Goal: Task Accomplishment & Management: Complete application form

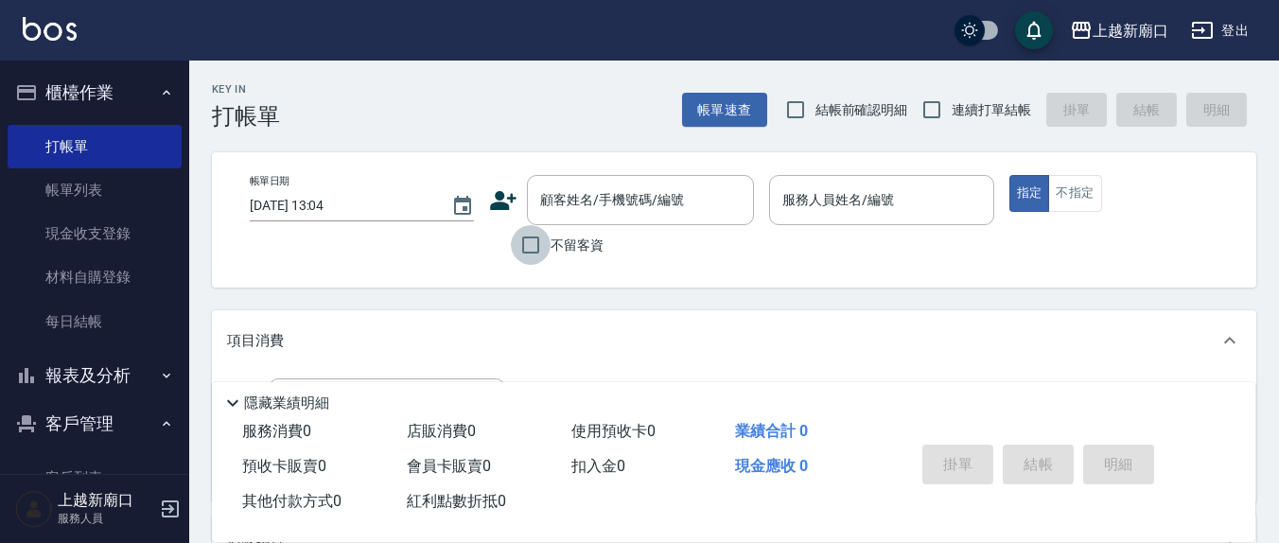
click at [528, 241] on input "不留客資" at bounding box center [531, 245] width 40 height 40
checkbox input "true"
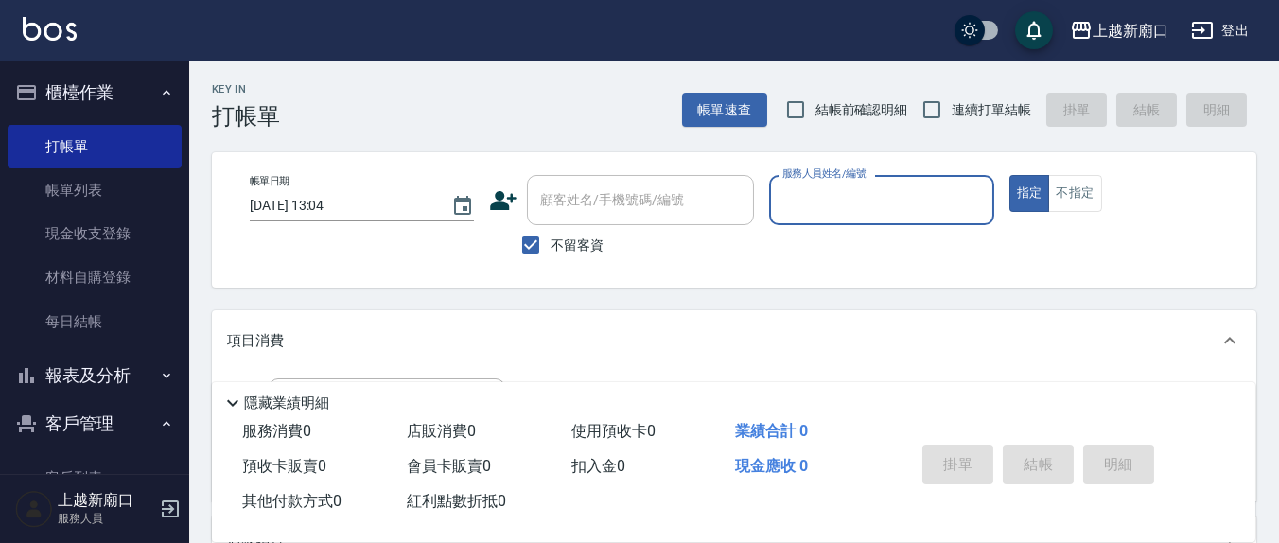
drag, startPoint x: 943, startPoint y: 102, endPoint x: 874, endPoint y: 114, distance: 70.0
click at [940, 102] on input "連續打單結帳" at bounding box center [932, 110] width 40 height 40
checkbox input "true"
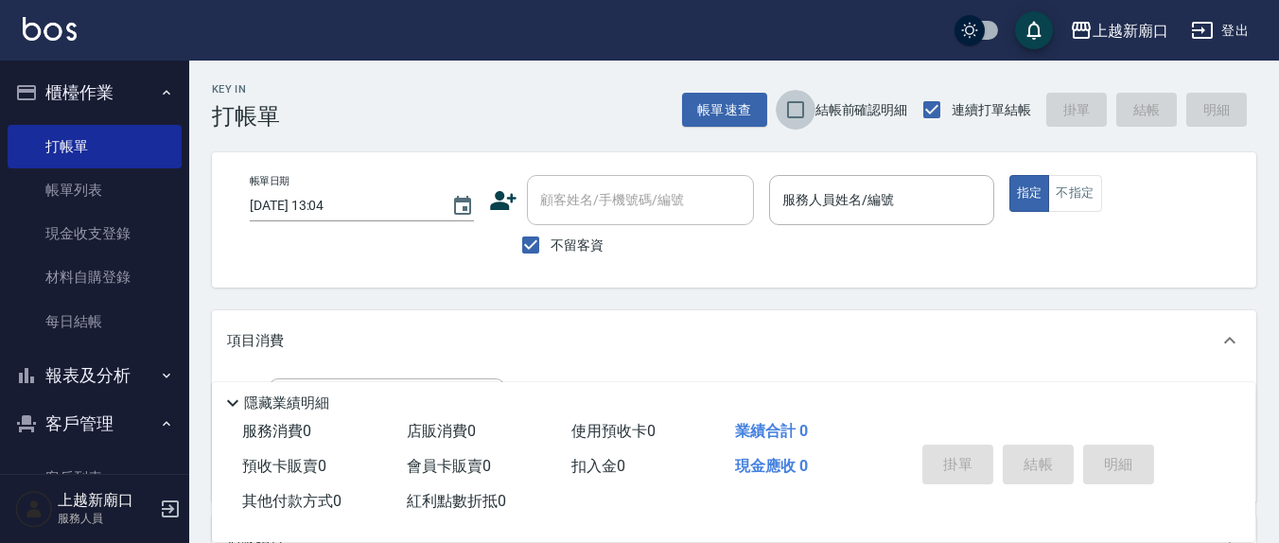
drag, startPoint x: 792, startPoint y: 106, endPoint x: 881, endPoint y: 259, distance: 177.2
click at [793, 106] on input "結帳前確認明細" at bounding box center [796, 110] width 40 height 40
checkbox input "true"
click at [849, 199] on div "服務人員姓名/編號 服務人員姓名/編號" at bounding box center [881, 200] width 224 height 50
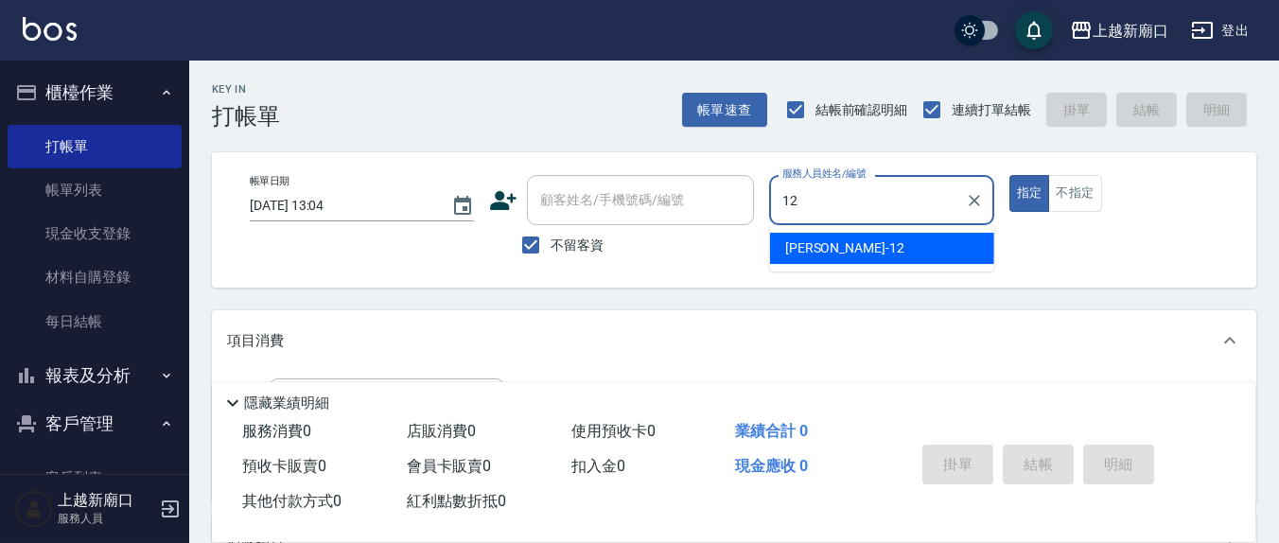
type input "12"
type button "true"
type input "[PERSON_NAME]-12"
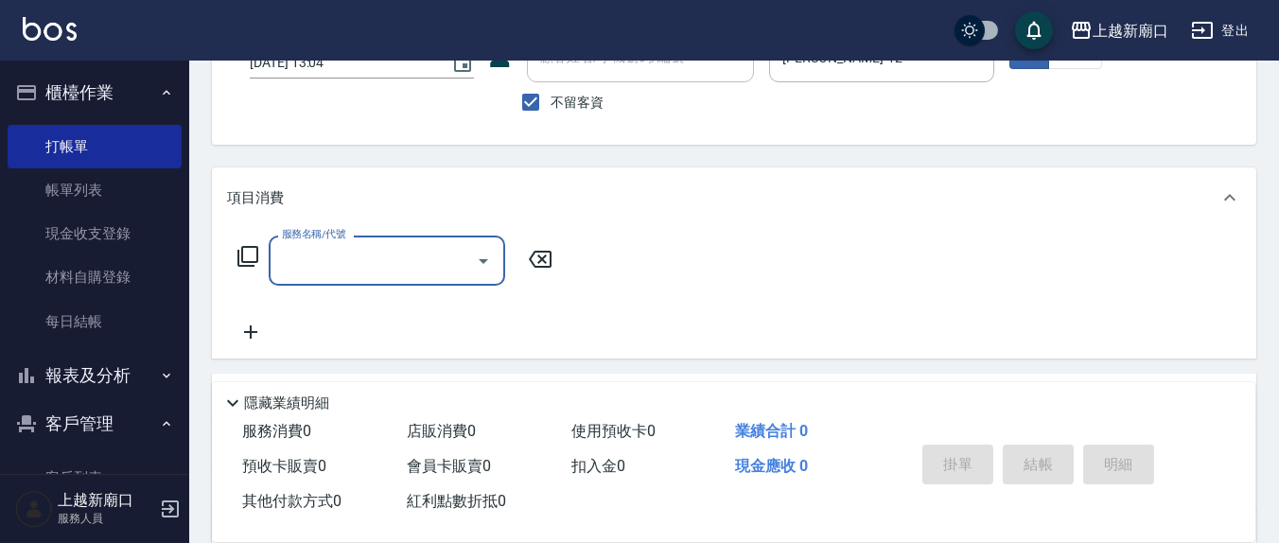
scroll to position [197, 0]
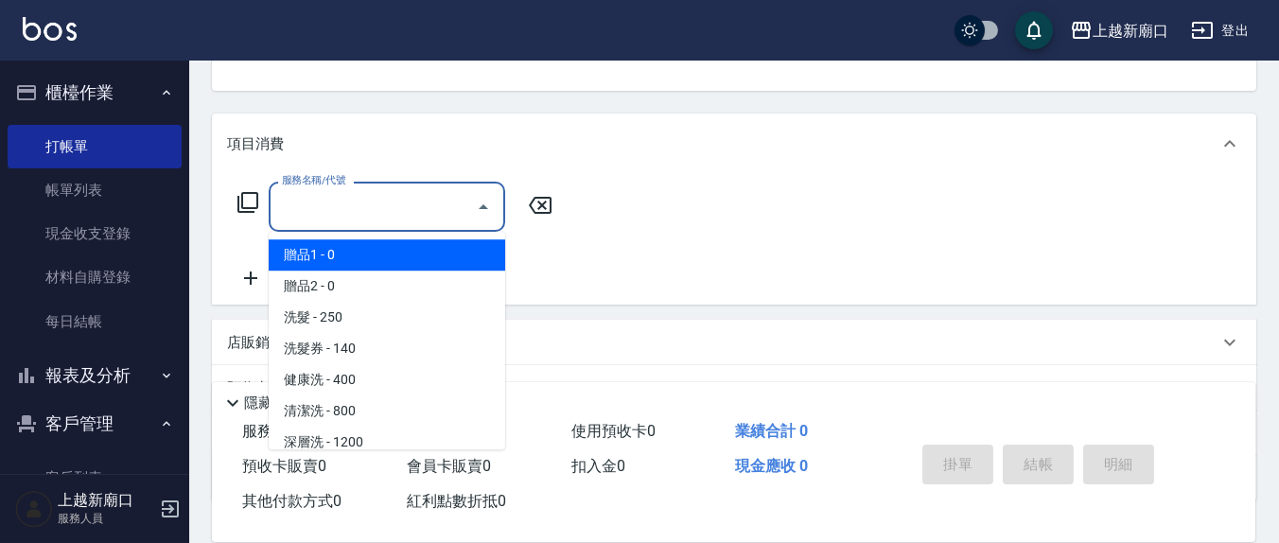
click at [419, 201] on input "服務名稱/代號" at bounding box center [372, 206] width 191 height 33
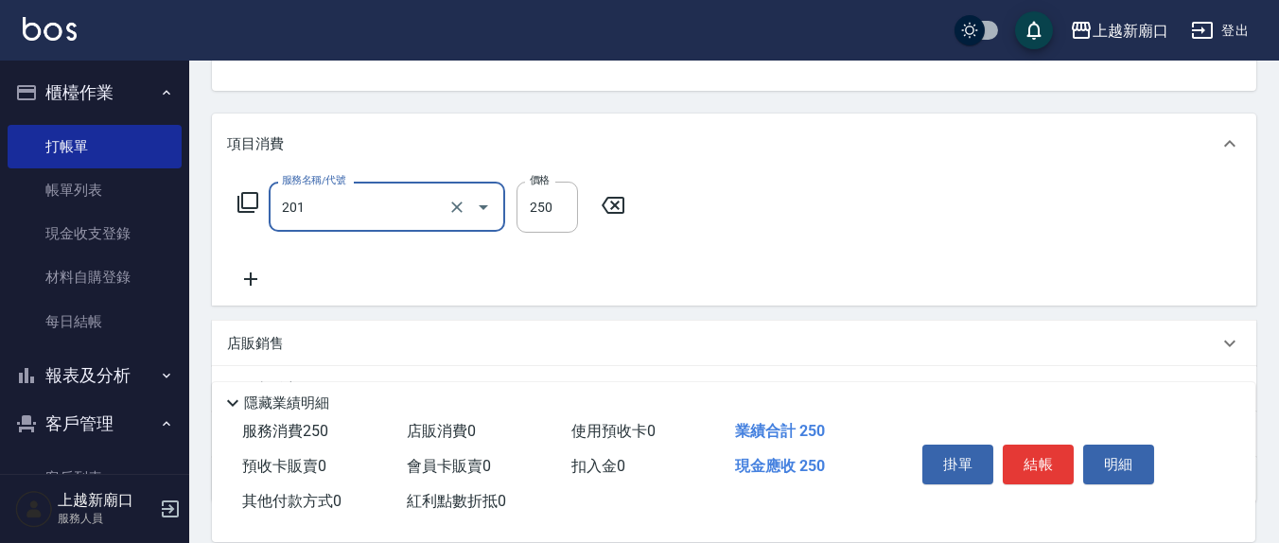
type input "洗髮(201)"
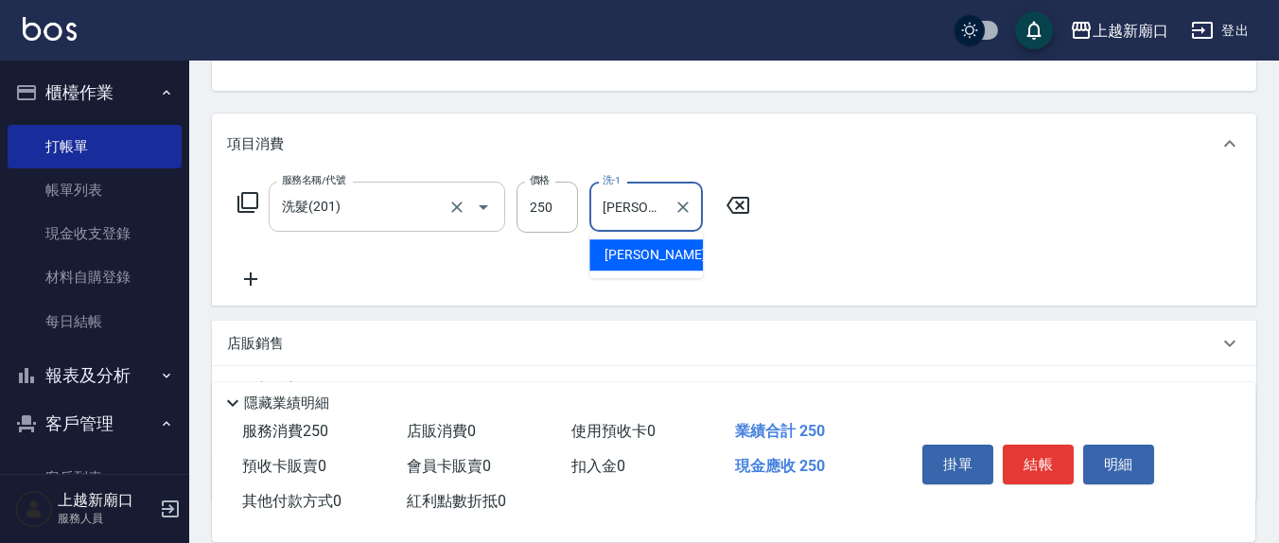
type input "[PERSON_NAME]-22"
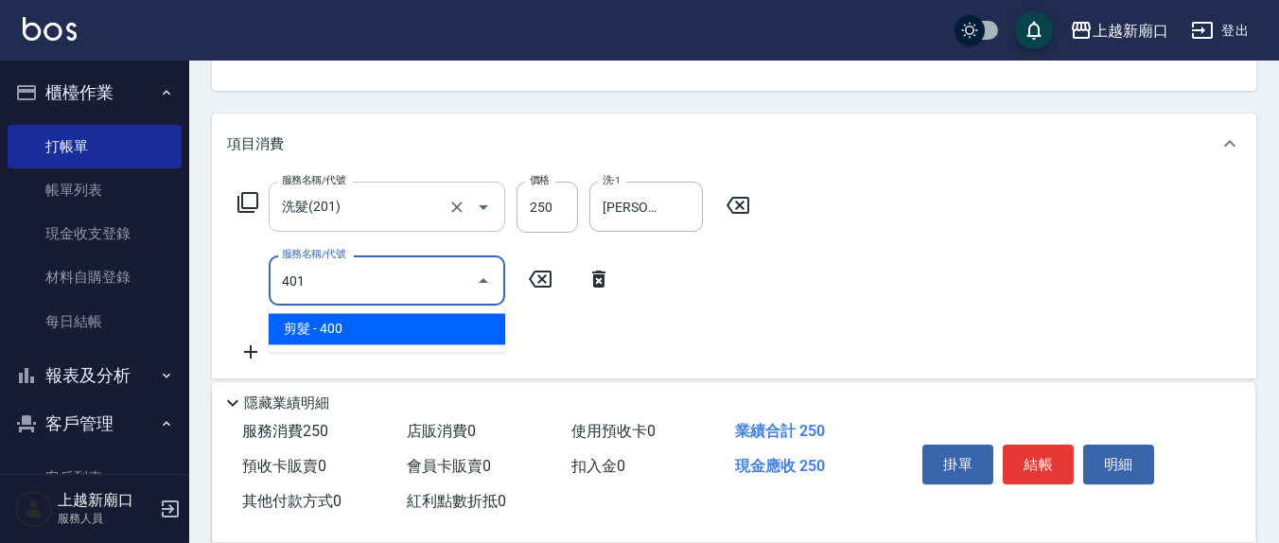
type input "剪髮(401)"
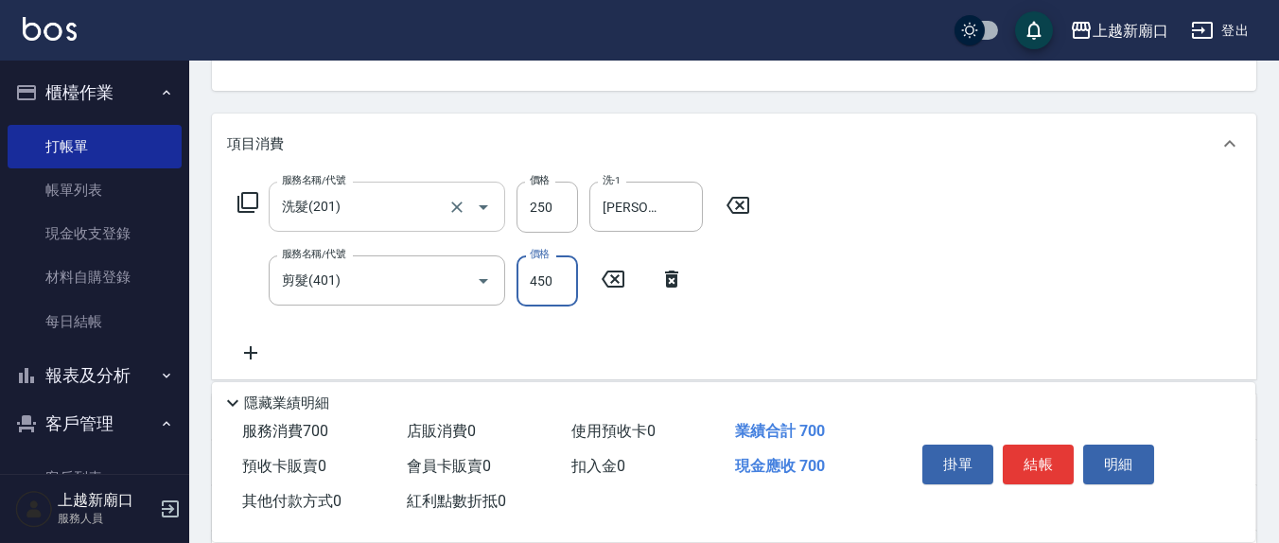
type input "450"
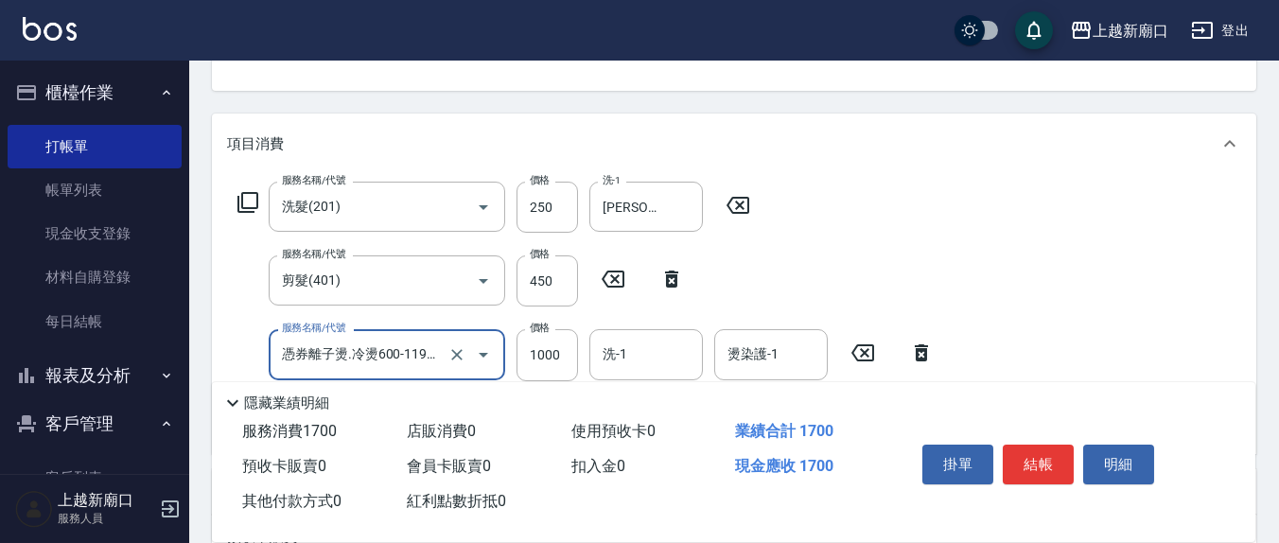
type input "憑券離子燙.冷燙600-1198(303)"
click at [866, 350] on icon at bounding box center [862, 352] width 23 height 17
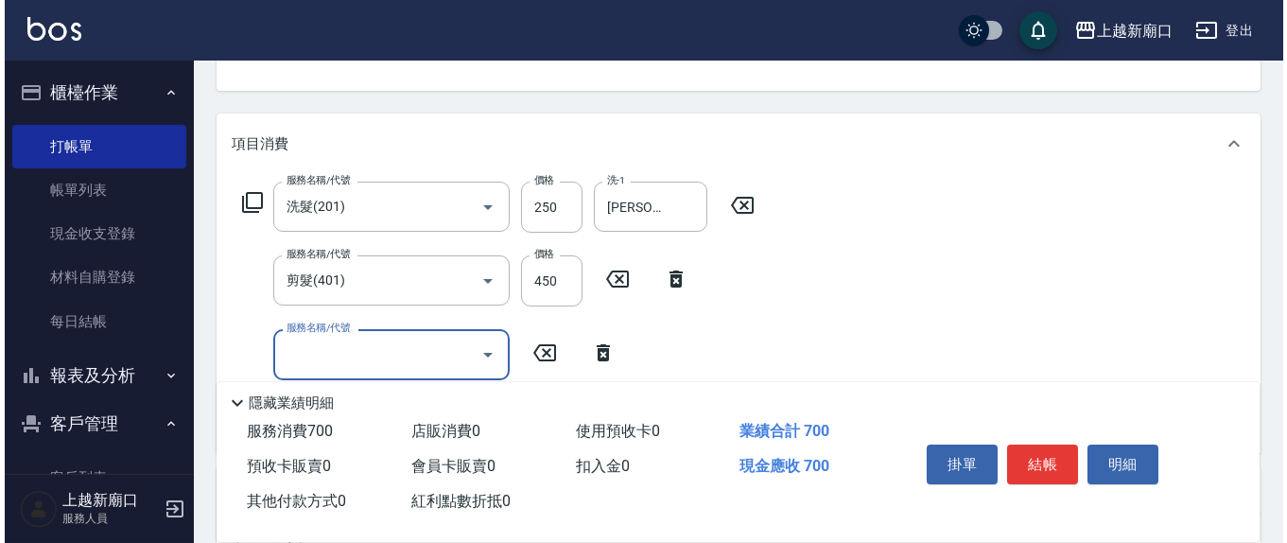
scroll to position [0, 0]
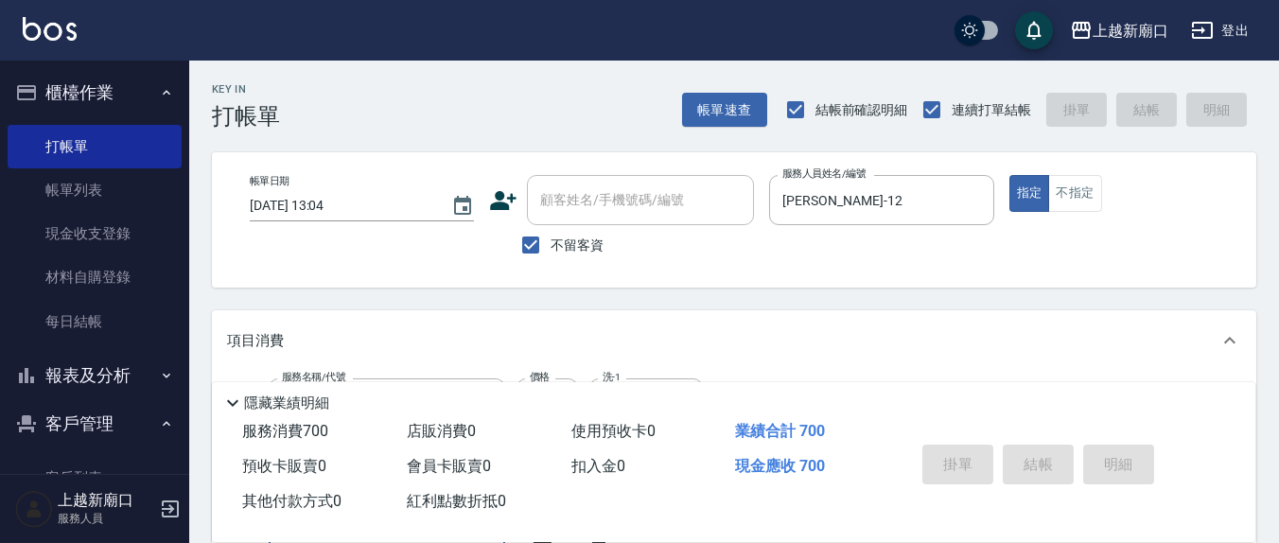
type input "[DATE] 15:45"
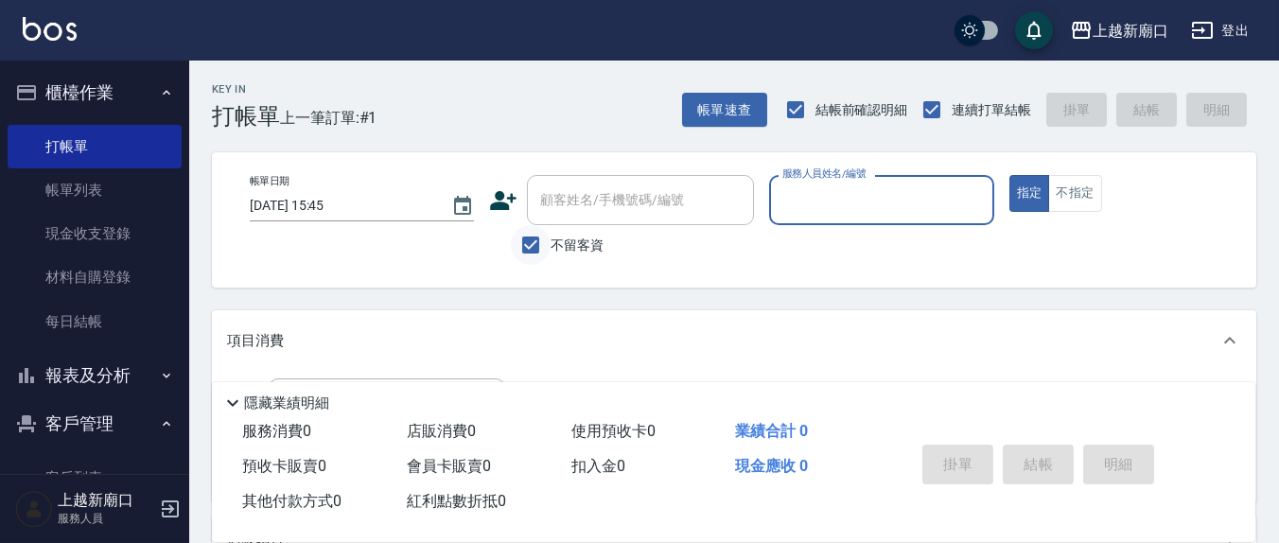
click at [526, 249] on input "不留客資" at bounding box center [531, 245] width 40 height 40
checkbox input "false"
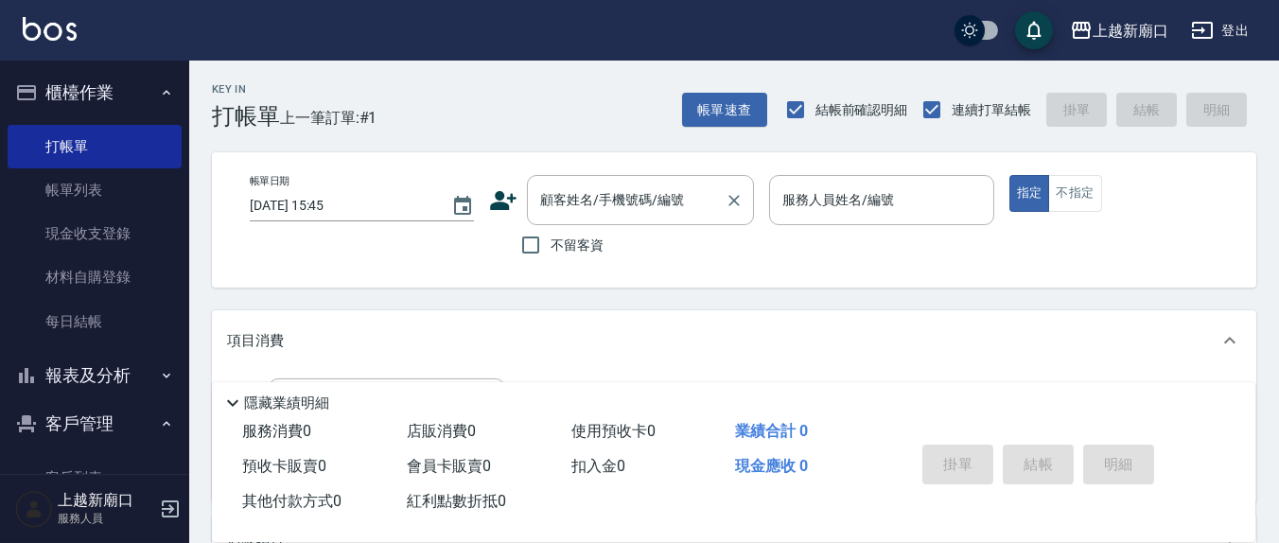
drag, startPoint x: 568, startPoint y: 210, endPoint x: 556, endPoint y: 204, distance: 12.7
click at [564, 204] on div "顧客姓名/手機號碼/編號 顧客姓名/手機號碼/編號" at bounding box center [640, 200] width 227 height 50
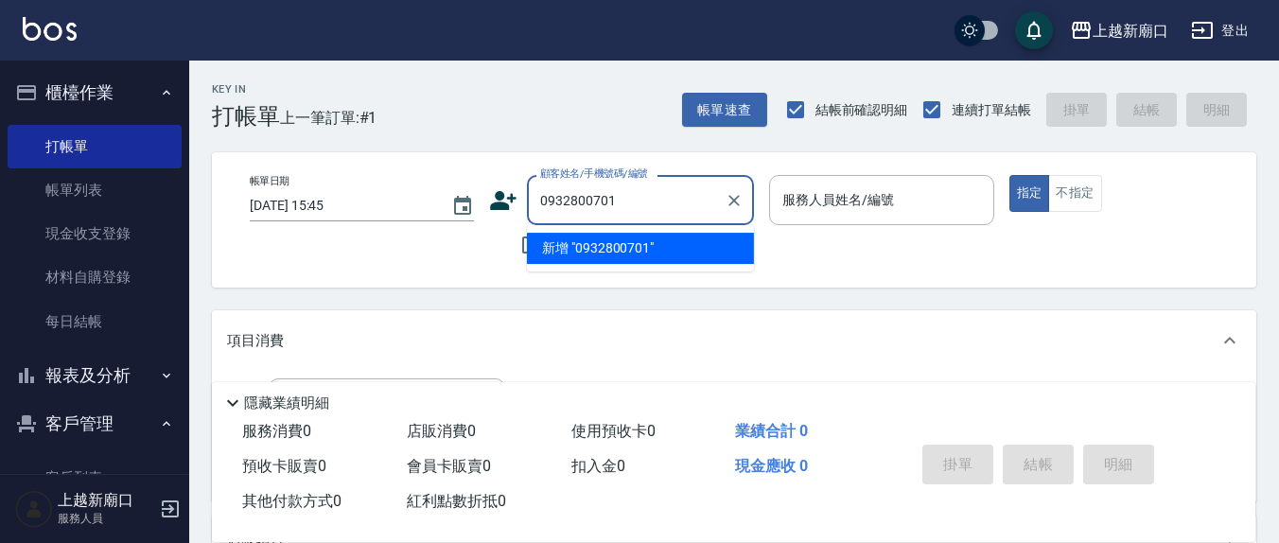
click at [580, 245] on li "新增 "0932800701"" at bounding box center [640, 248] width 227 height 31
type input "0932800701"
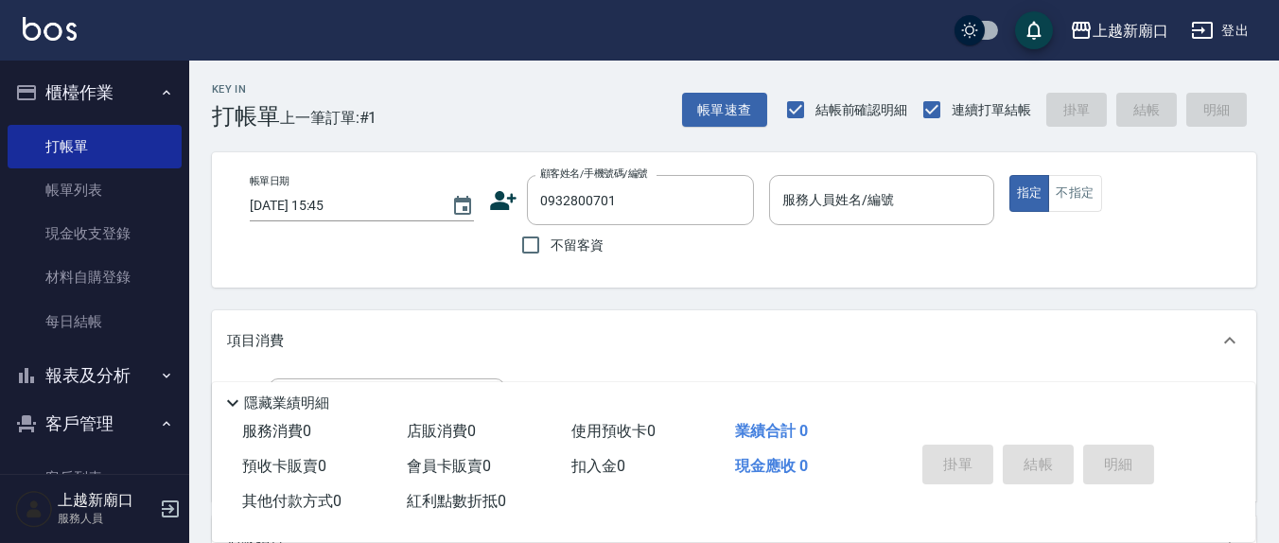
click at [508, 204] on icon at bounding box center [504, 200] width 26 height 19
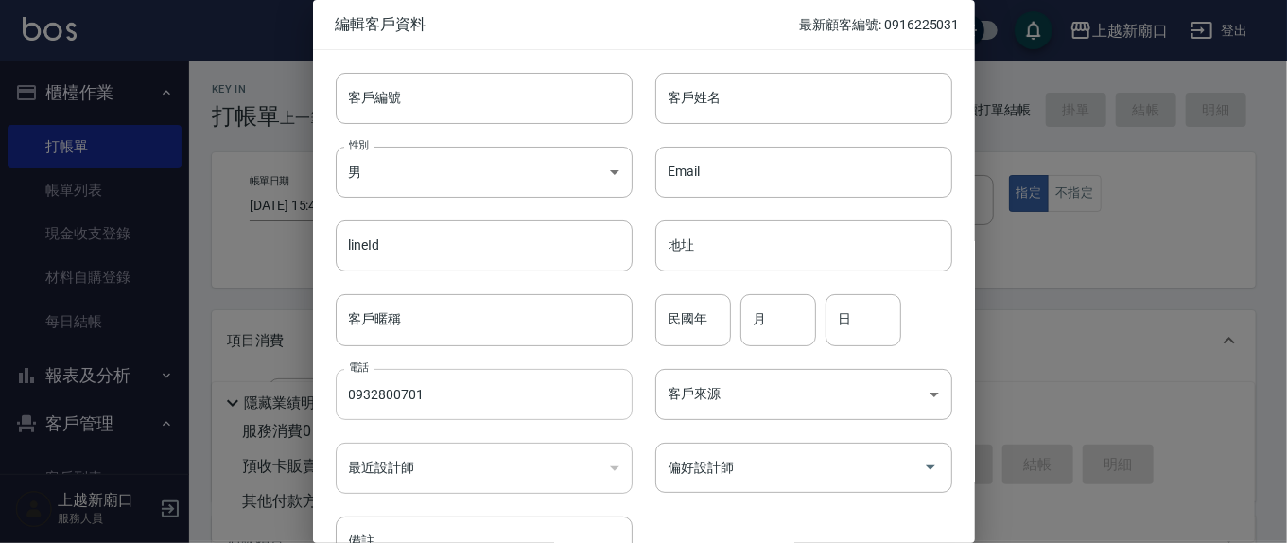
type input "0932800701"
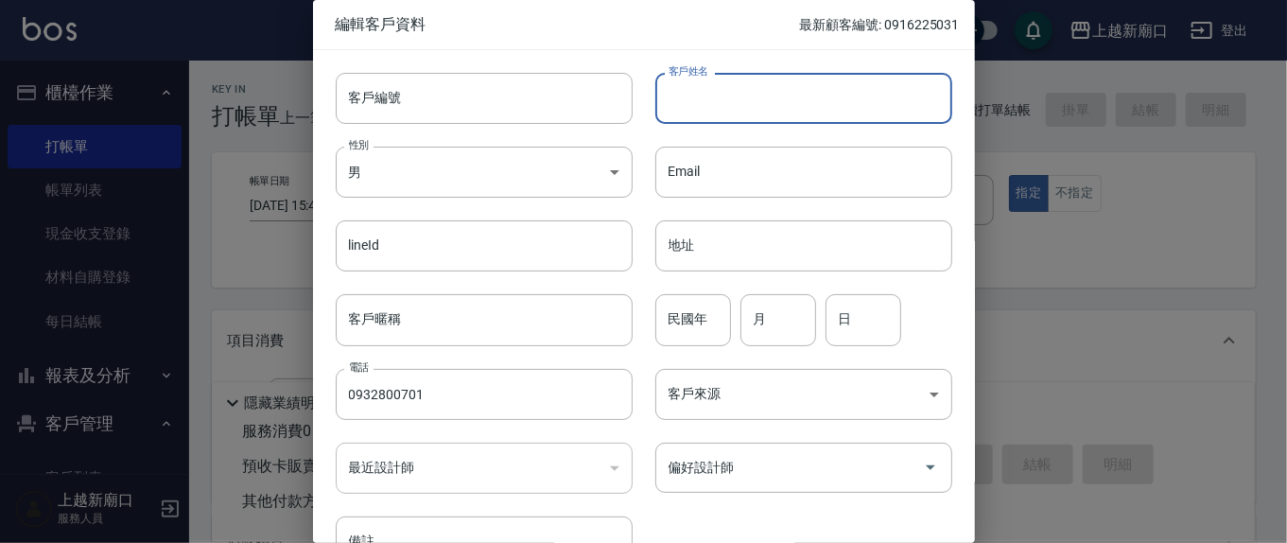
click at [806, 96] on input "客戶姓名" at bounding box center [804, 98] width 297 height 51
type input "[PERSON_NAME]"
click at [779, 318] on input "月" at bounding box center [779, 319] width 76 height 51
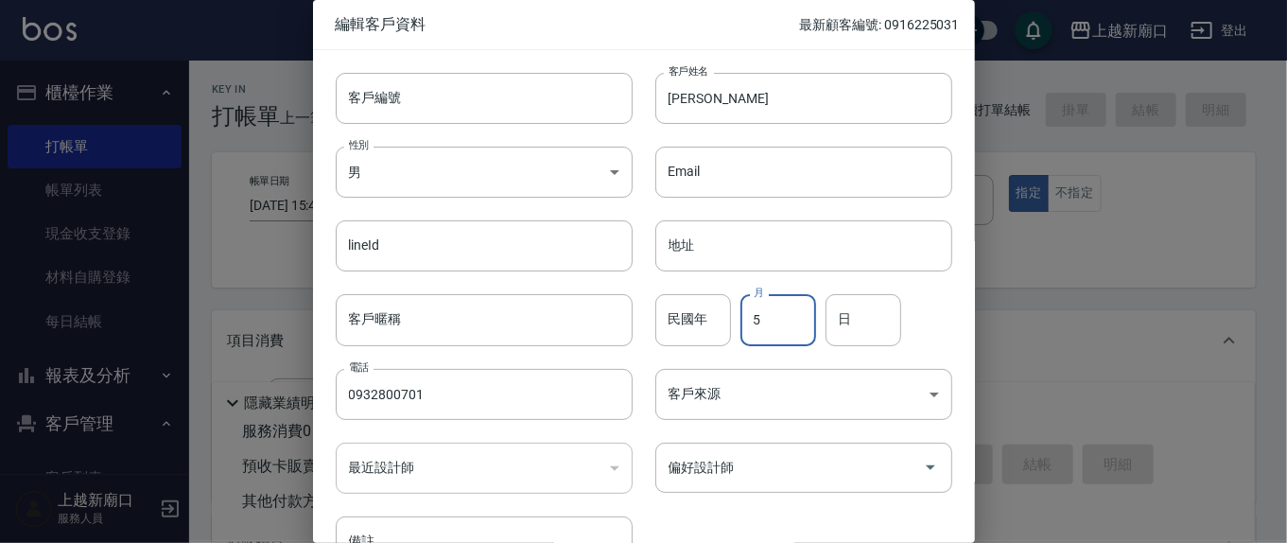
type input "5"
type input "23"
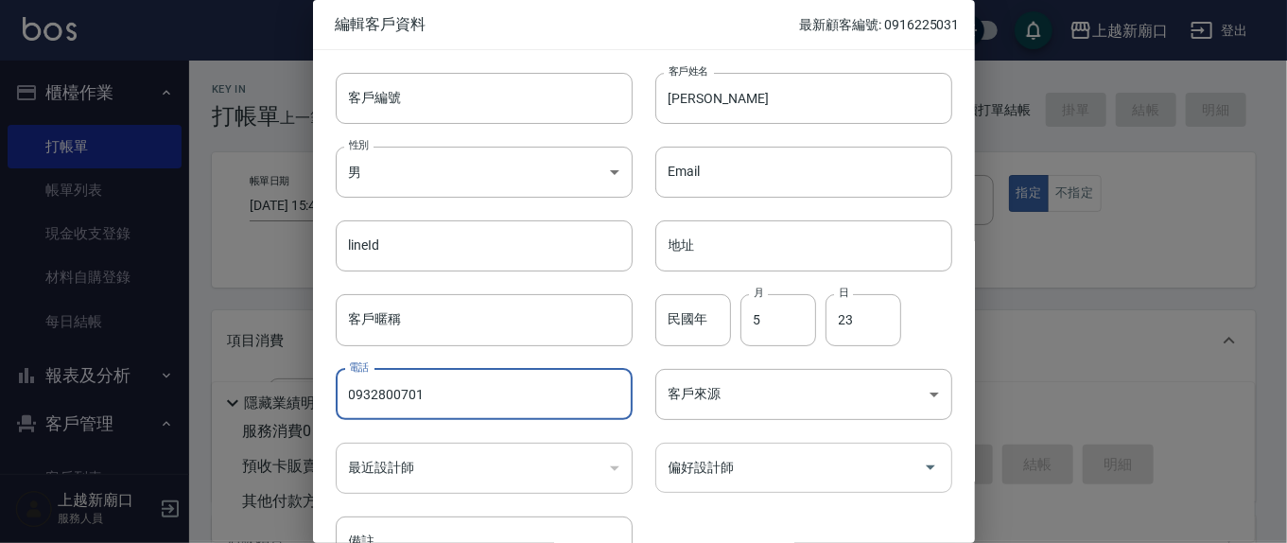
click at [752, 479] on input "偏好設計師" at bounding box center [790, 467] width 252 height 33
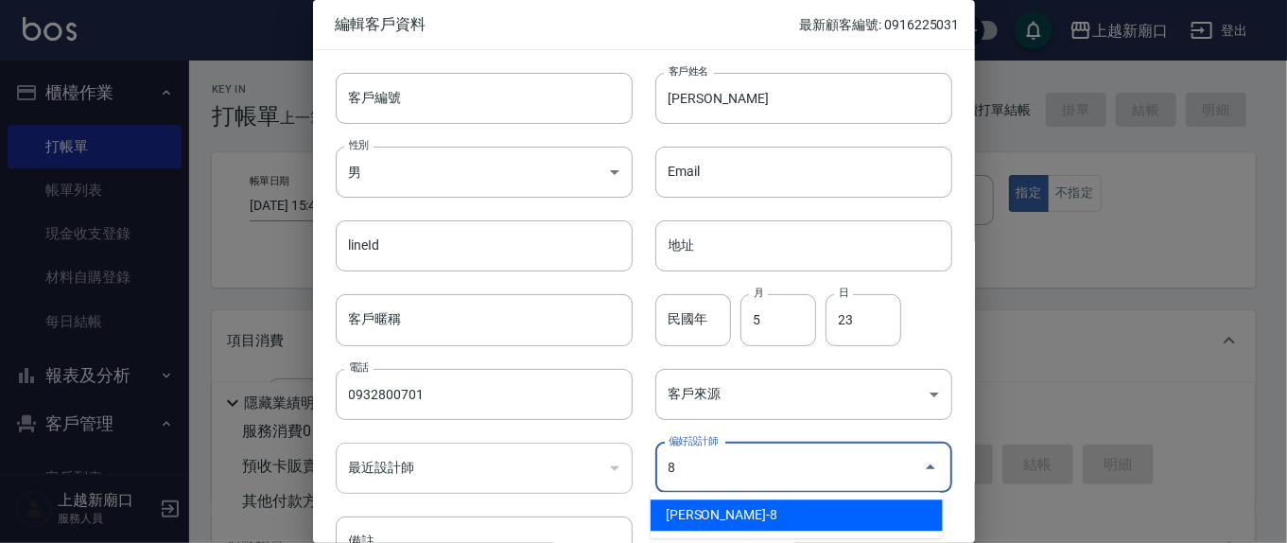
type input "[PERSON_NAME]"
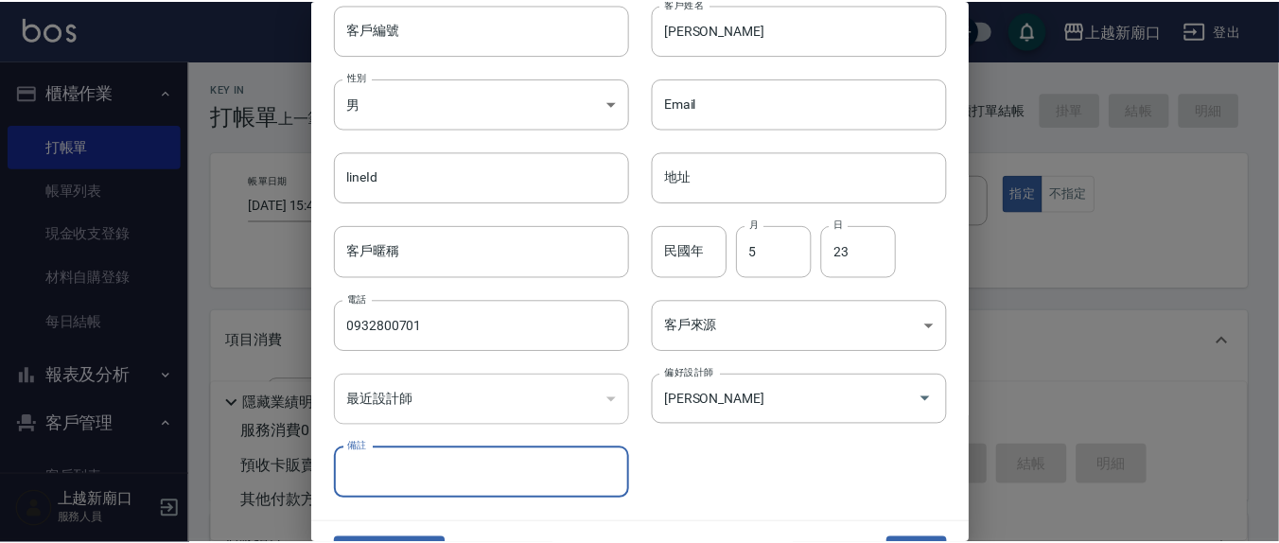
scroll to position [112, 0]
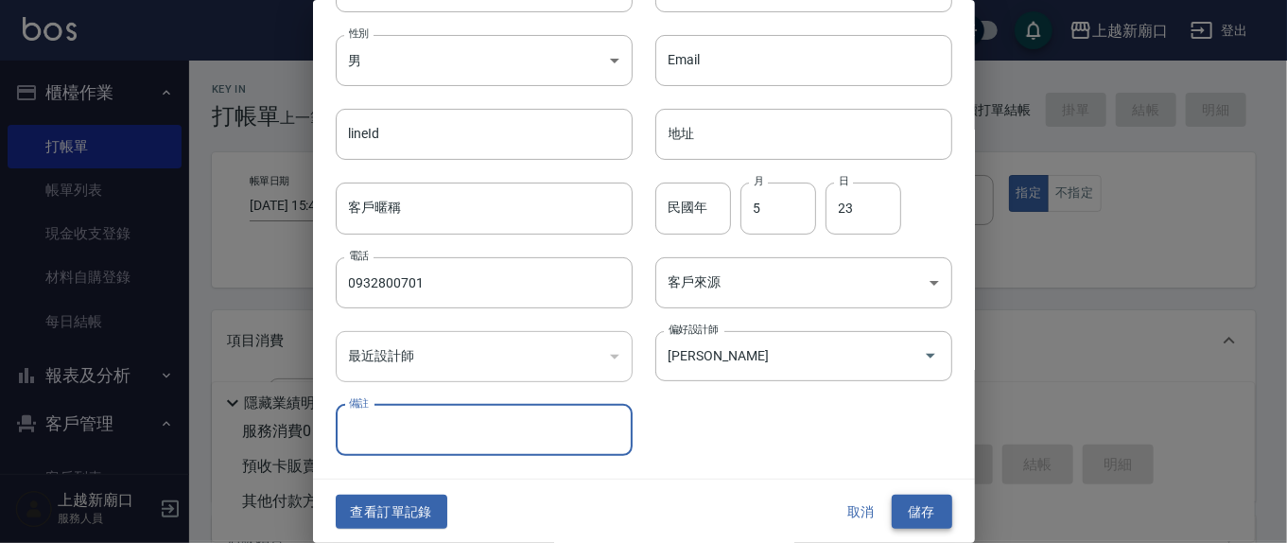
click at [913, 505] on button "儲存" at bounding box center [922, 512] width 61 height 35
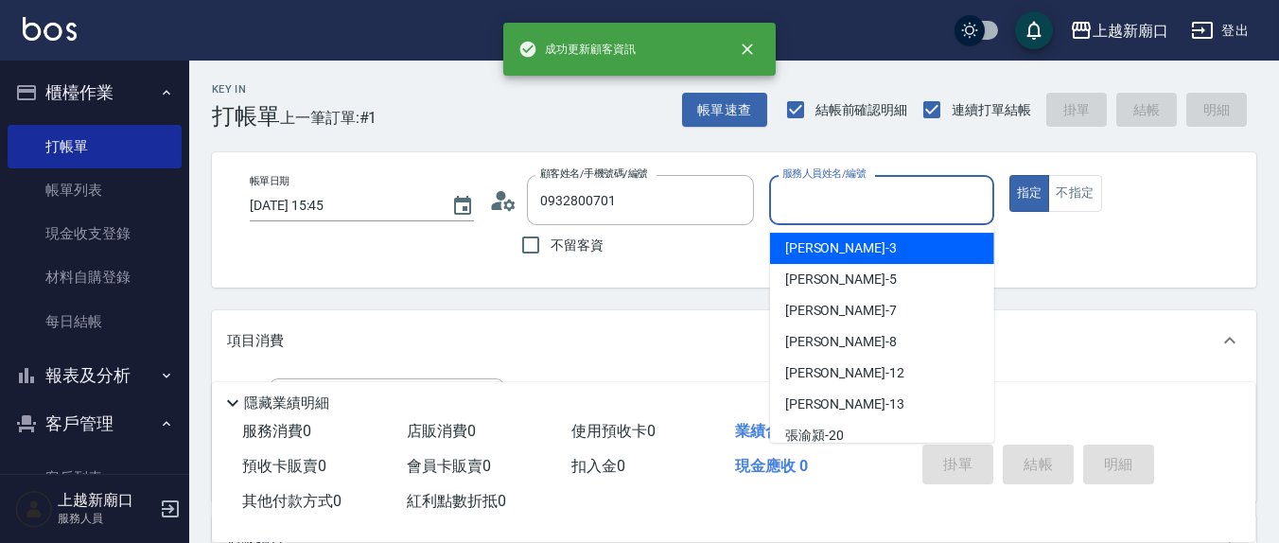
click at [884, 216] on input "服務人員姓名/編號" at bounding box center [881, 200] width 207 height 33
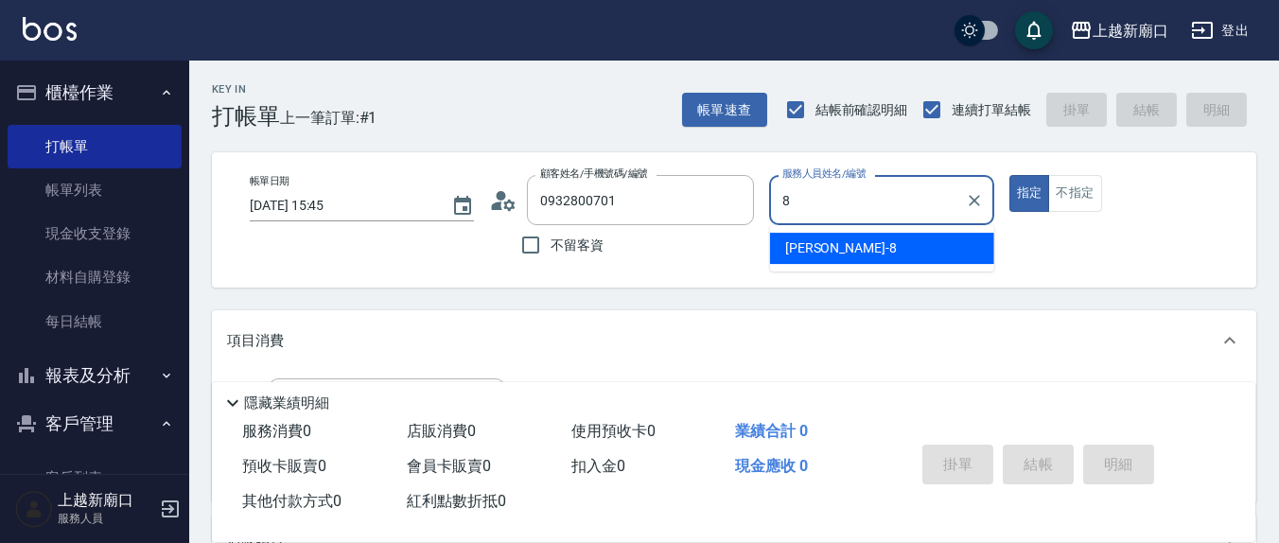
type input "[PERSON_NAME]-8"
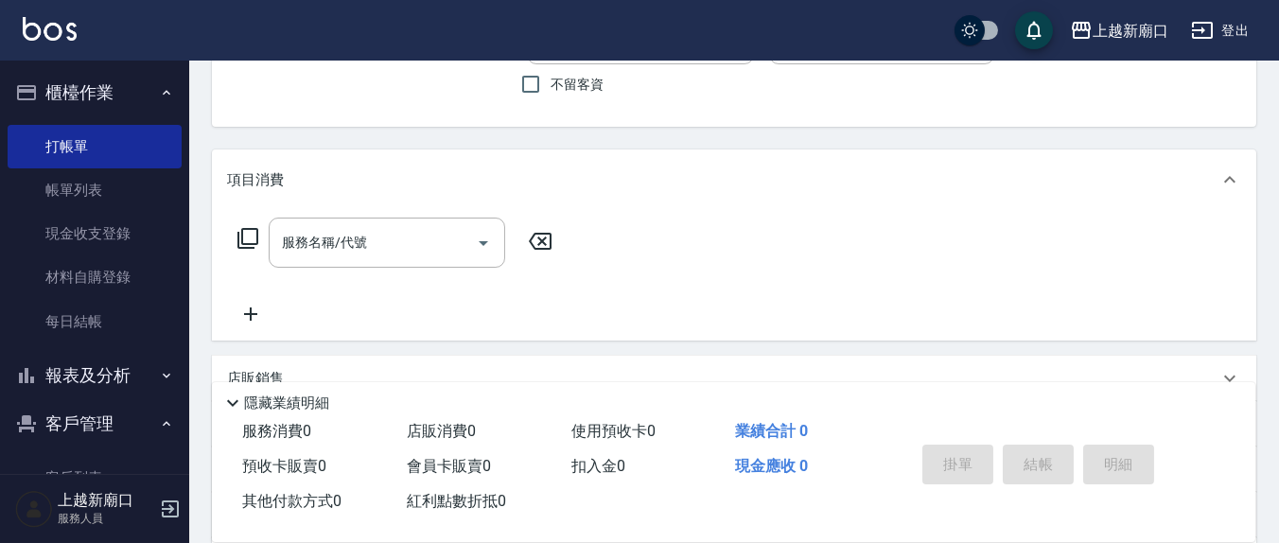
scroll to position [197, 0]
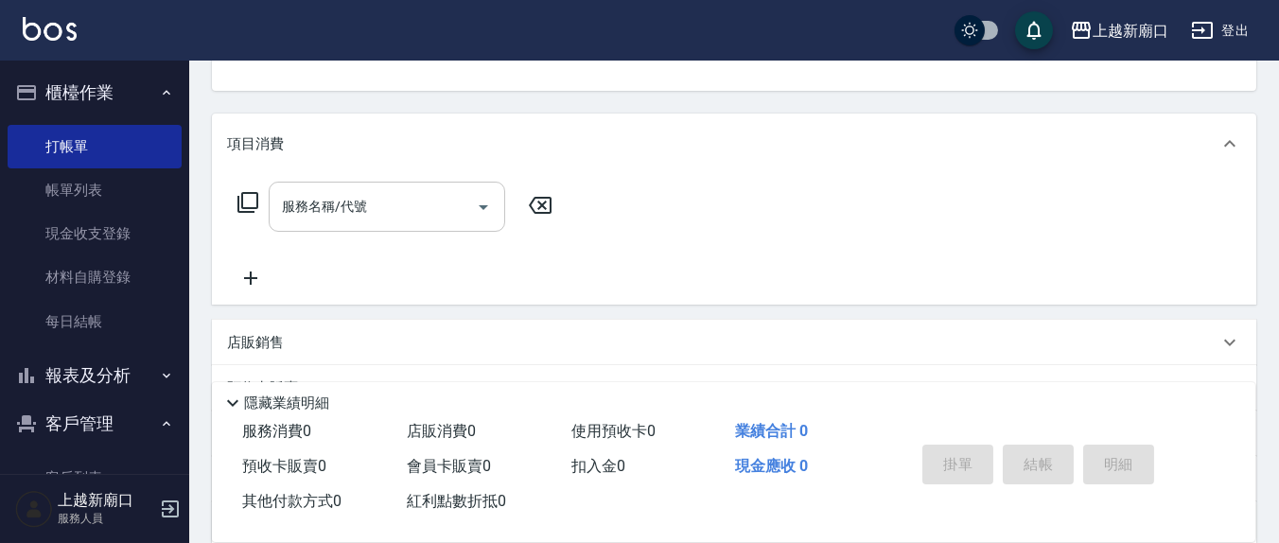
click at [414, 194] on input "服務名稱/代號" at bounding box center [372, 206] width 191 height 33
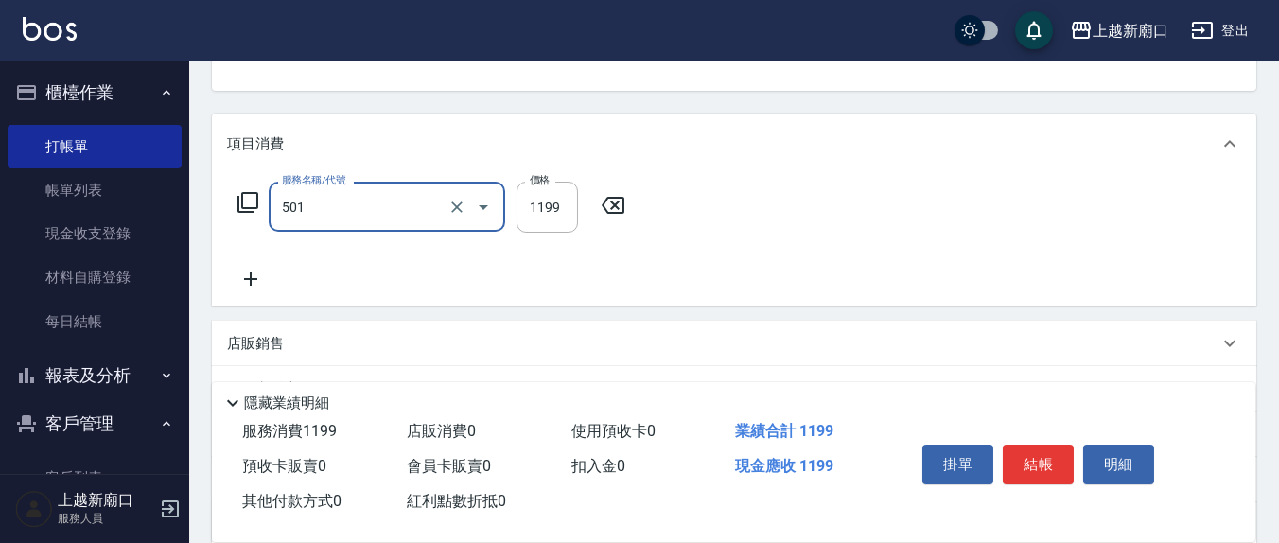
type input "染髮(501)"
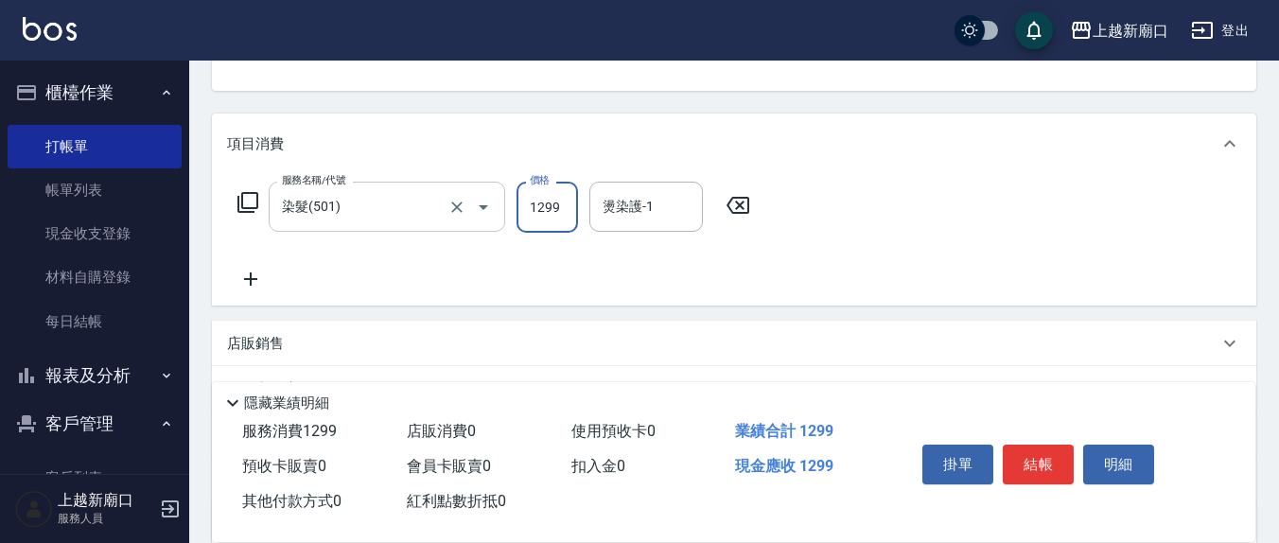
type input "1299"
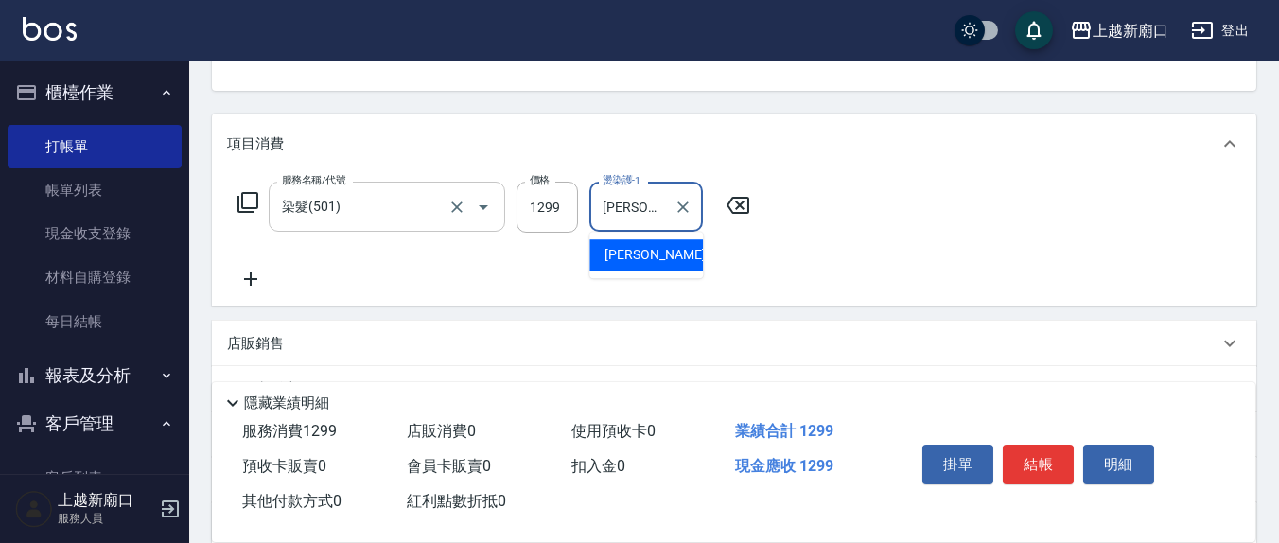
type input "[PERSON_NAME]-21"
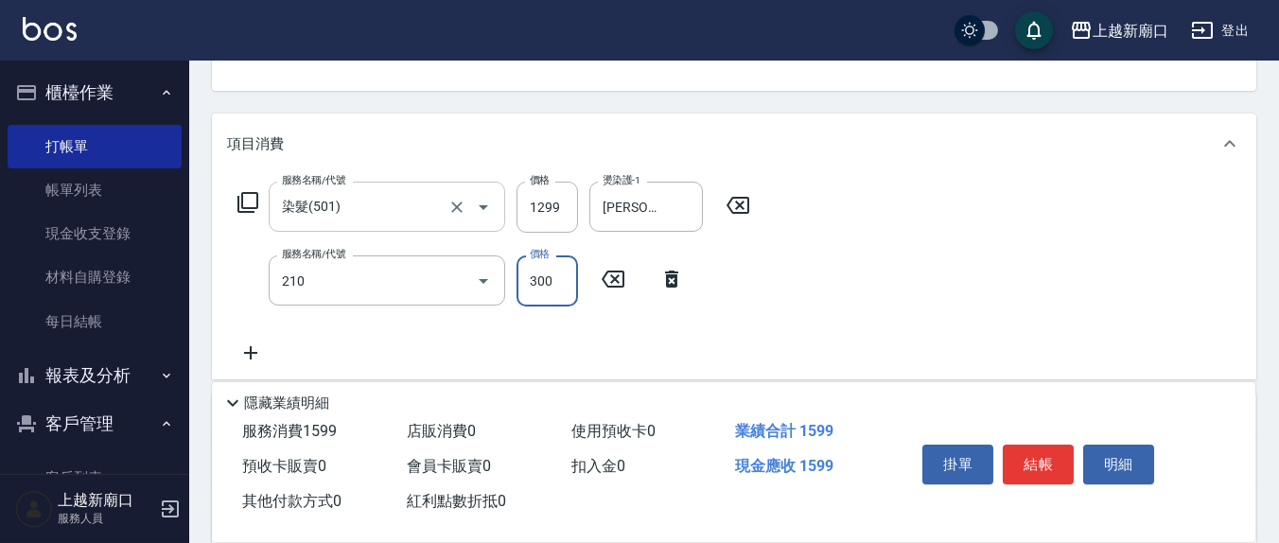
type input "[PERSON_NAME]洗髮精(210)"
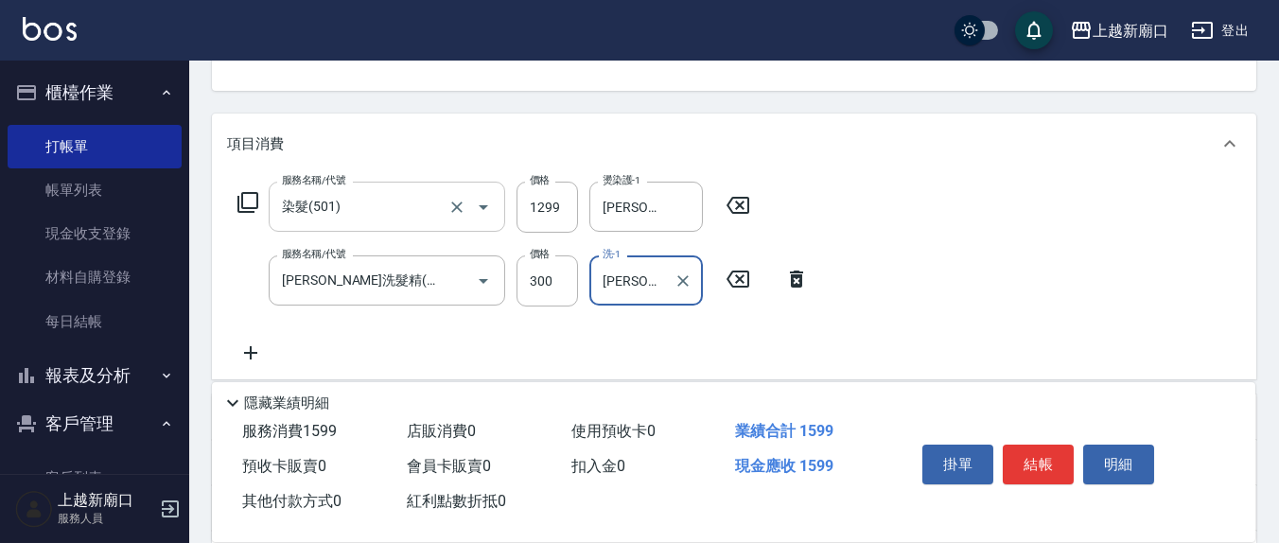
type input "[PERSON_NAME]-8"
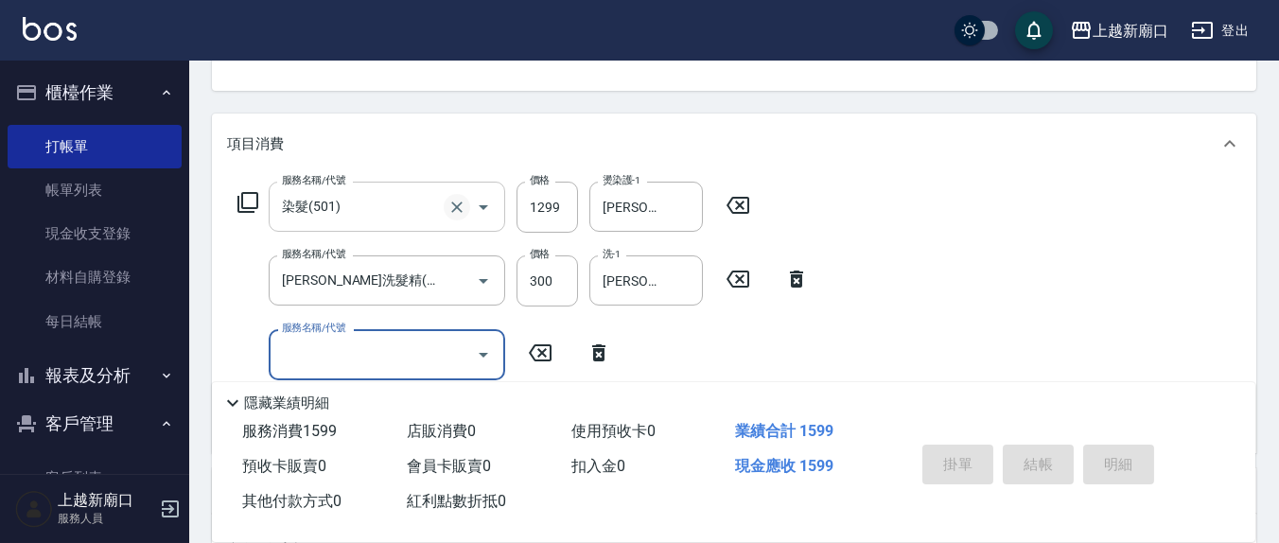
type input "[DATE] 15:47"
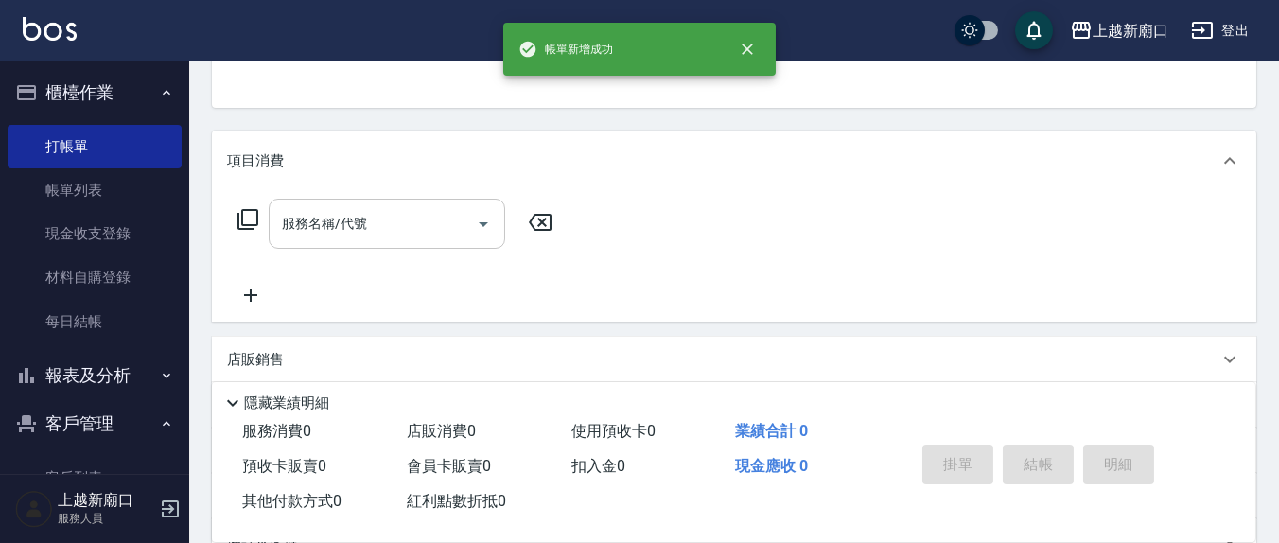
scroll to position [0, 0]
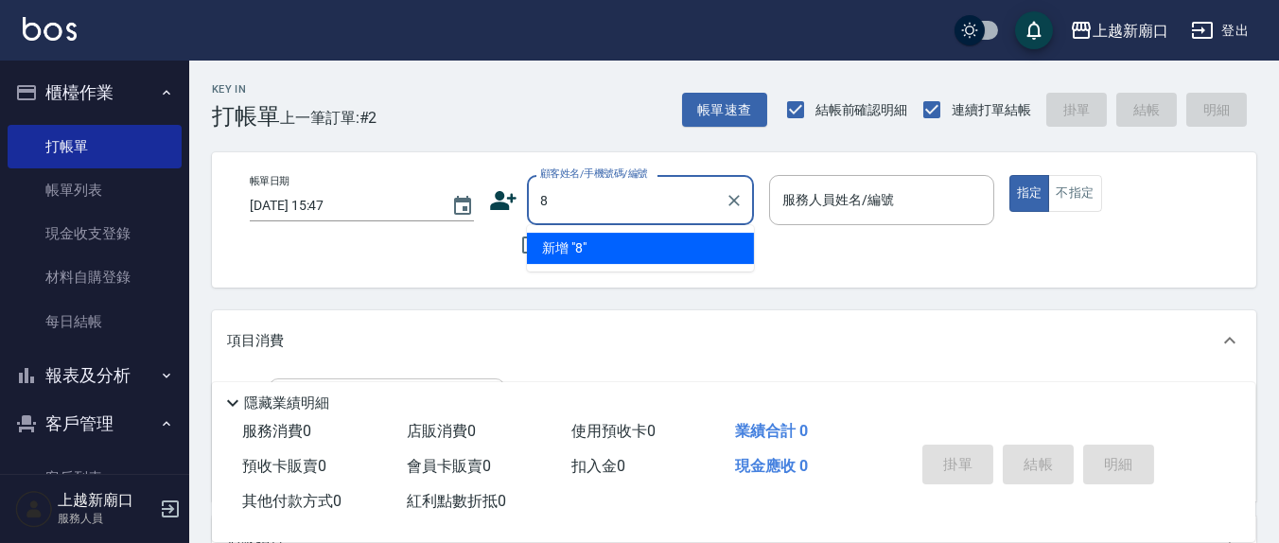
type input "8"
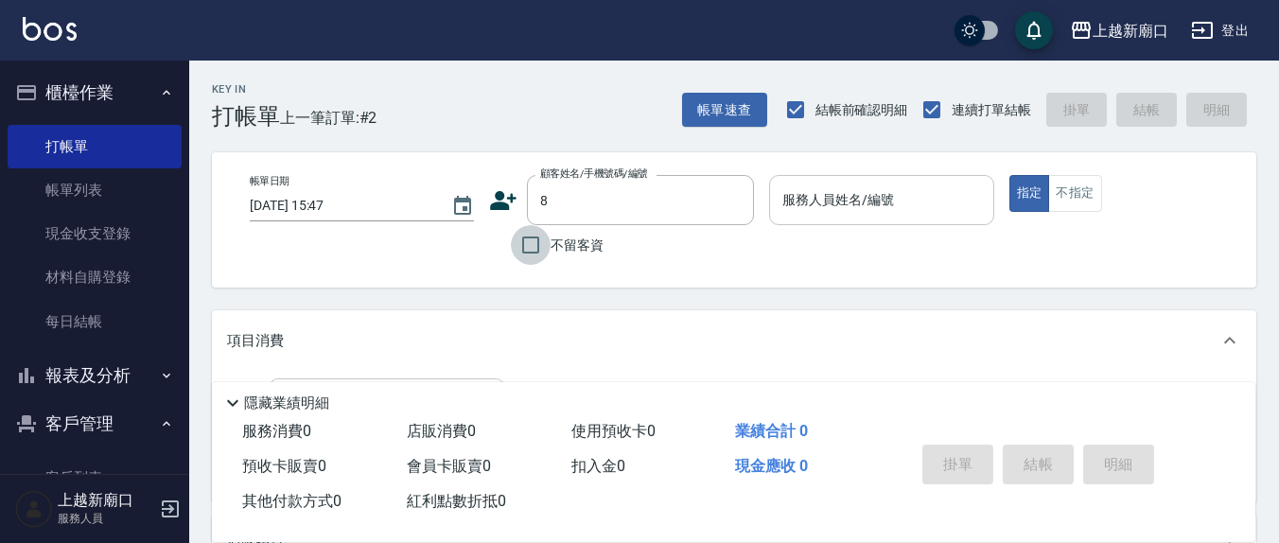
drag, startPoint x: 532, startPoint y: 243, endPoint x: 799, endPoint y: 204, distance: 270.5
click at [539, 243] on input "不留客資" at bounding box center [531, 245] width 40 height 40
checkbox input "true"
type input "[PERSON_NAME]/0981231790/"
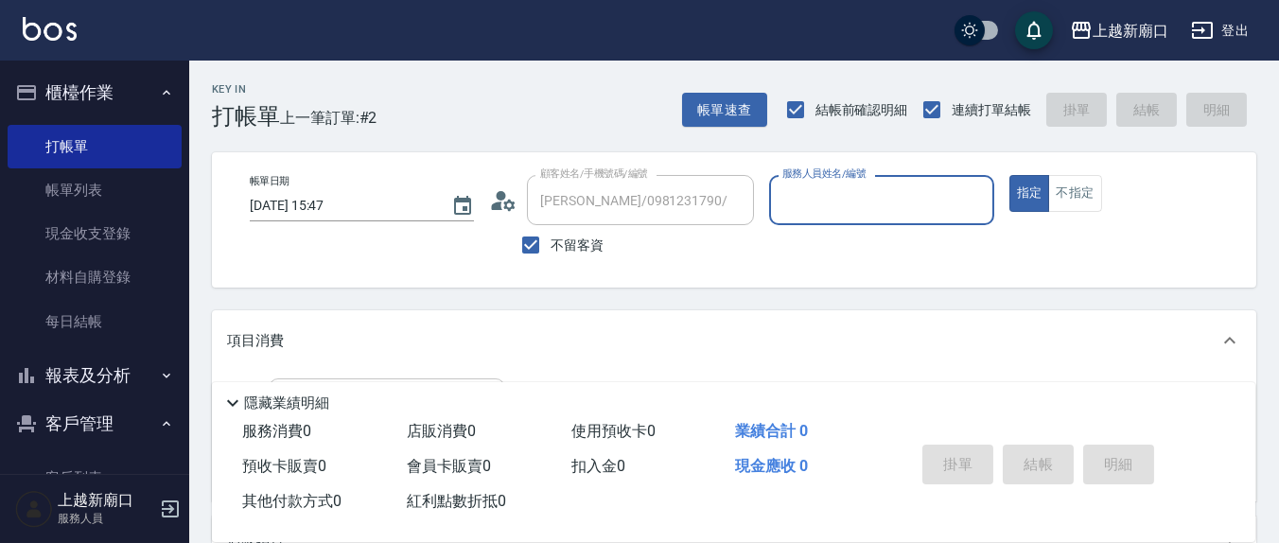
click at [799, 204] on div "服務人員姓名/編號" at bounding box center [881, 200] width 224 height 50
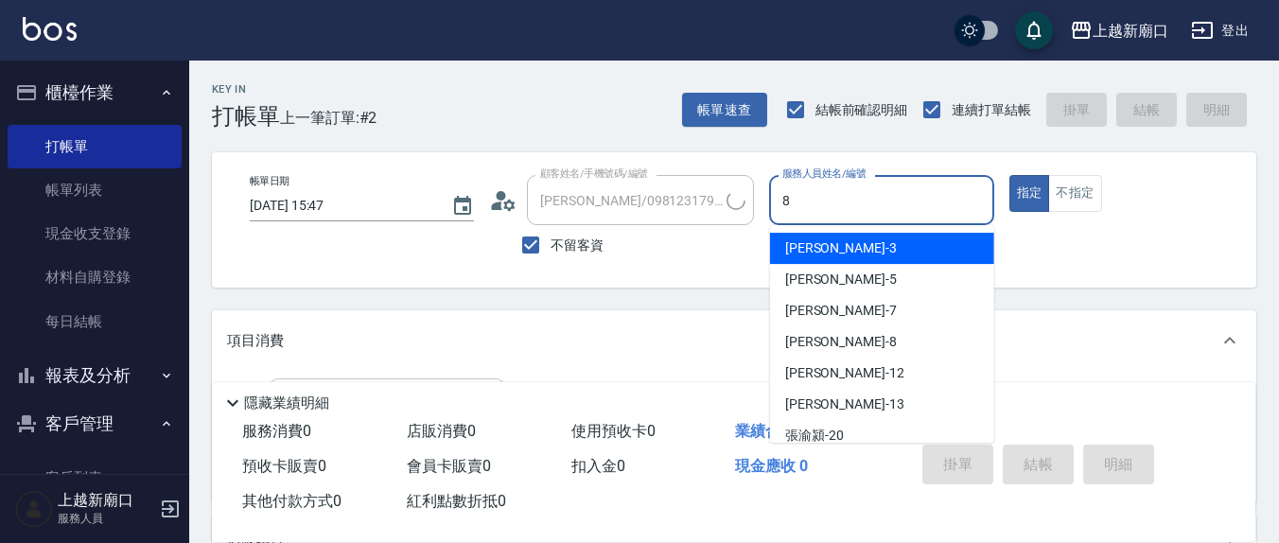
type input "8"
type input "[PERSON_NAME]/0932356645/"
type input "[PERSON_NAME]-8"
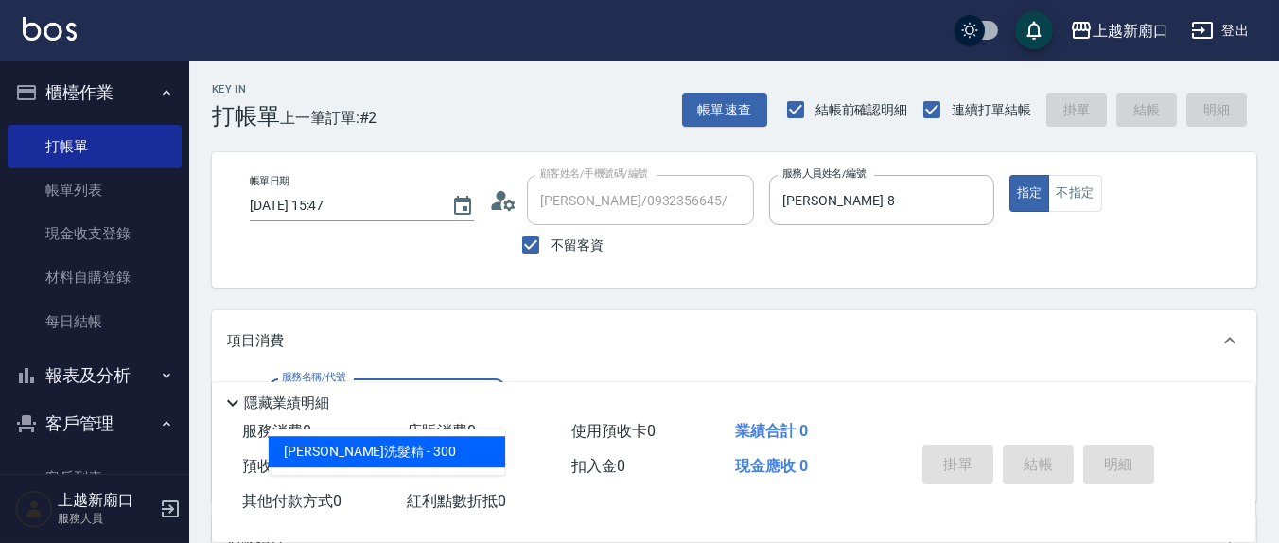
type input "[PERSON_NAME]洗髮精(210)"
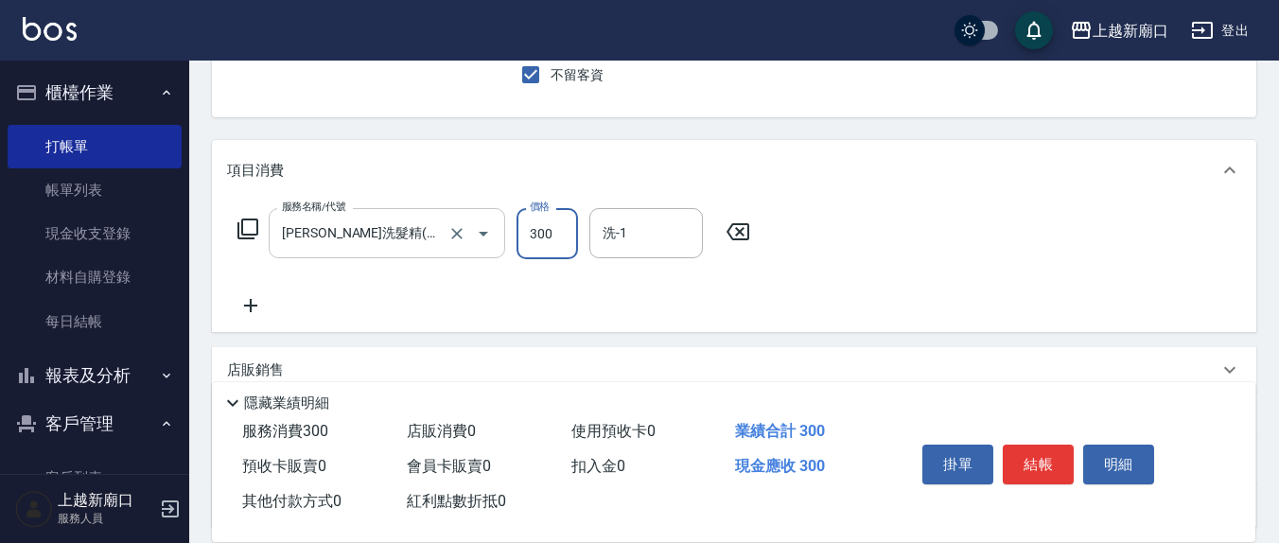
scroll to position [197, 0]
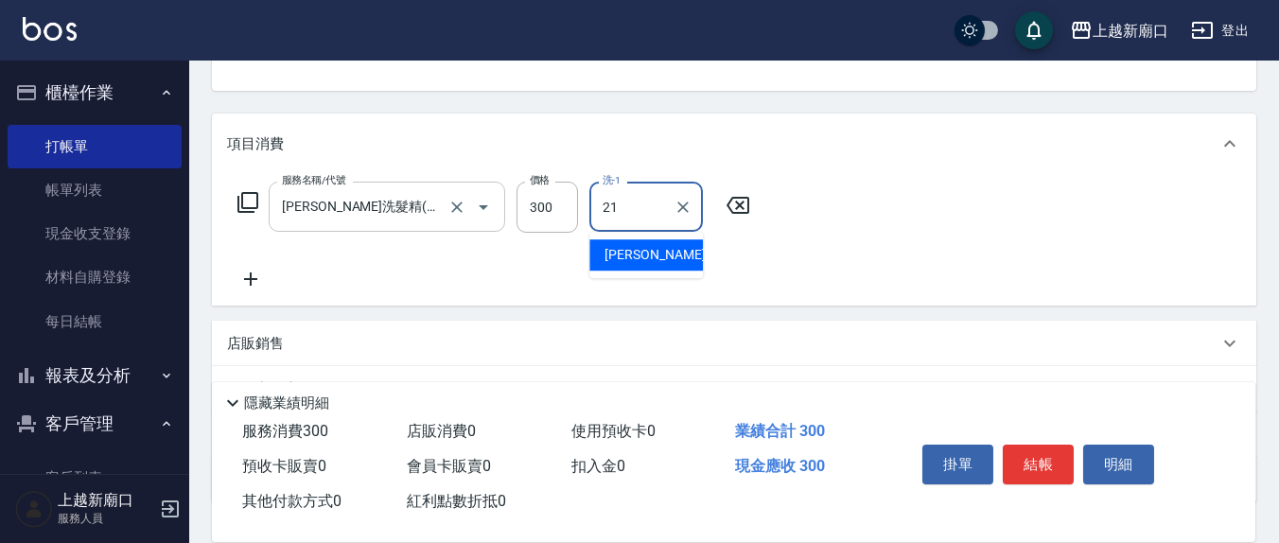
type input "[PERSON_NAME]-21"
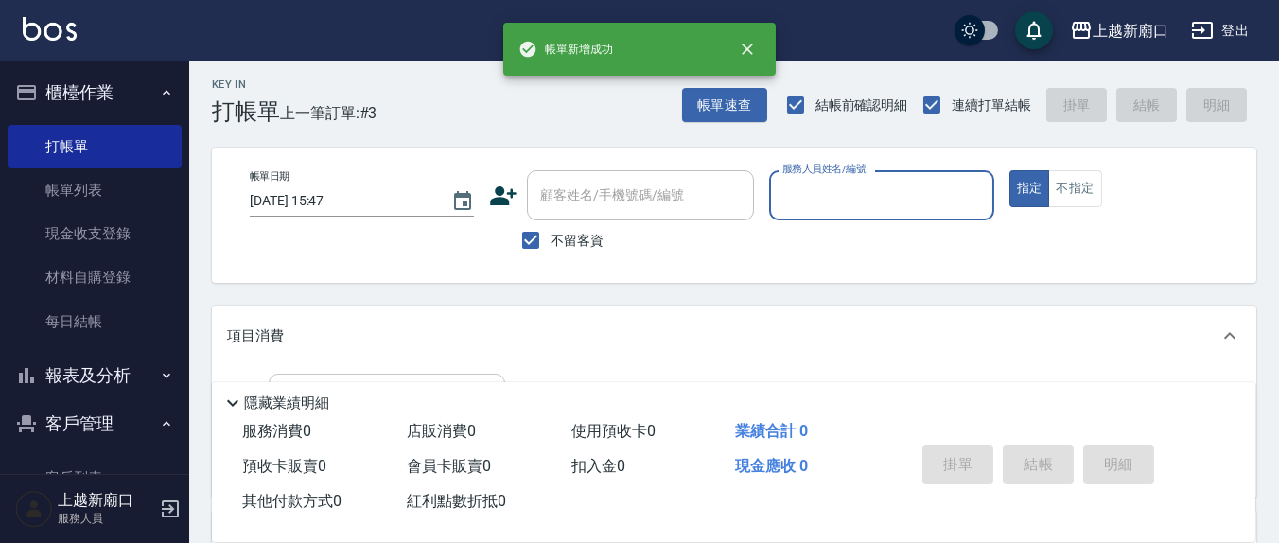
scroll to position [0, 0]
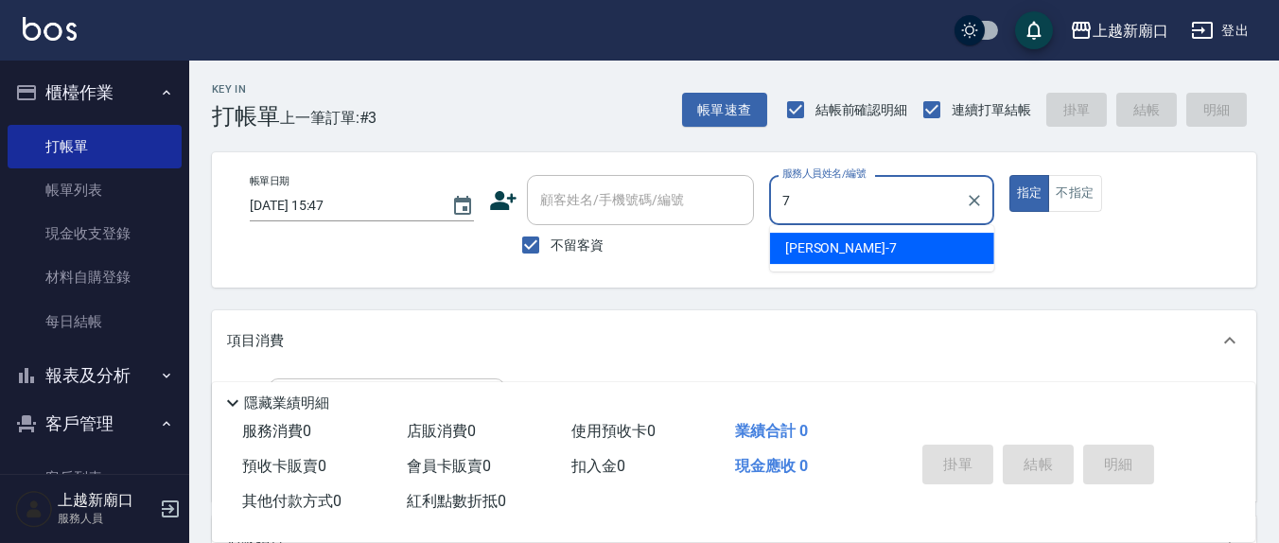
type input "[PERSON_NAME]7"
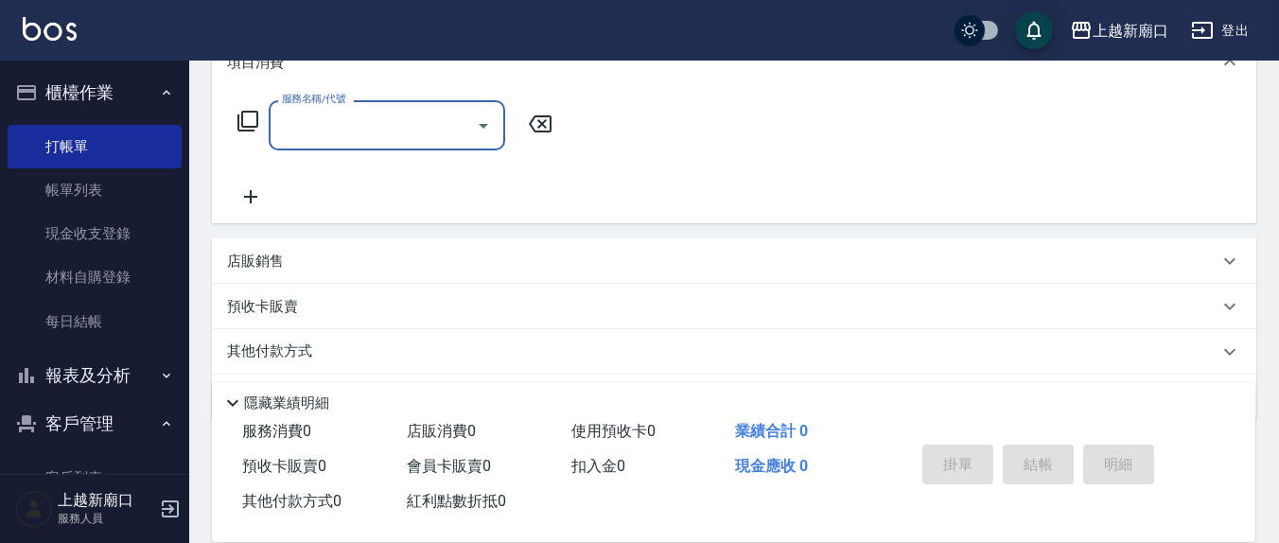
scroll to position [333, 0]
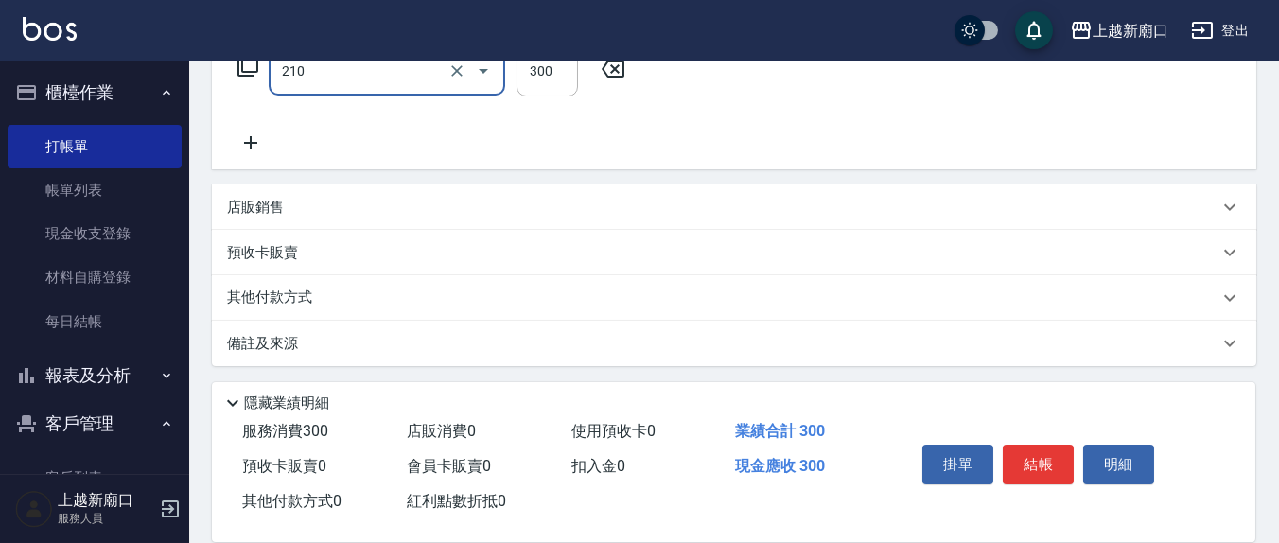
type input "[PERSON_NAME]洗髮精(210)"
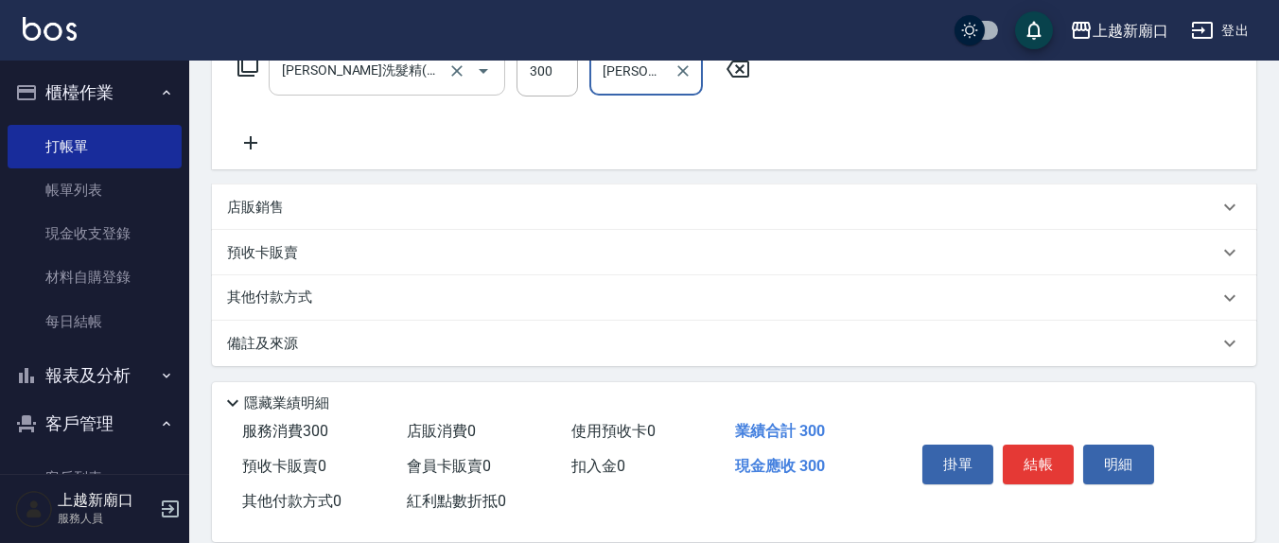
type input "[PERSON_NAME]-22"
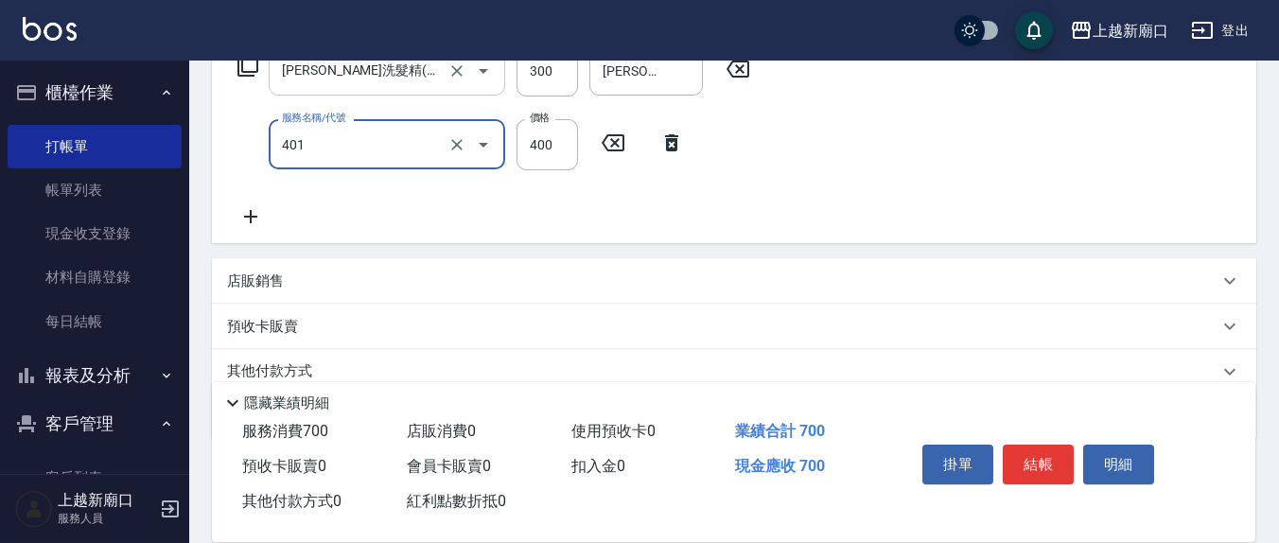
type input "剪髮(401)"
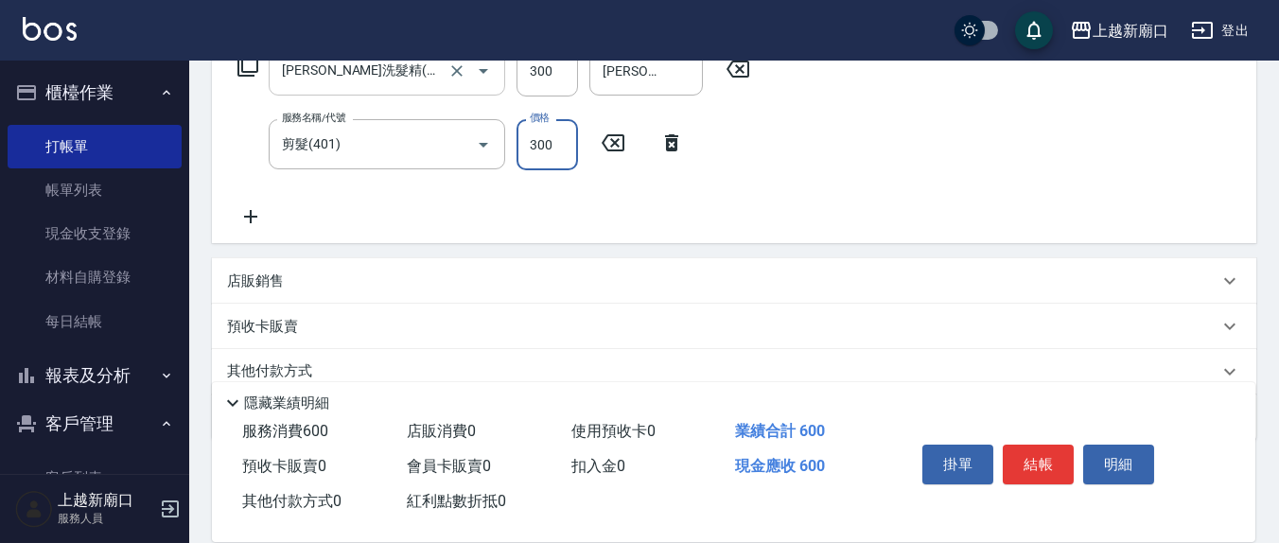
type input "300"
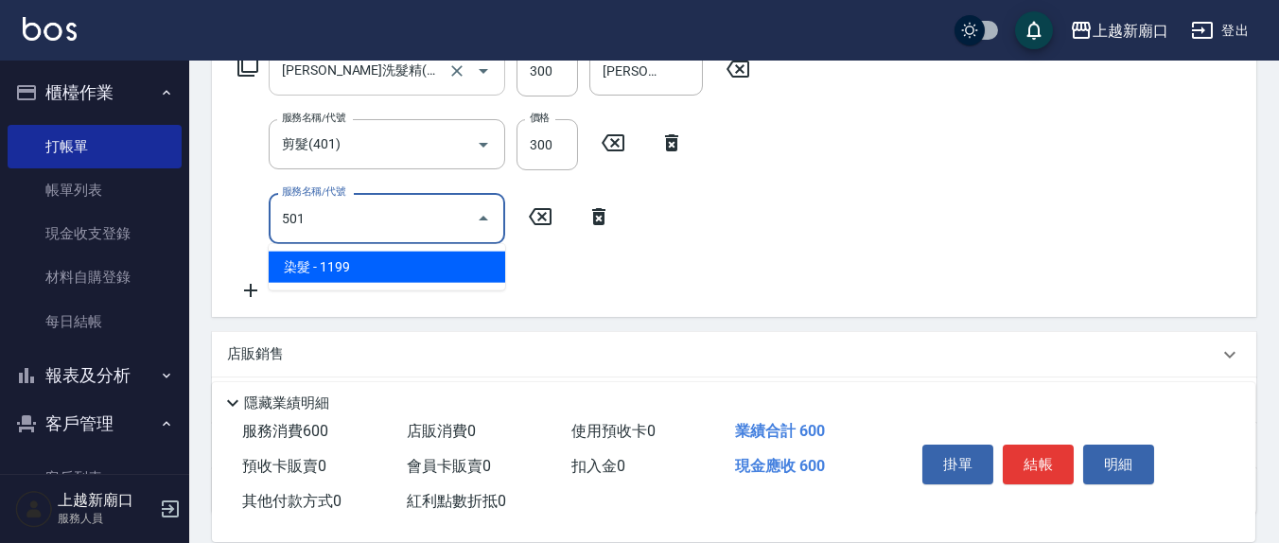
type input "染髮(501)"
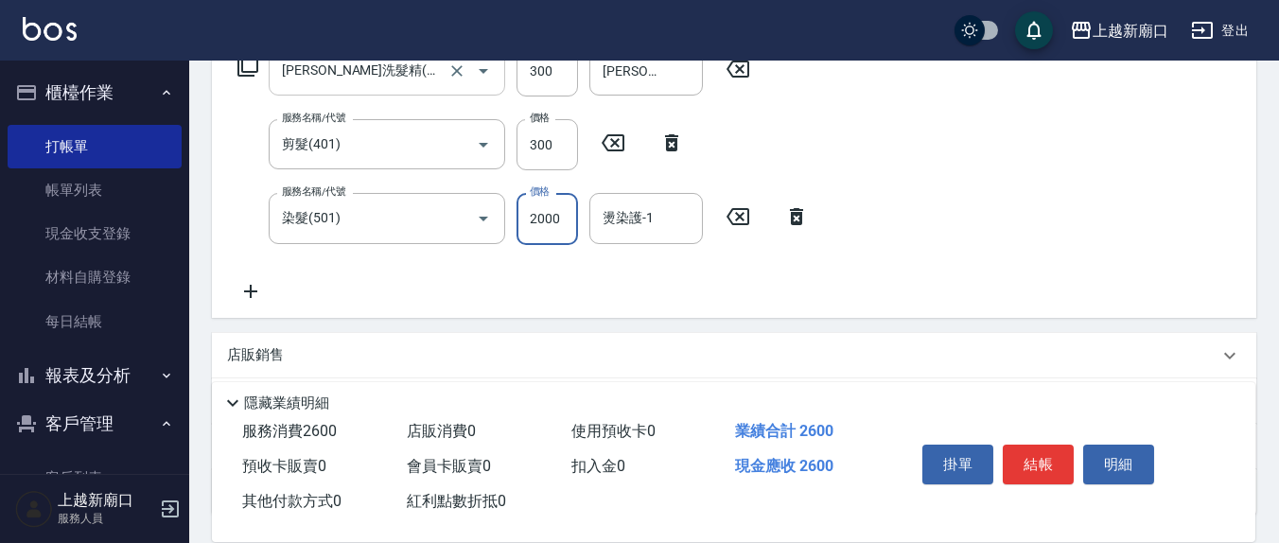
type input "2000"
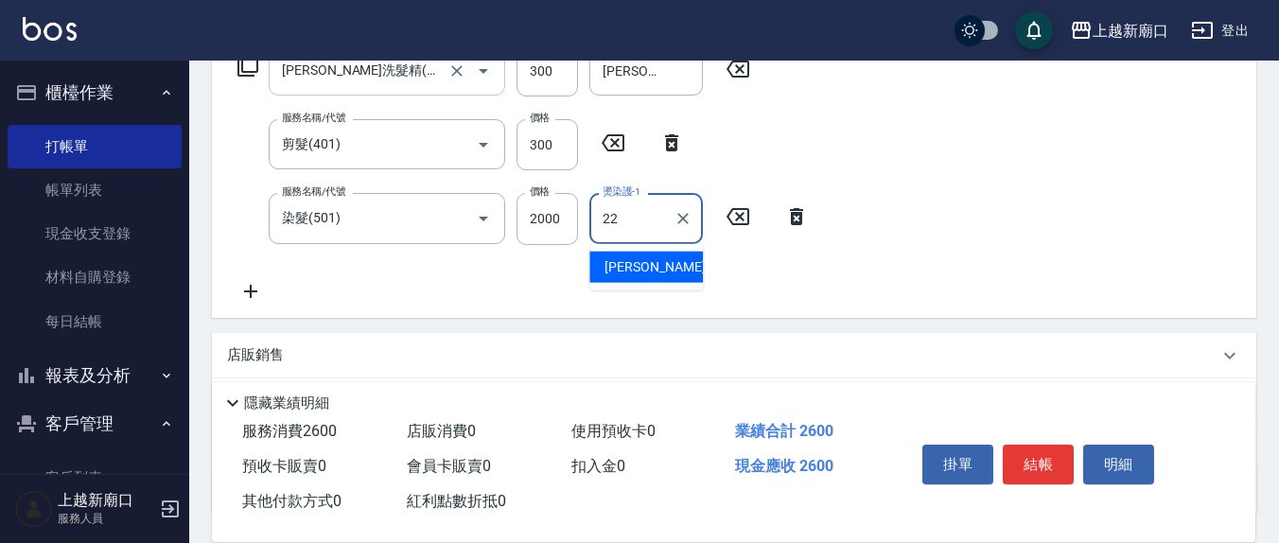
type input "2"
type input "[PERSON_NAME]7"
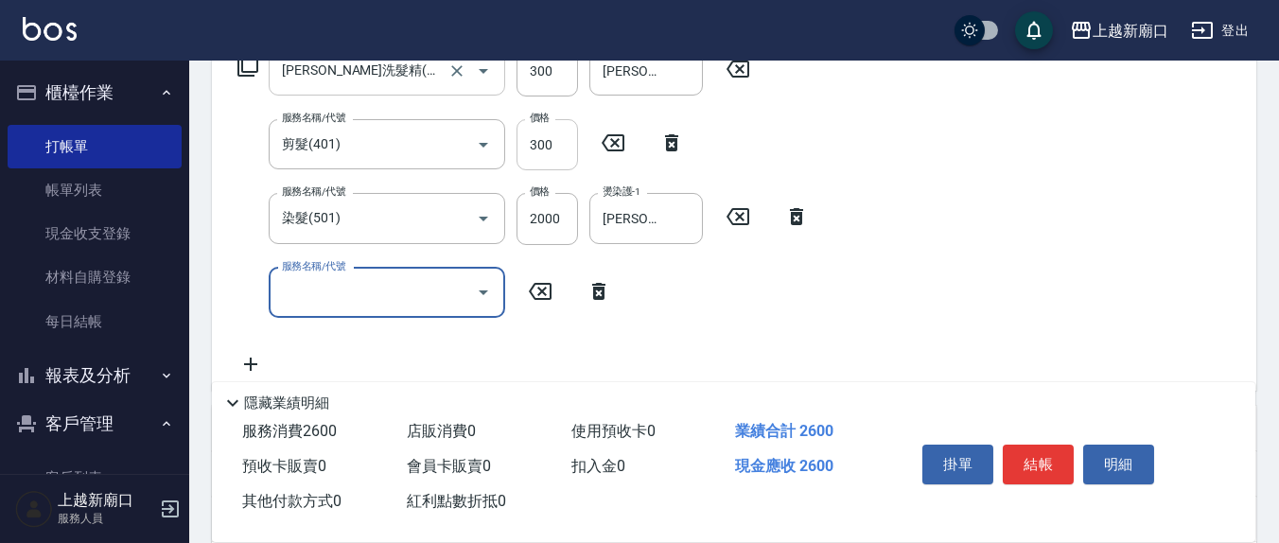
click at [553, 135] on input "300" at bounding box center [546, 144] width 61 height 51
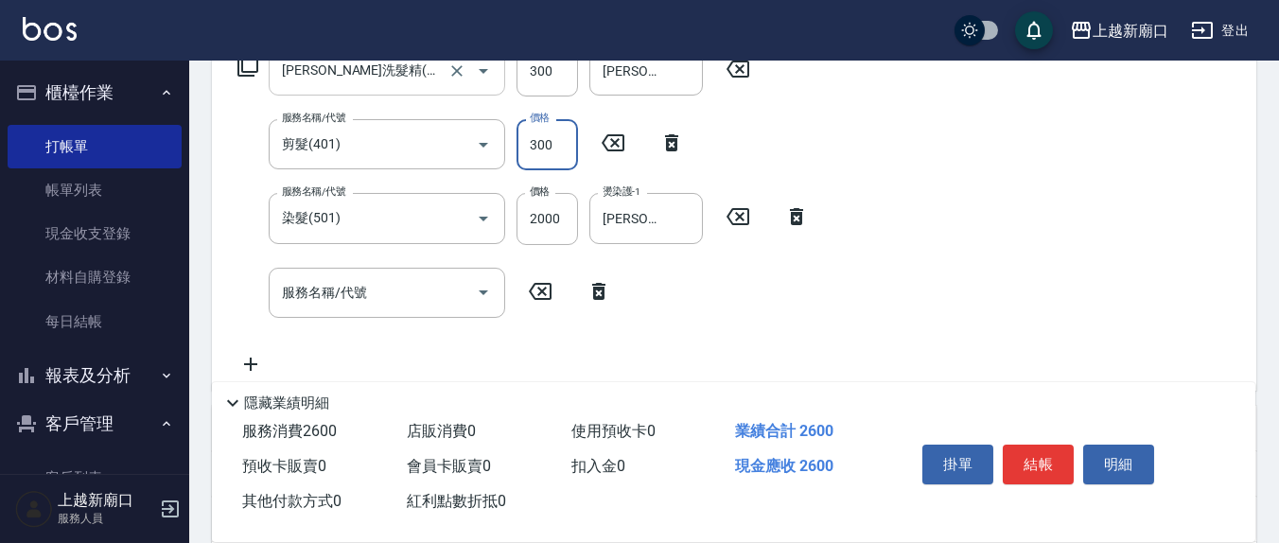
click at [549, 143] on input "300" at bounding box center [546, 144] width 61 height 51
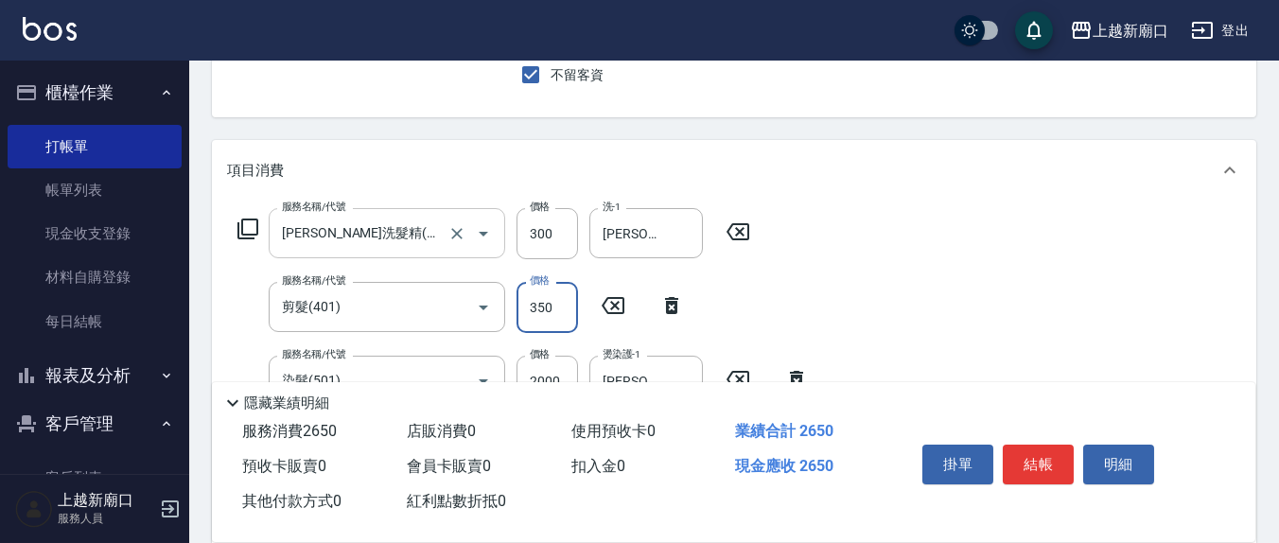
scroll to position [136, 0]
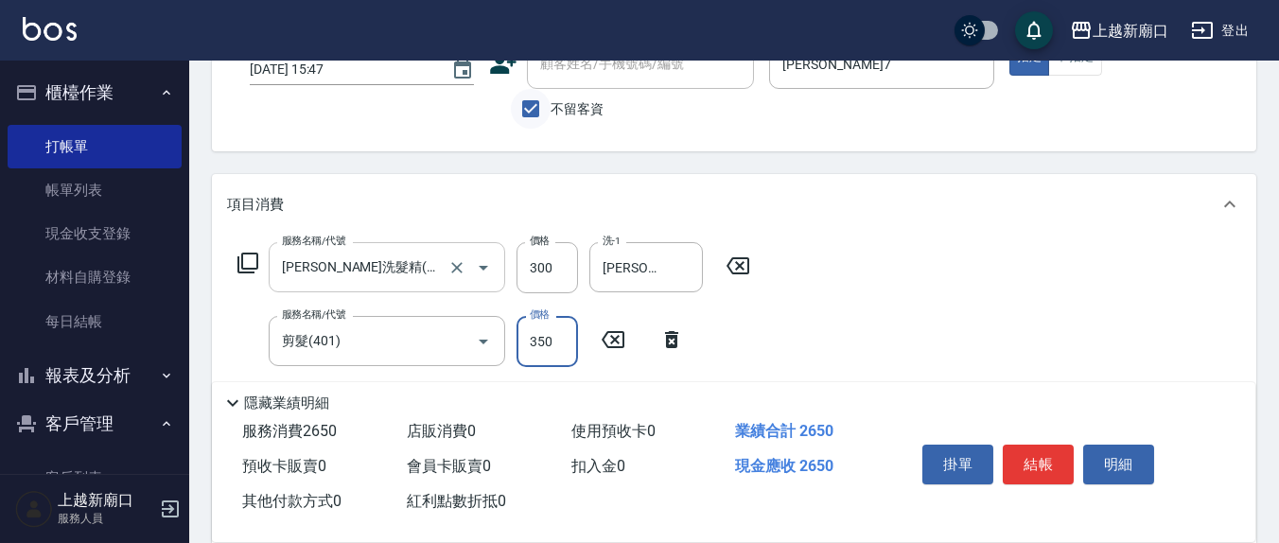
type input "350"
click at [549, 92] on input "不留客資" at bounding box center [531, 109] width 40 height 40
checkbox input "false"
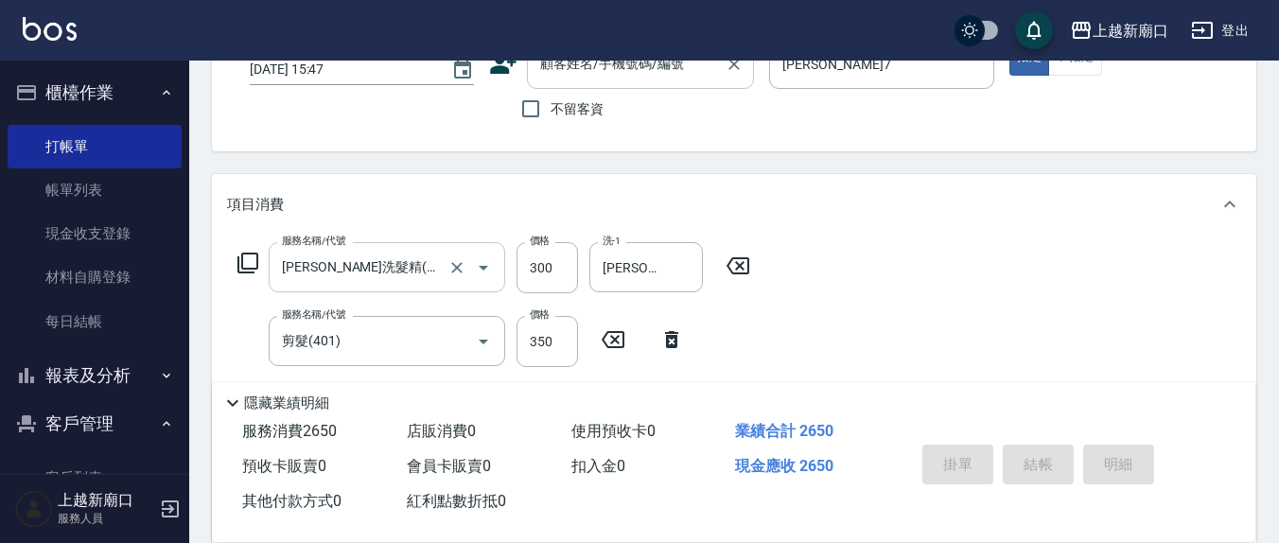
click at [576, 76] on input "顧客姓名/手機號碼/編號" at bounding box center [626, 63] width 182 height 33
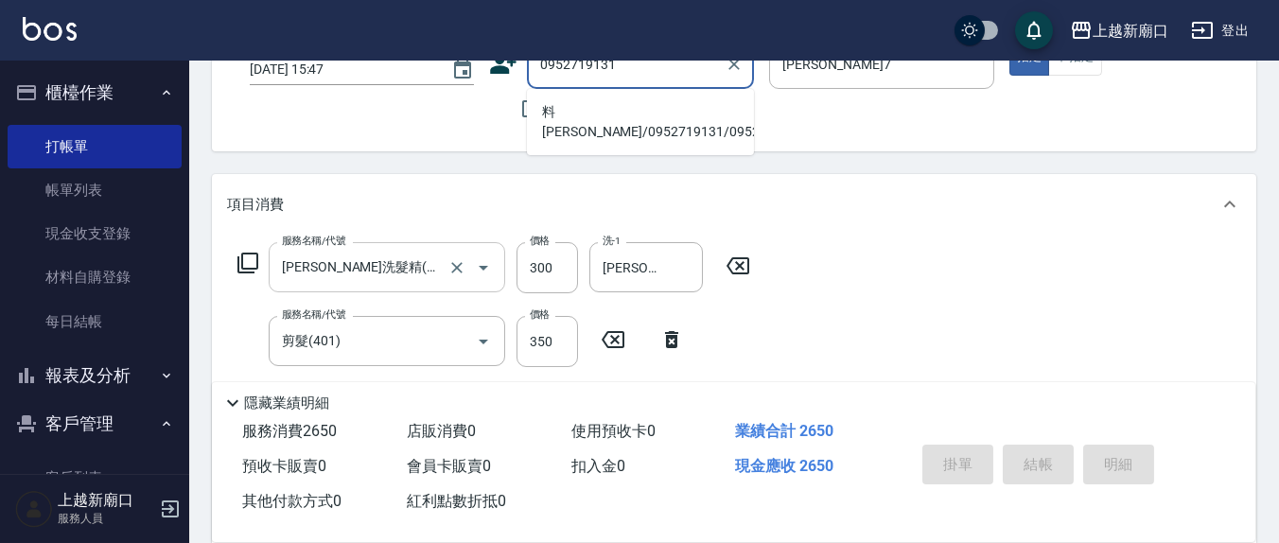
click at [686, 114] on li "料[PERSON_NAME]/0952719131/0952719131" at bounding box center [640, 121] width 227 height 51
type input "料[PERSON_NAME]/0952719131/0952719131"
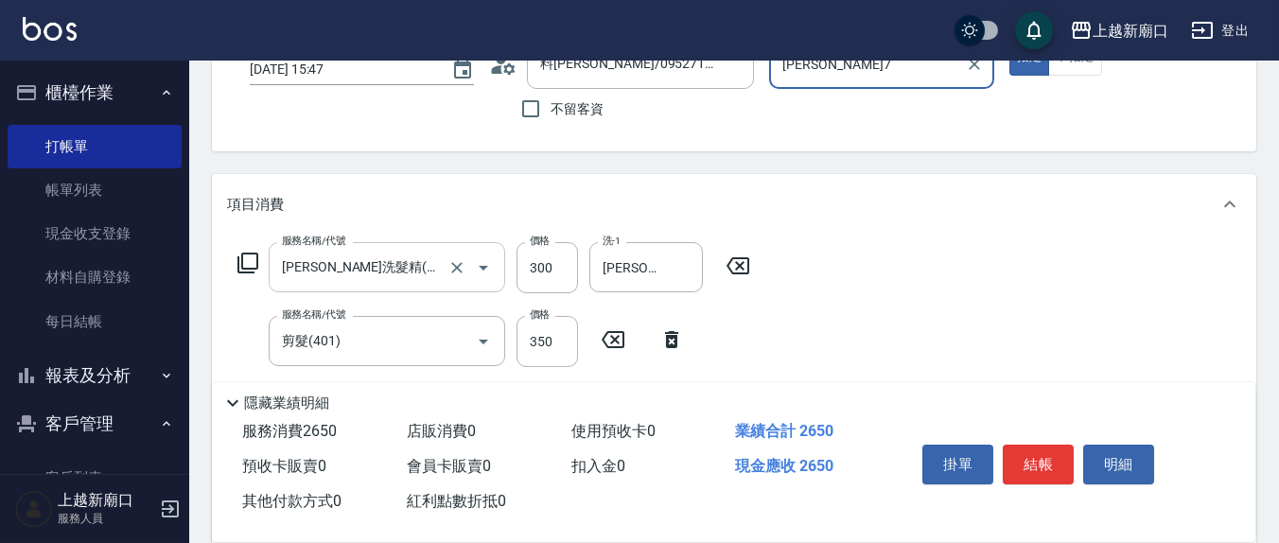
click at [1009, 39] on button "指定" at bounding box center [1029, 57] width 41 height 37
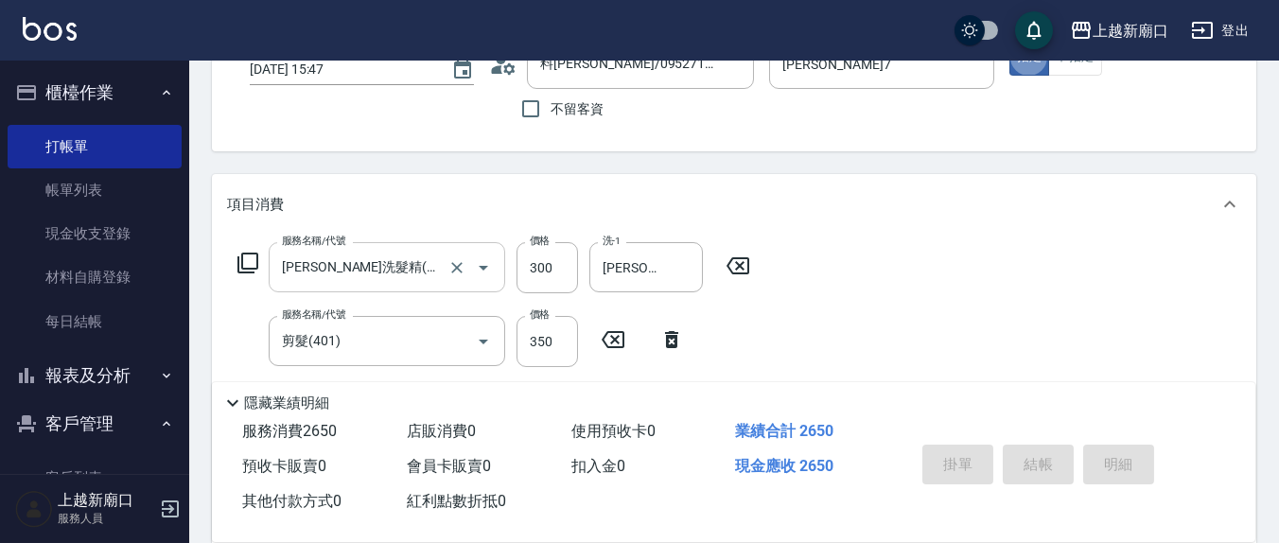
type input "[DATE] 15:48"
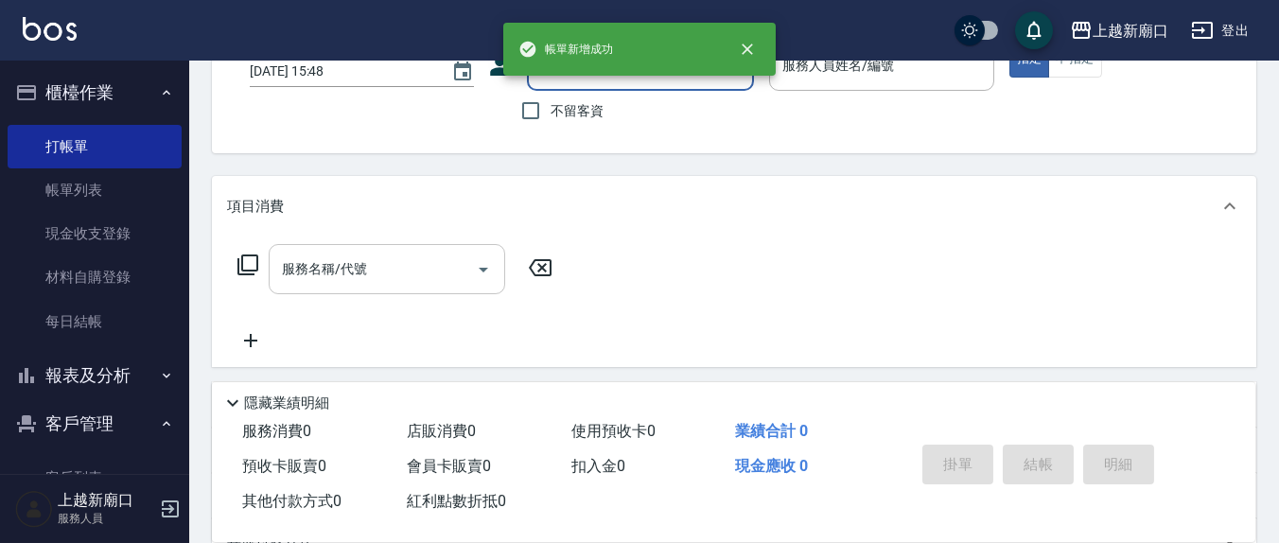
scroll to position [0, 0]
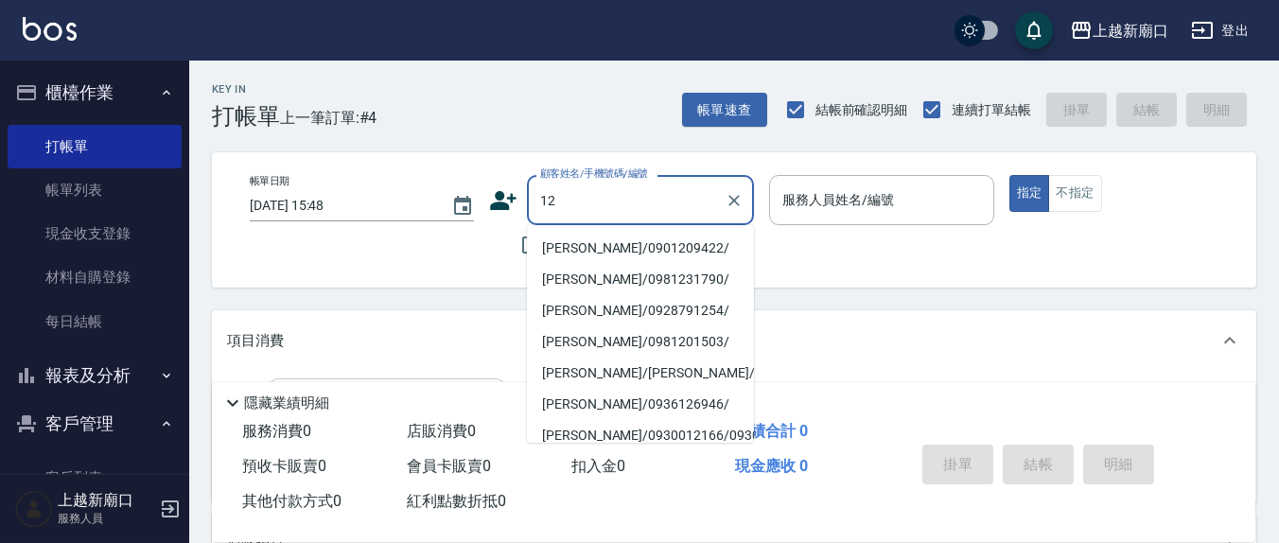
type input "12"
click at [494, 280] on div "帳單日期 [DATE] 15:48 顧客姓名/手機號碼/編號 顧客姓名/手機號碼/編號 不留客資 服務人員姓名/編號 服務人員姓名/編號 指定 不指定" at bounding box center [734, 219] width 1044 height 135
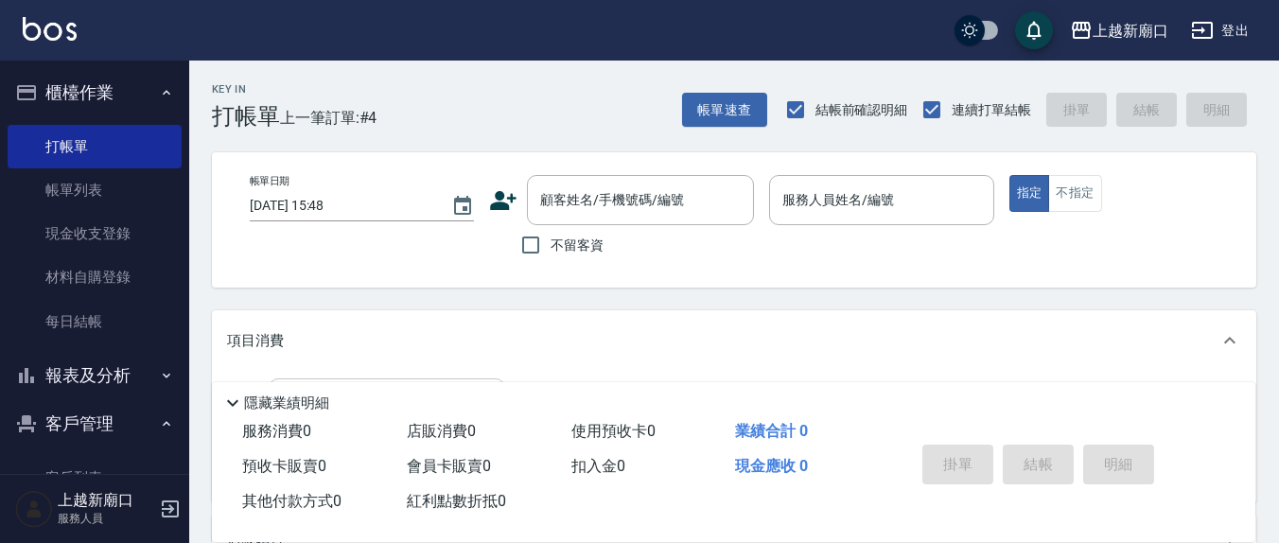
drag, startPoint x: 532, startPoint y: 232, endPoint x: 691, endPoint y: 234, distance: 158.9
click at [551, 232] on label "不留客資" at bounding box center [557, 245] width 93 height 40
click at [551, 232] on input "不留客資" at bounding box center [531, 245] width 40 height 40
checkbox input "true"
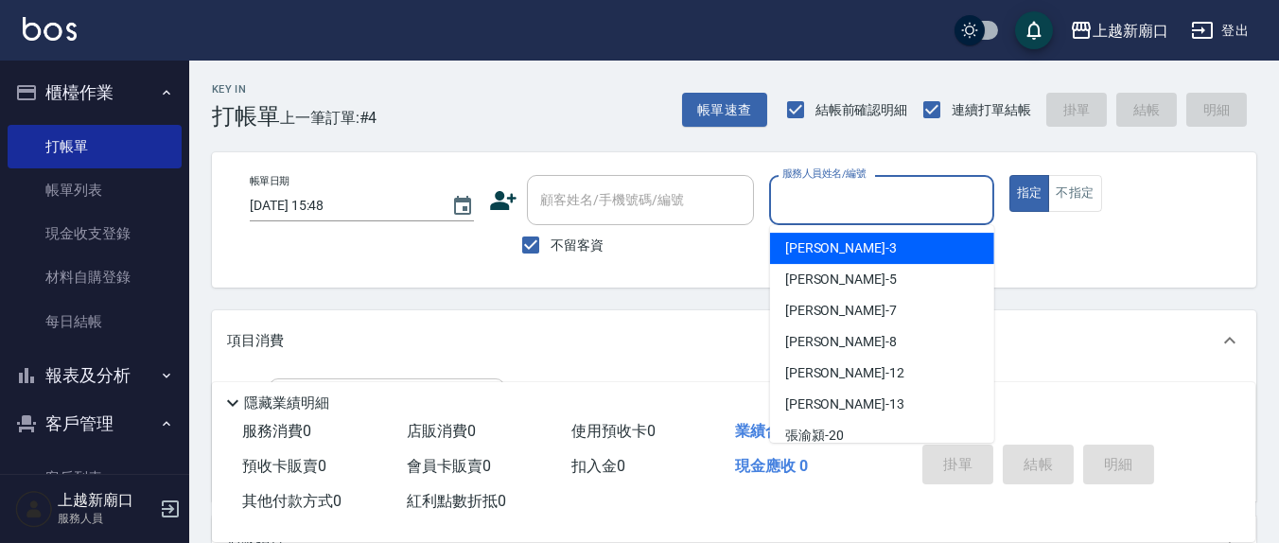
click at [839, 204] on input "服務人員姓名/編號" at bounding box center [881, 200] width 207 height 33
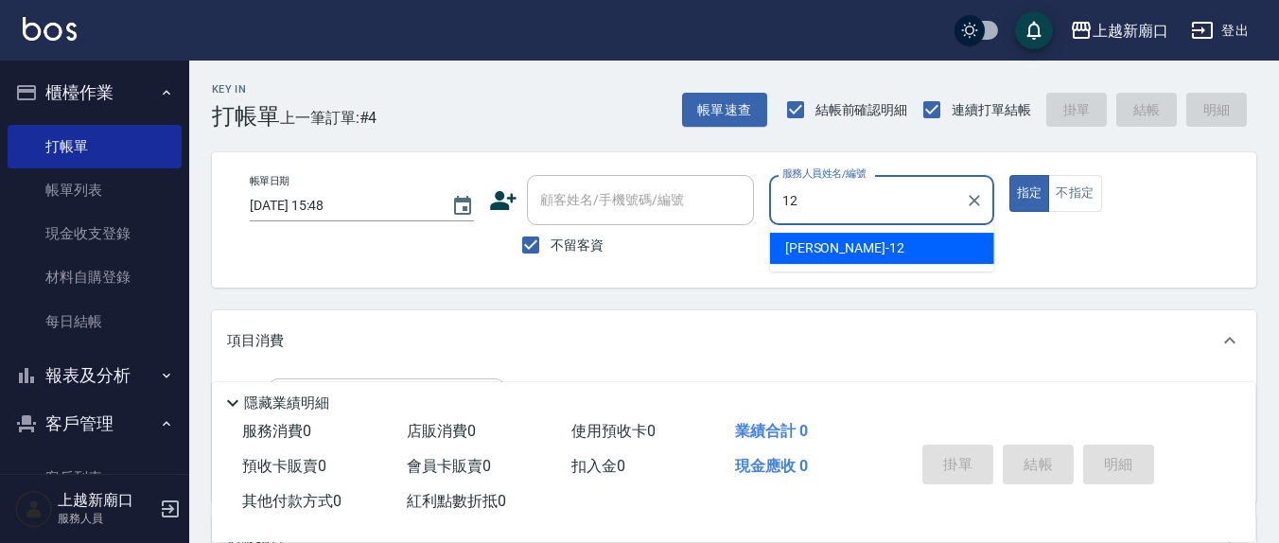
type input "[PERSON_NAME]-12"
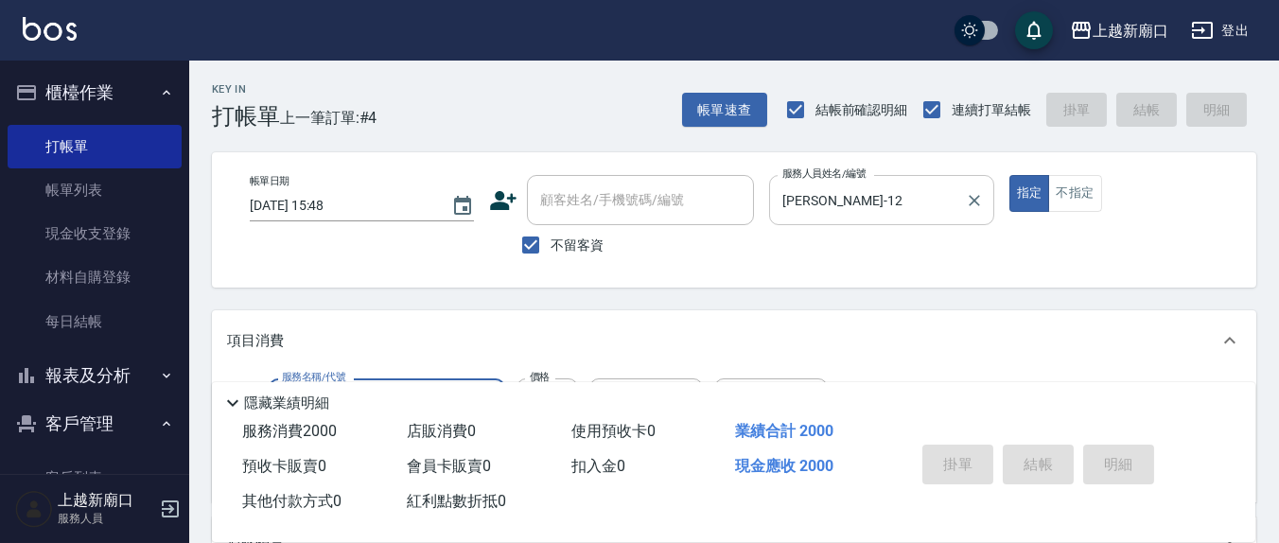
type input "MK果酸燙2000(310)"
click at [1009, 175] on button "指定" at bounding box center [1029, 193] width 41 height 37
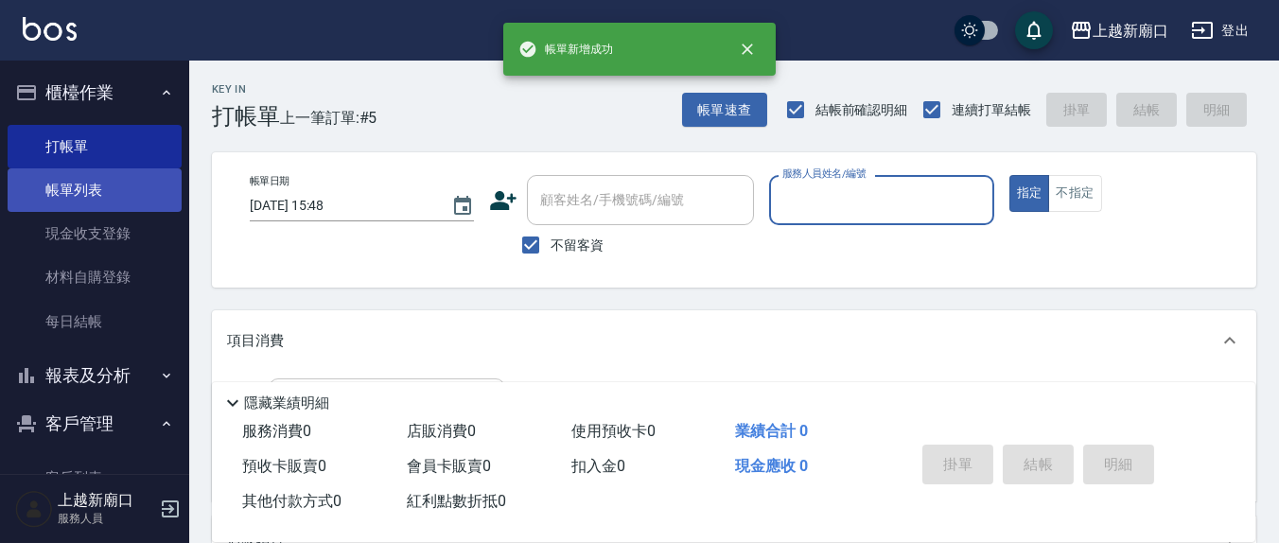
click at [61, 199] on link "帳單列表" at bounding box center [95, 190] width 174 height 44
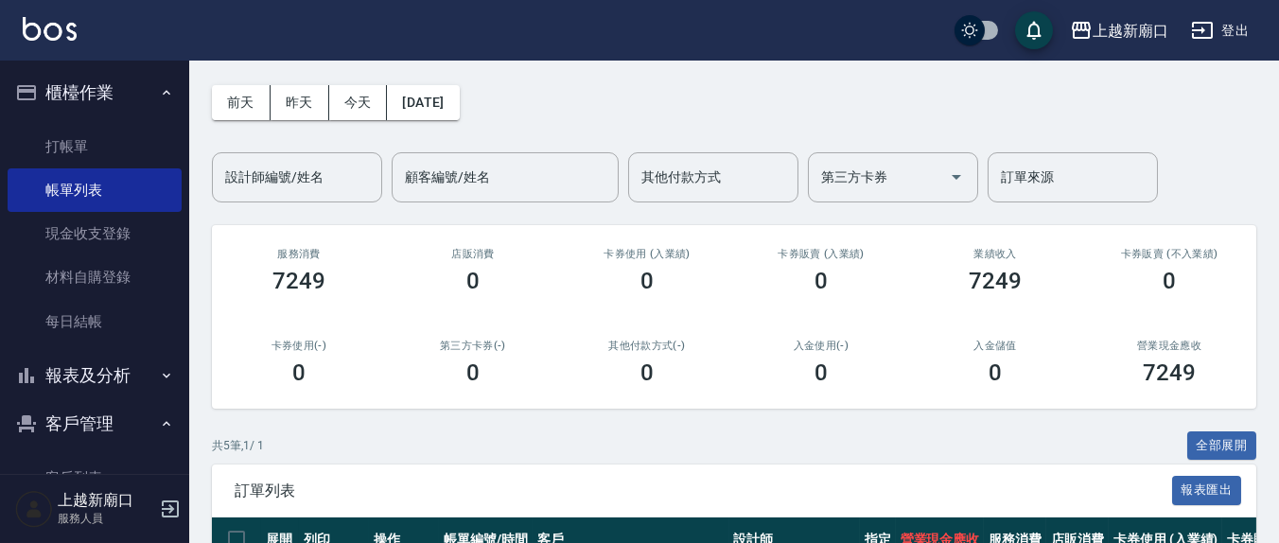
scroll to position [197, 0]
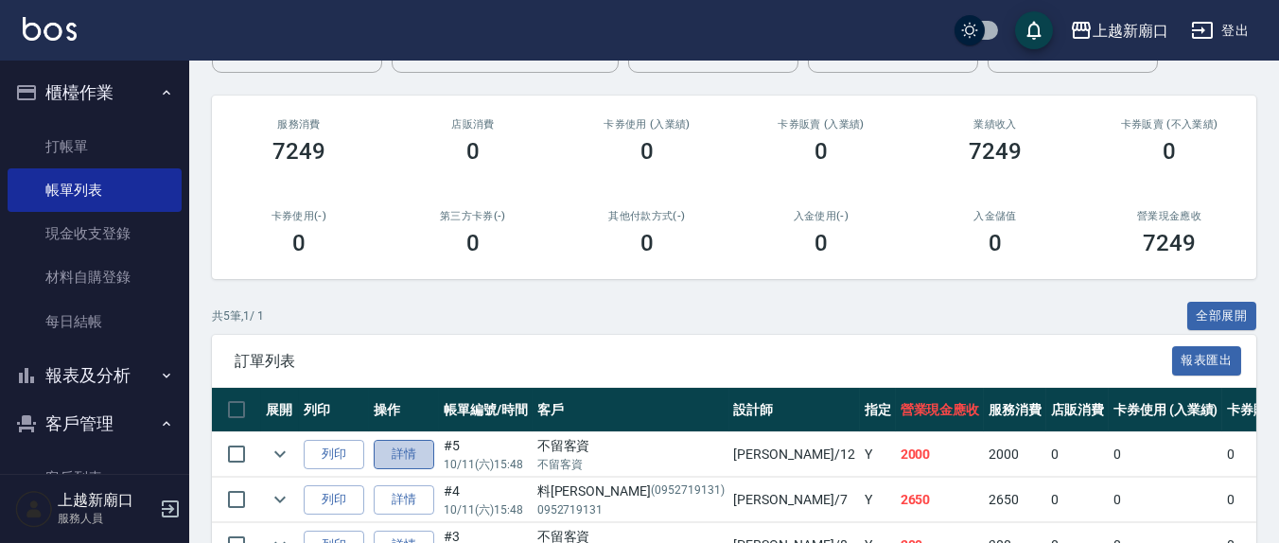
click at [403, 454] on link "詳情" at bounding box center [404, 454] width 61 height 29
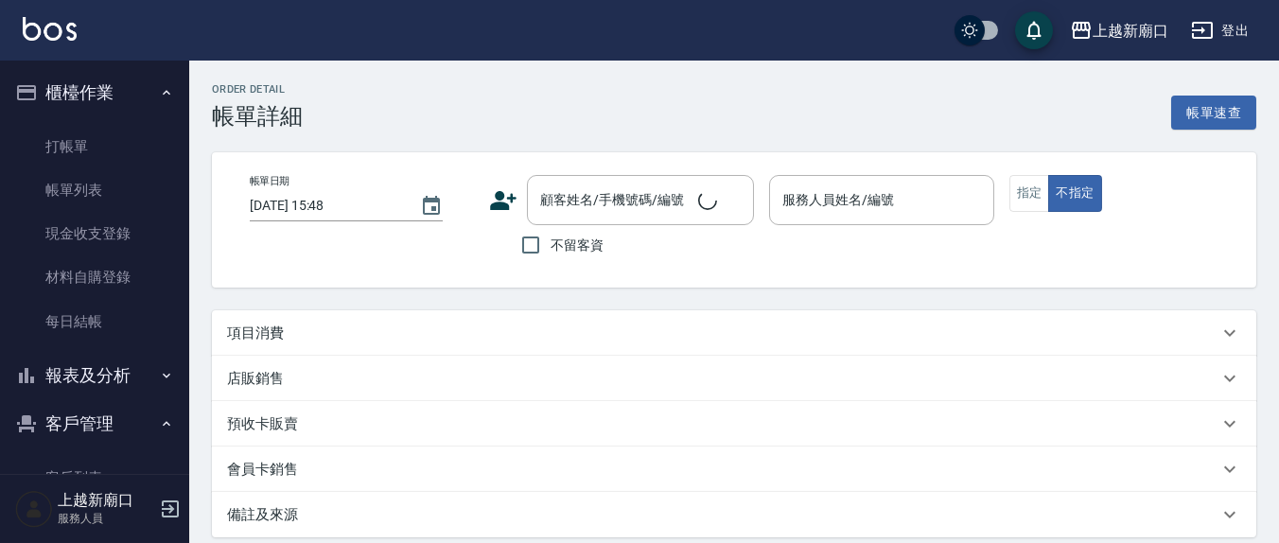
scroll to position [195, 0]
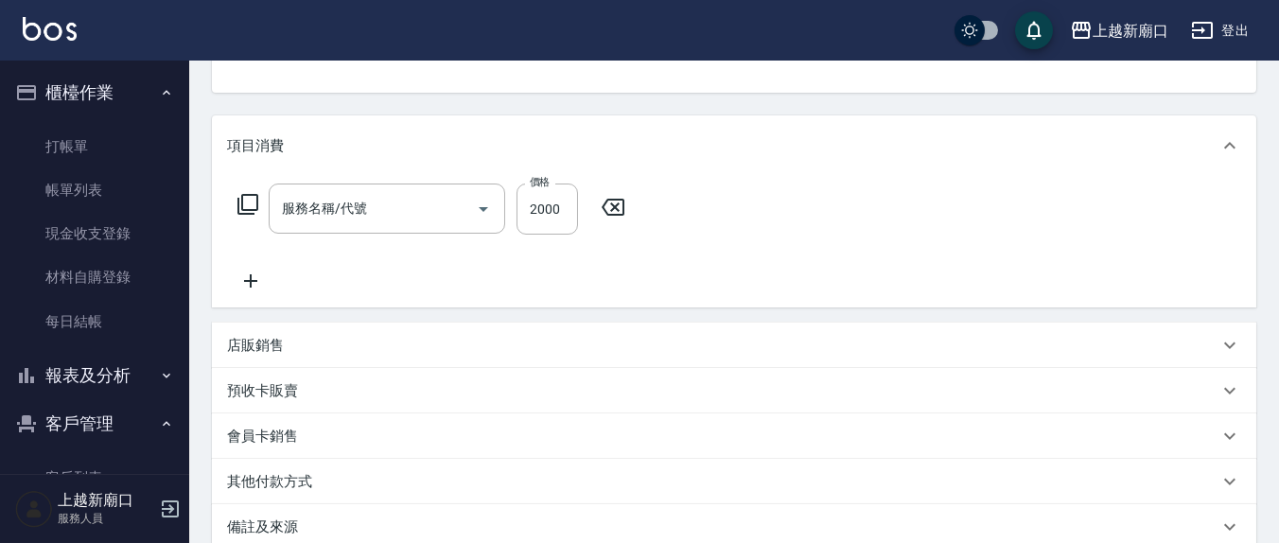
checkbox input "true"
type input "[PERSON_NAME]-12"
type input "MK果酸燙2000(310)"
click at [561, 201] on input "2000" at bounding box center [546, 209] width 61 height 51
type input "200"
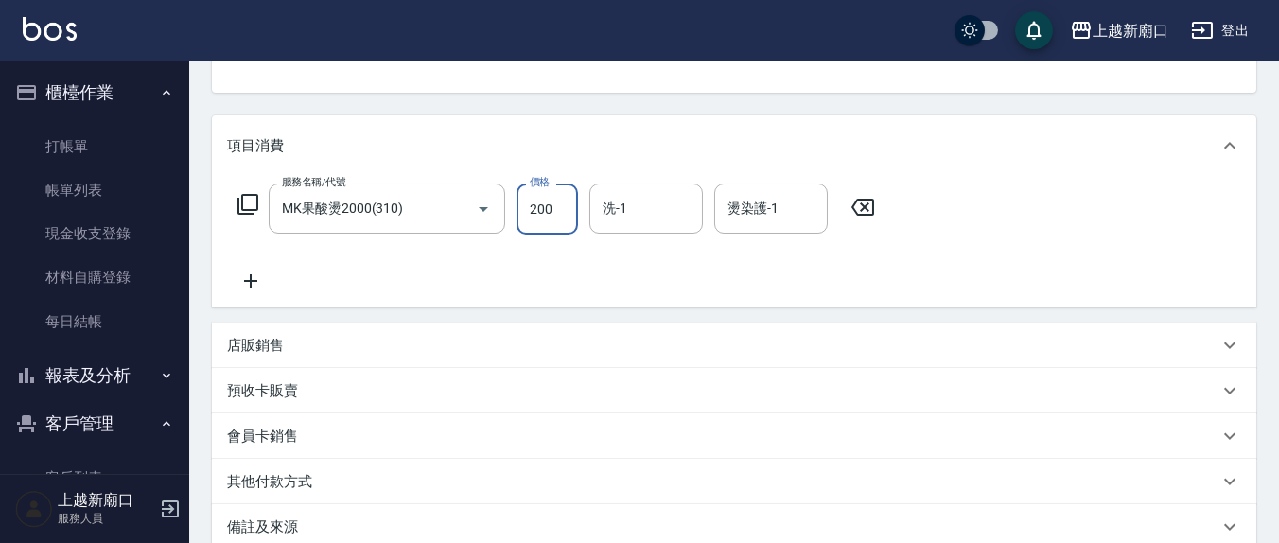
click at [435, 205] on input "MK果酸燙2000(310)" at bounding box center [360, 208] width 166 height 33
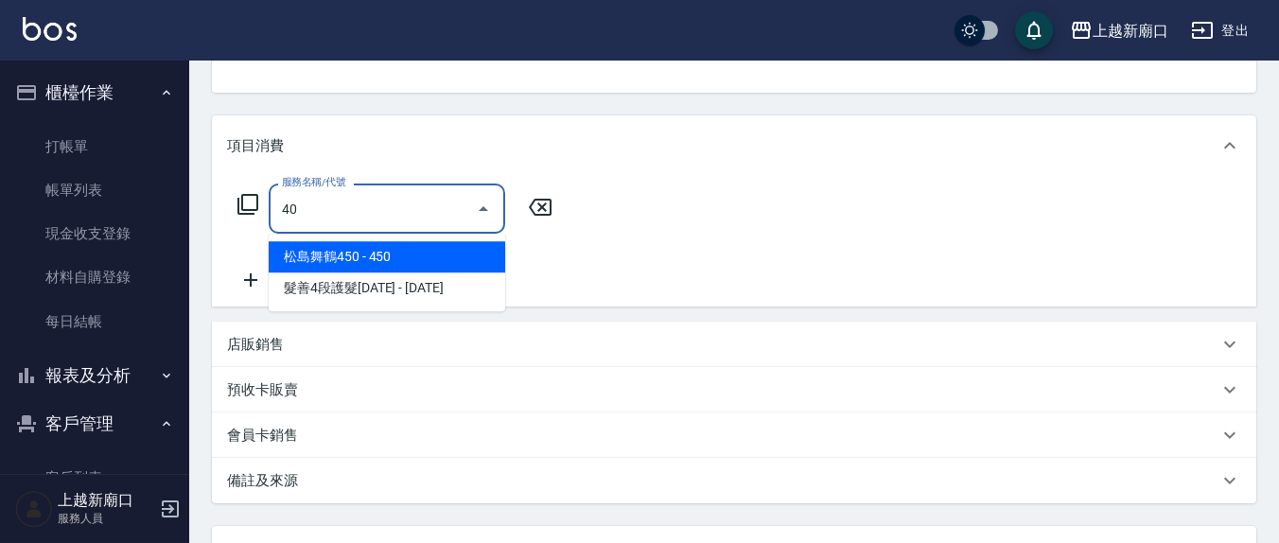
scroll to position [0, 0]
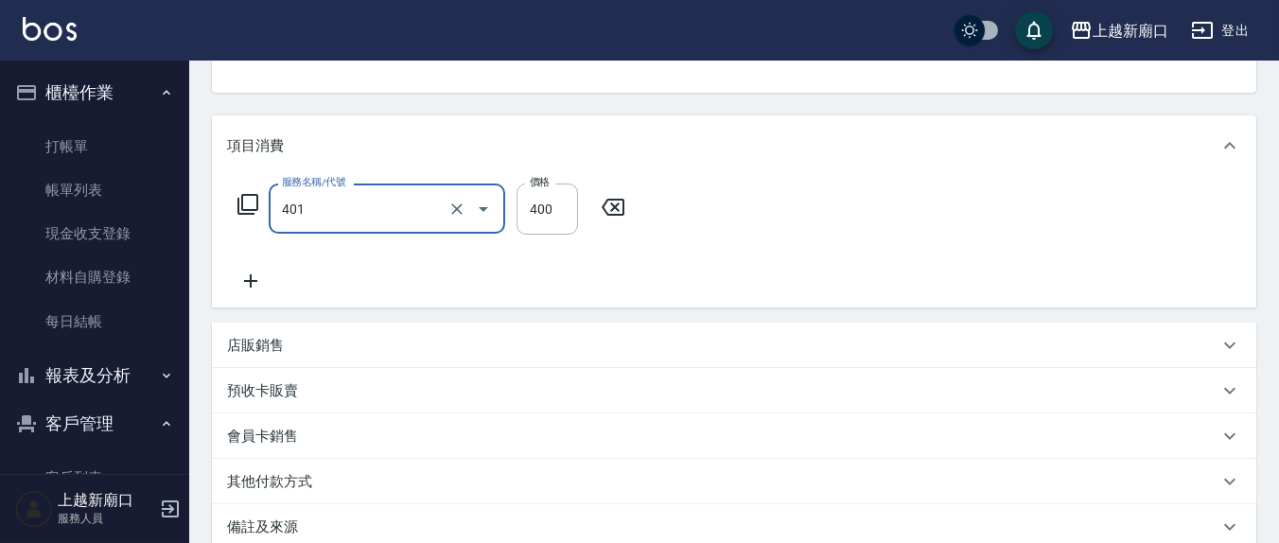
type input "剪髮(401)"
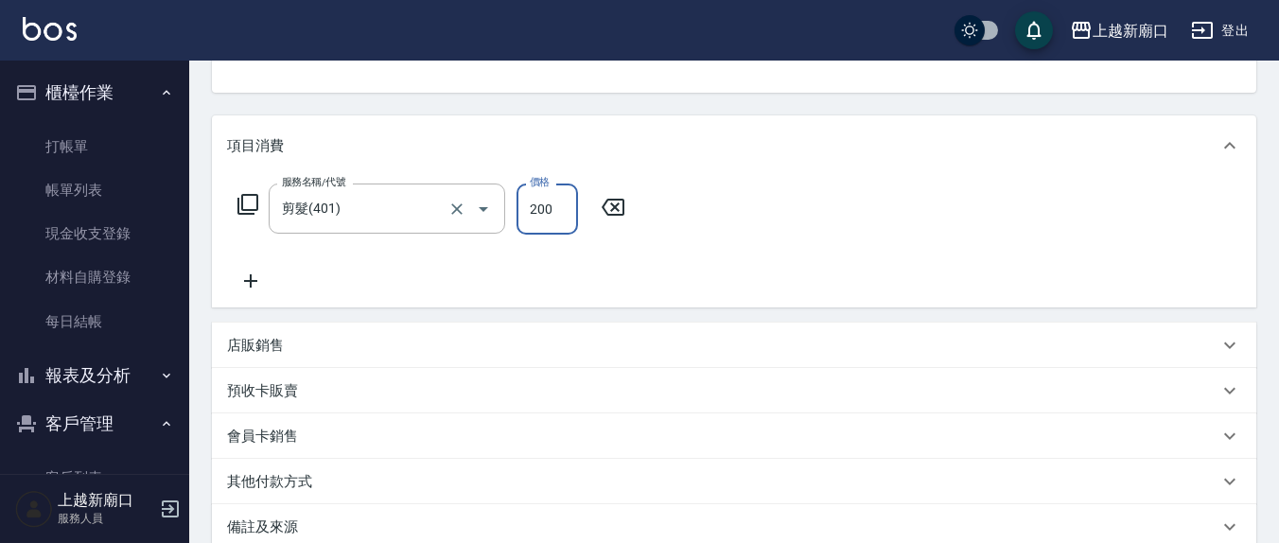
type input "200"
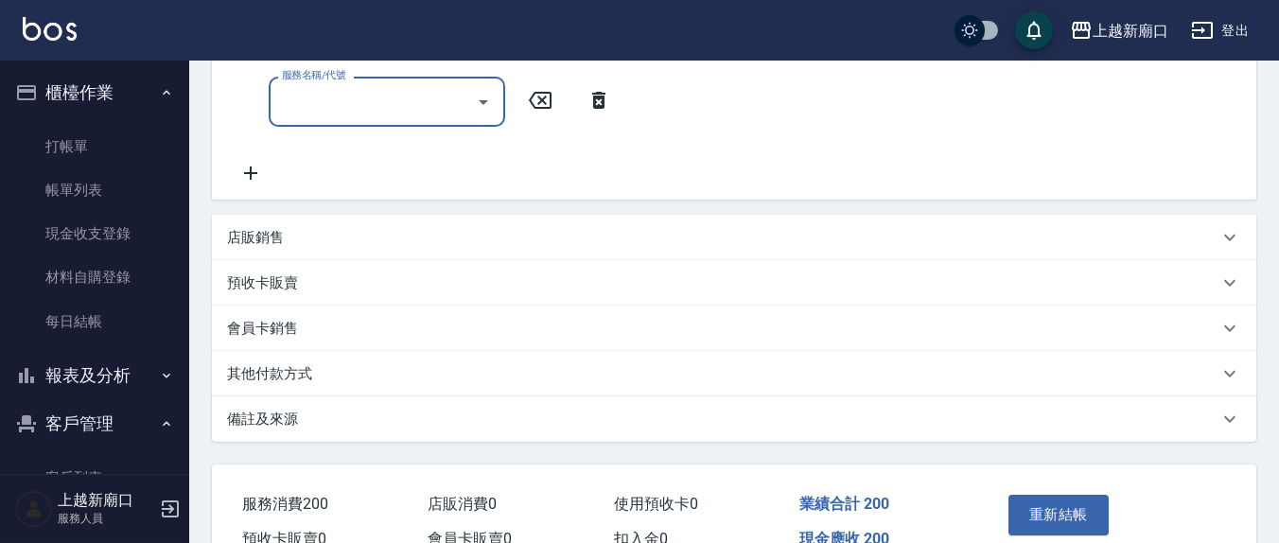
scroll to position [476, 0]
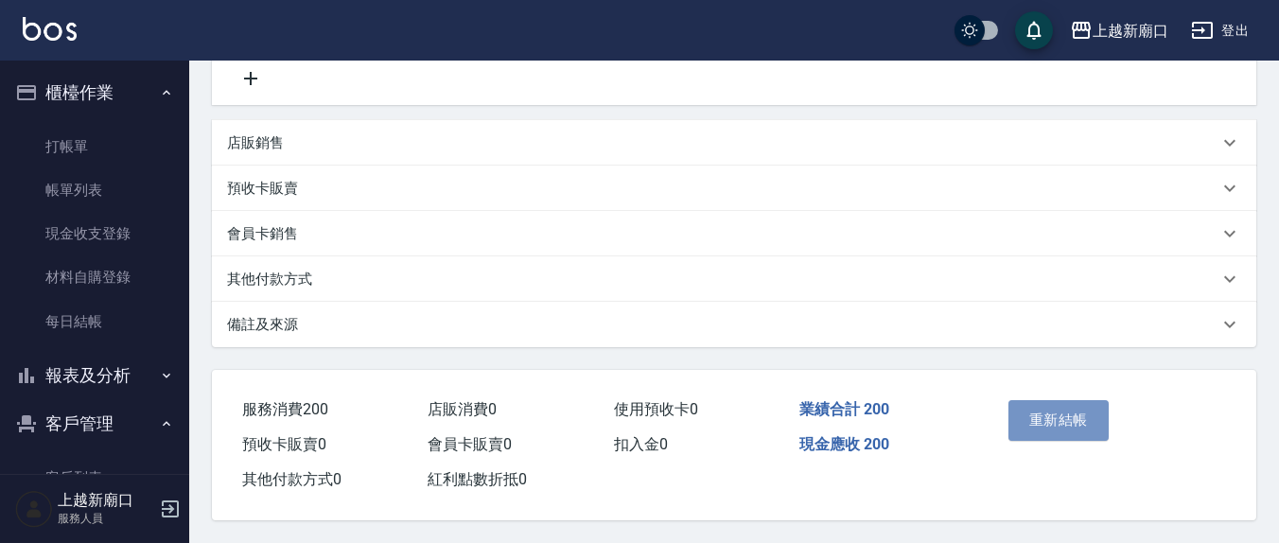
drag, startPoint x: 1056, startPoint y: 415, endPoint x: 1025, endPoint y: 412, distance: 30.4
click at [1053, 415] on button "重新結帳" at bounding box center [1058, 420] width 100 height 40
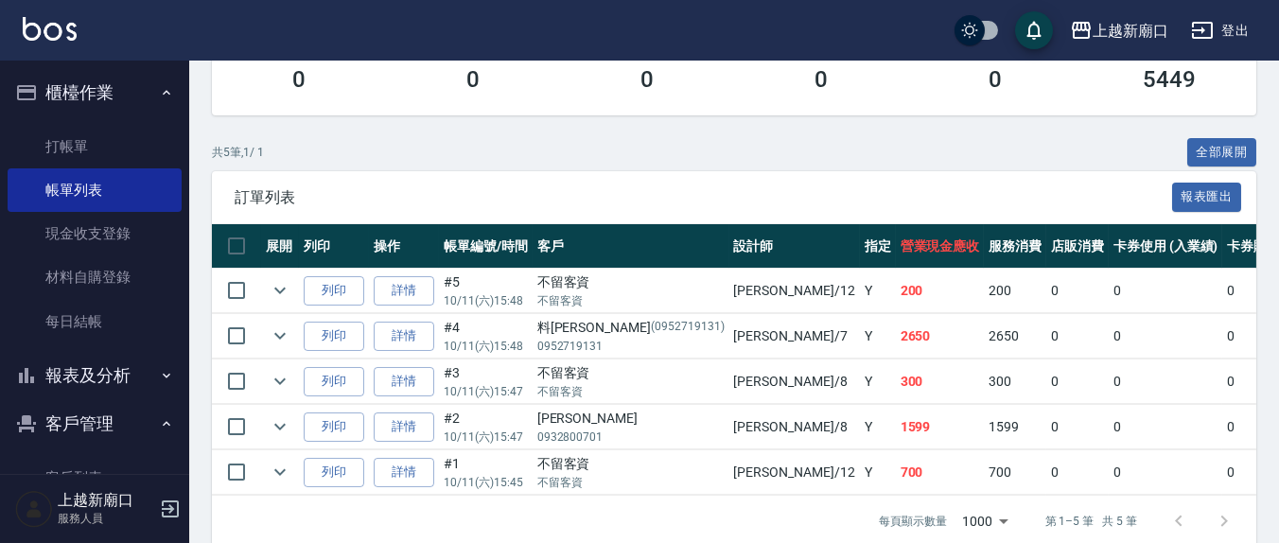
scroll to position [403, 0]
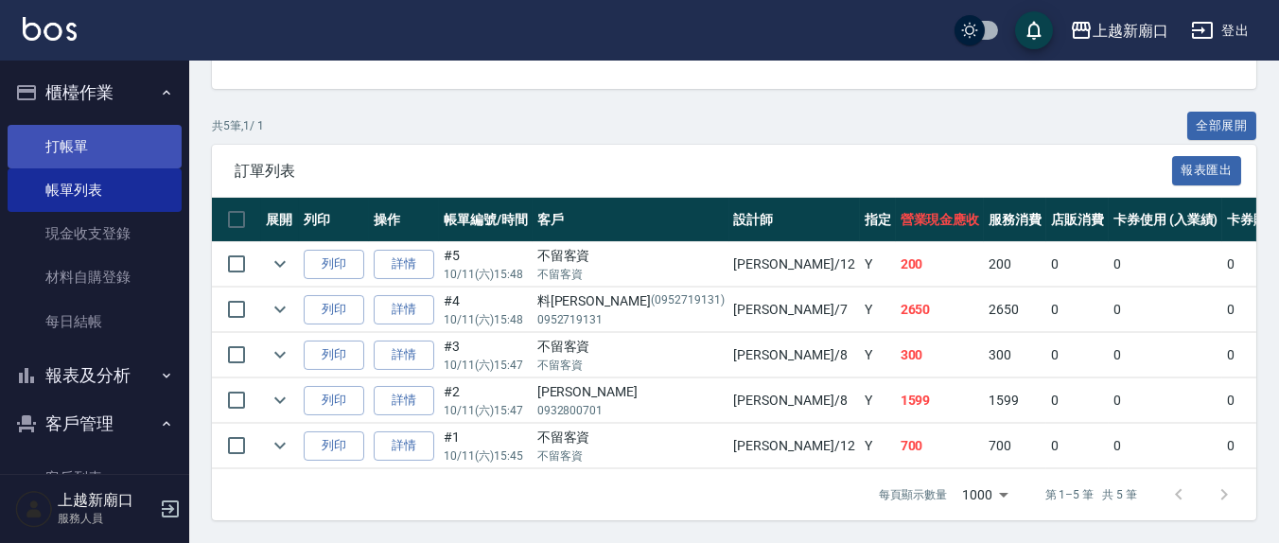
click at [81, 139] on link "打帳單" at bounding box center [95, 147] width 174 height 44
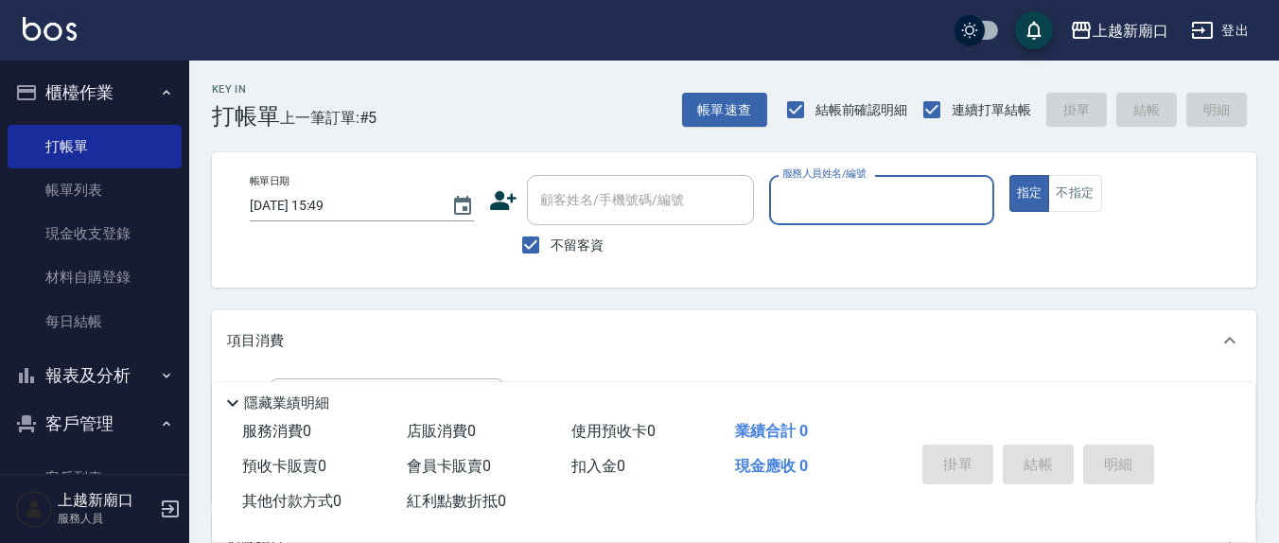
click at [871, 213] on input "服務人員姓名/編號" at bounding box center [881, 200] width 207 height 33
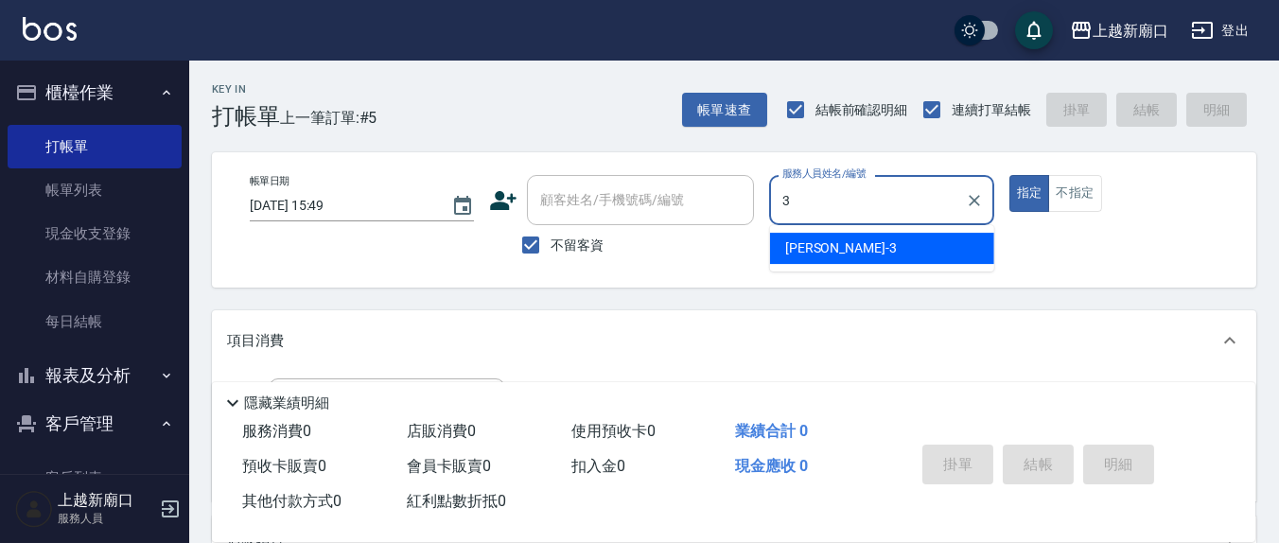
type input "3"
type button "true"
type input "[PERSON_NAME]-3"
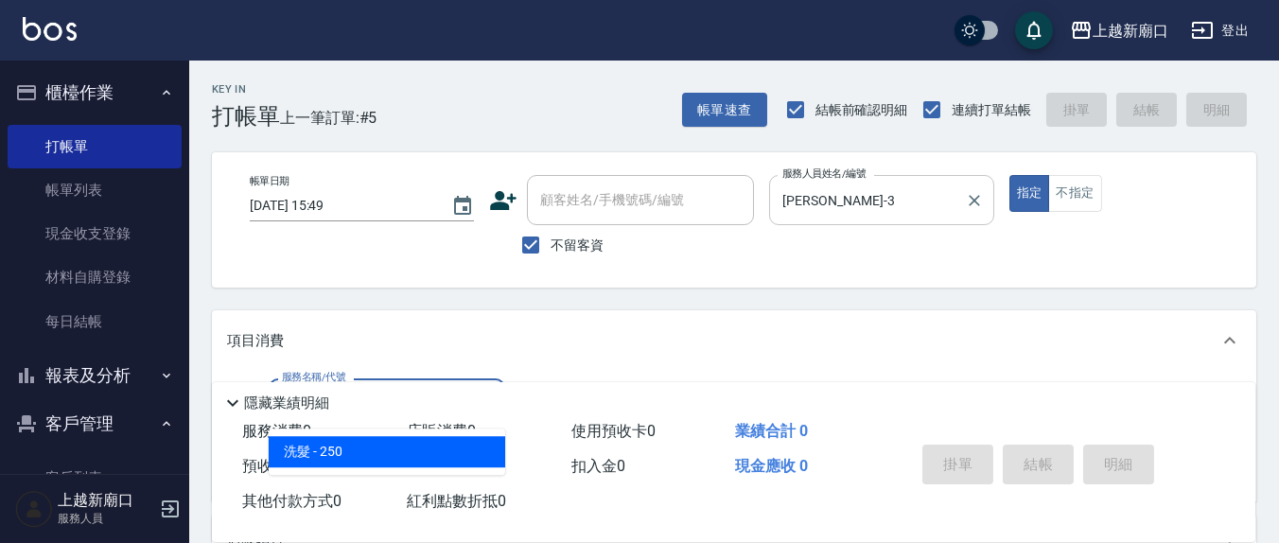
type input "洗髮(201)"
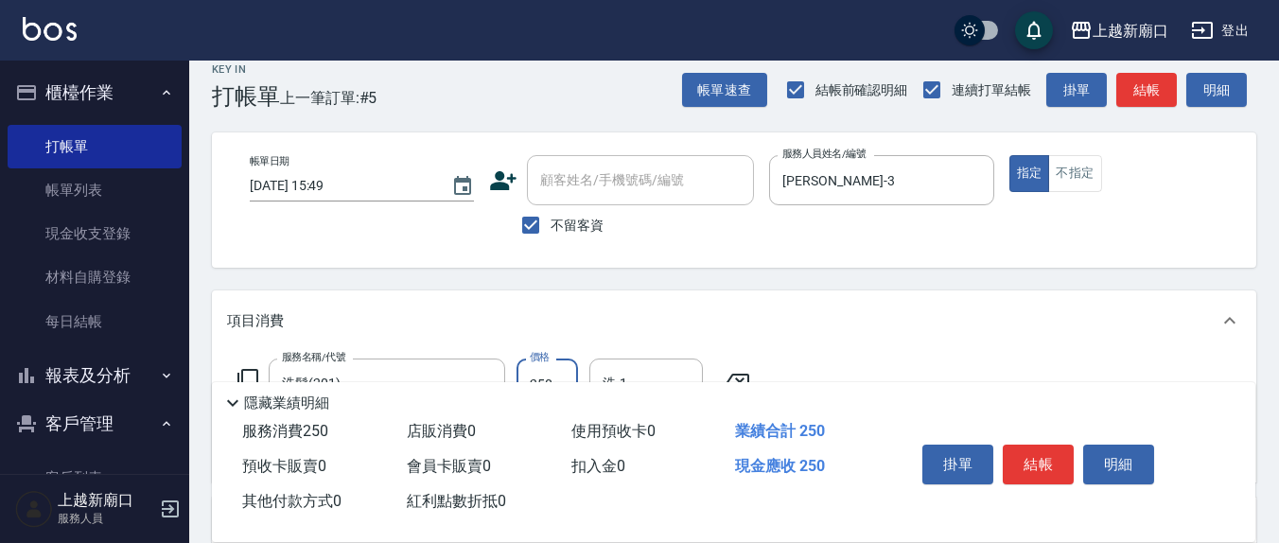
scroll to position [197, 0]
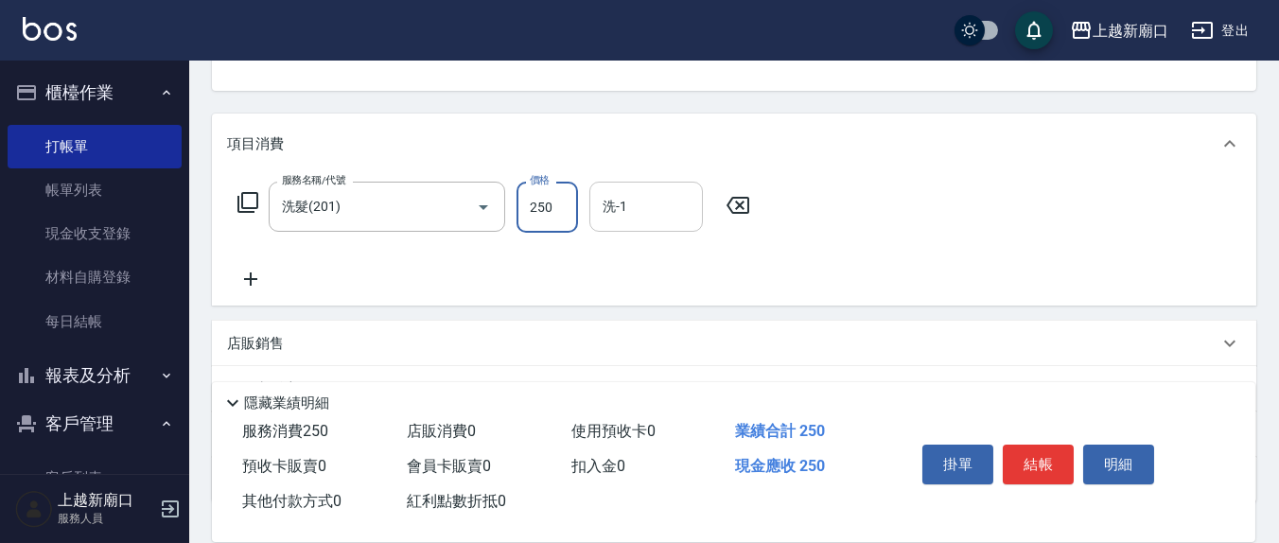
click at [669, 197] on input "洗-1" at bounding box center [646, 206] width 96 height 33
type input "[PERSON_NAME]-3"
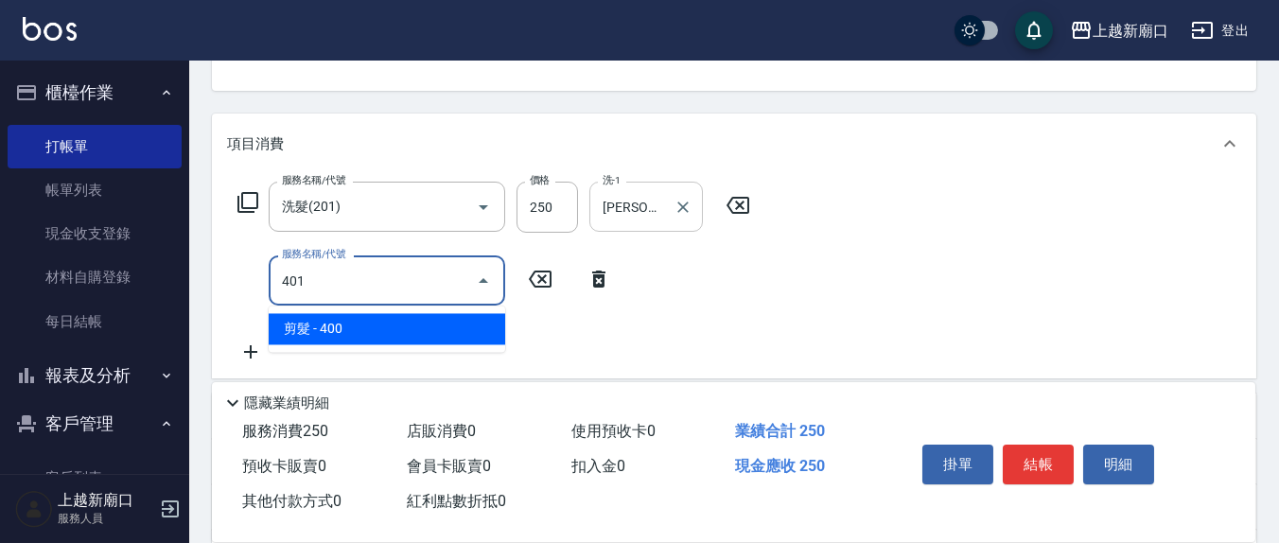
type input "剪髮(401)"
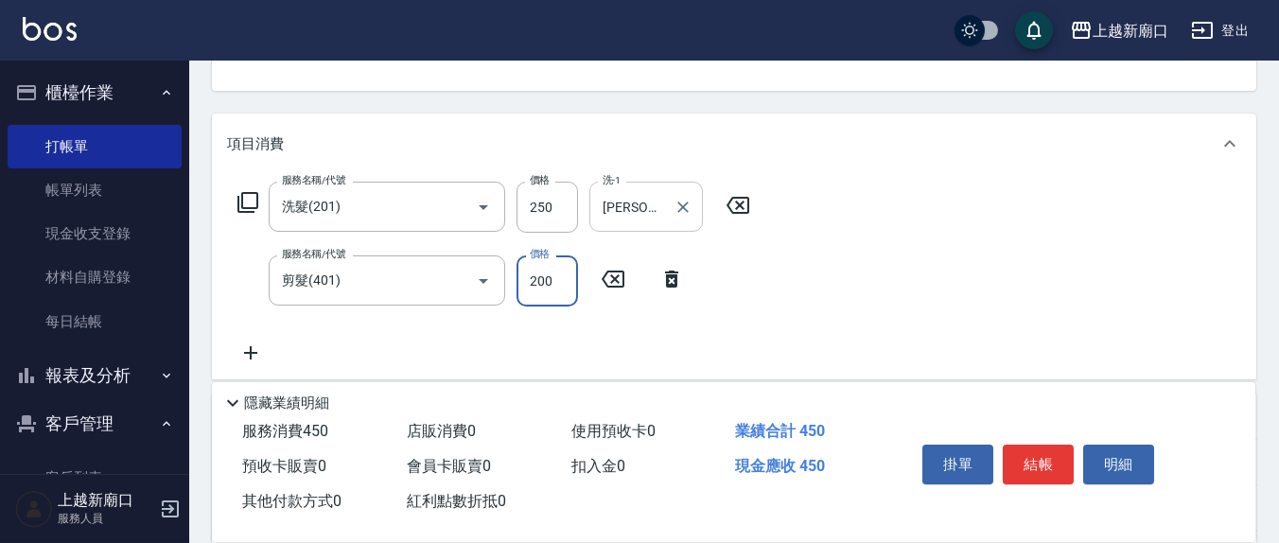
type input "200"
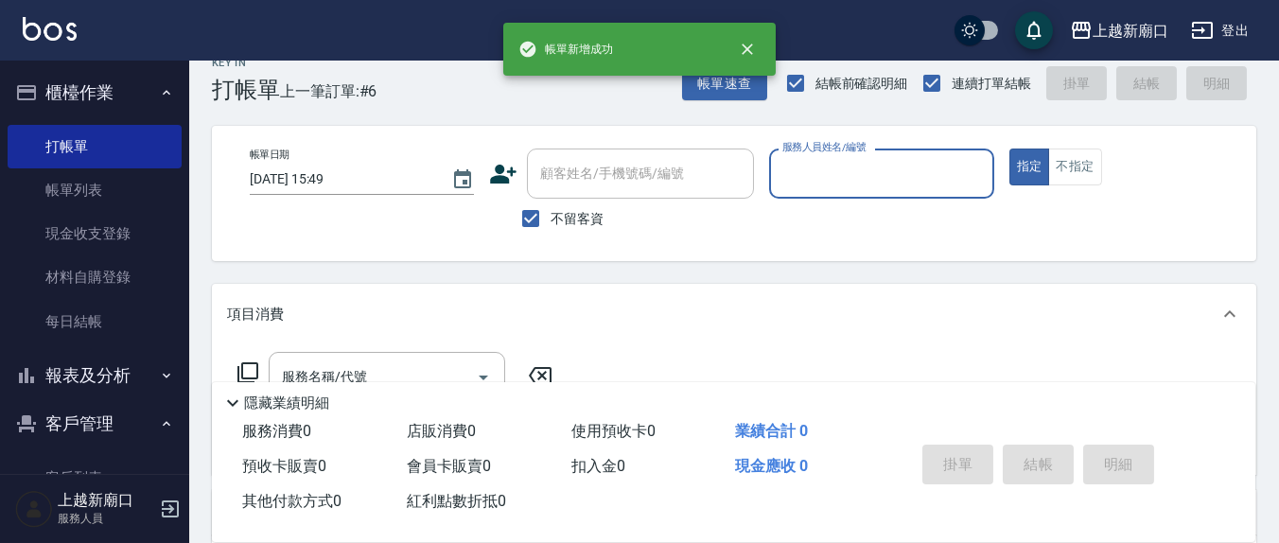
scroll to position [0, 0]
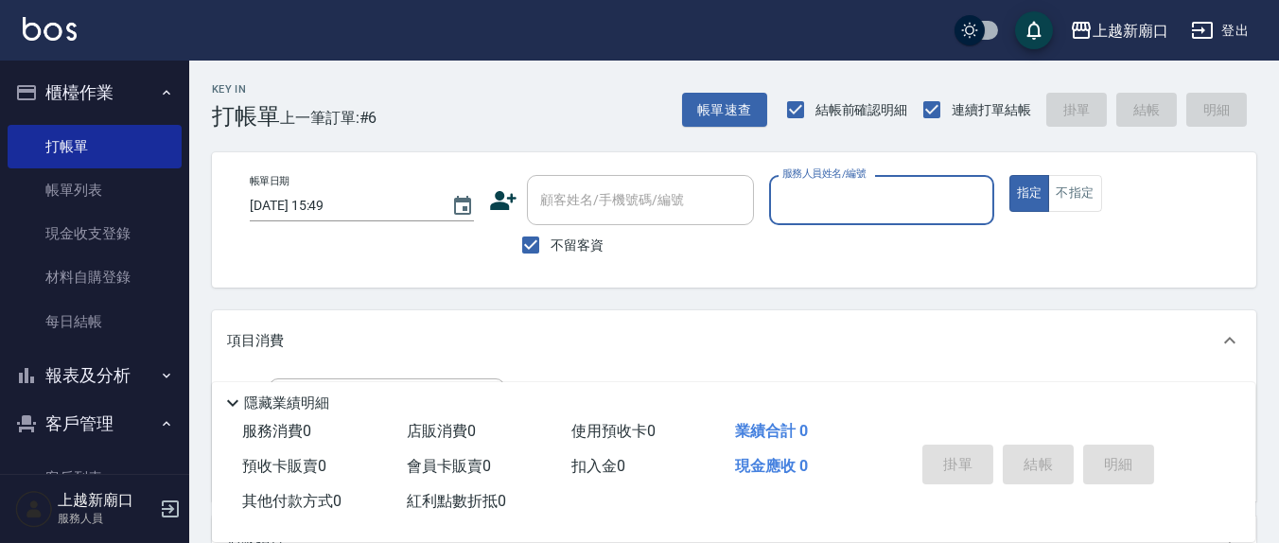
click at [1009, 175] on button "指定" at bounding box center [1029, 193] width 41 height 37
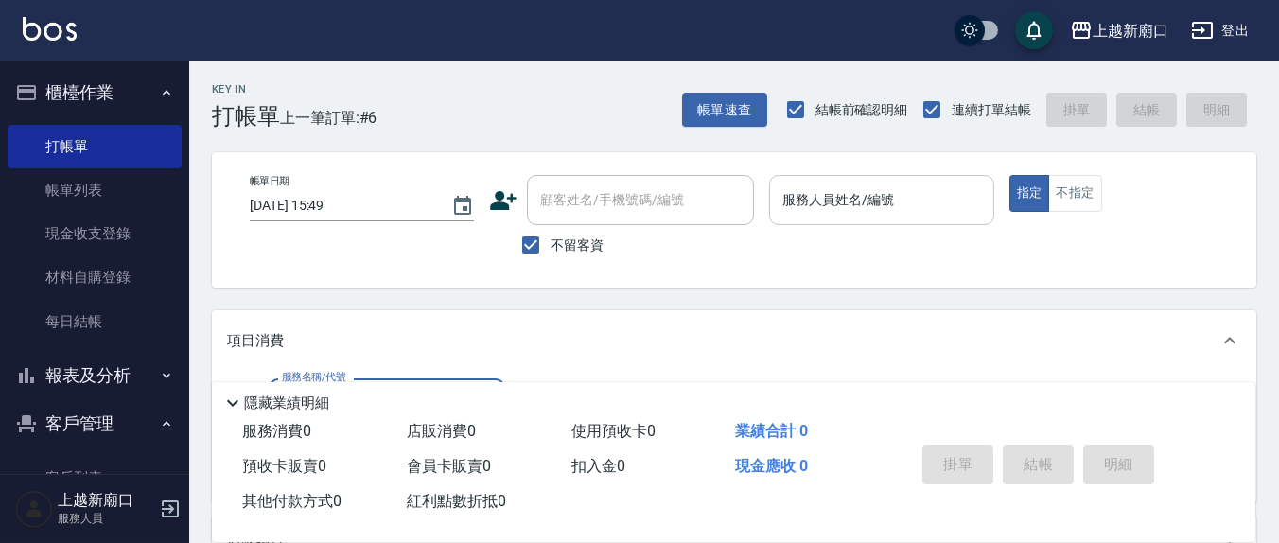
click at [865, 218] on div "服務人員姓名/編號" at bounding box center [881, 200] width 224 height 50
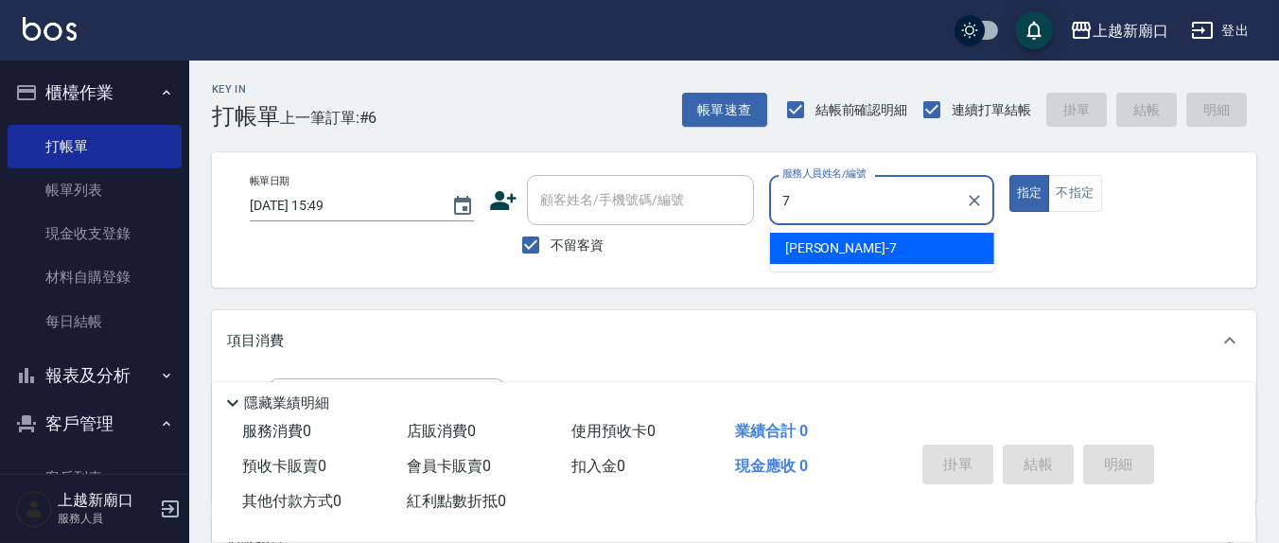
type input "[PERSON_NAME]7"
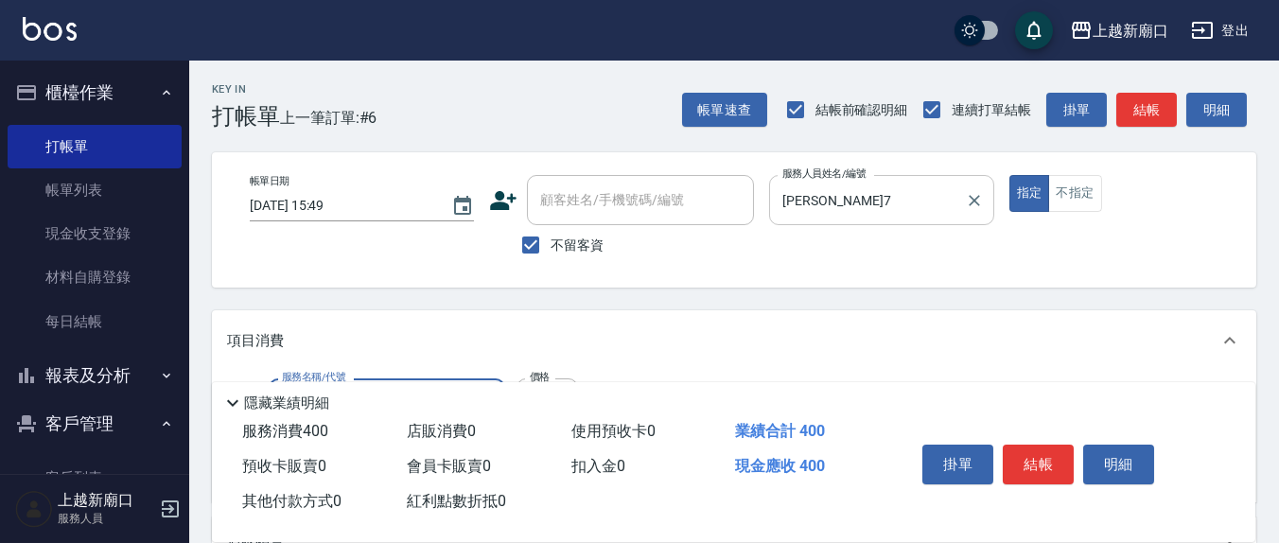
type input "健康洗(206)"
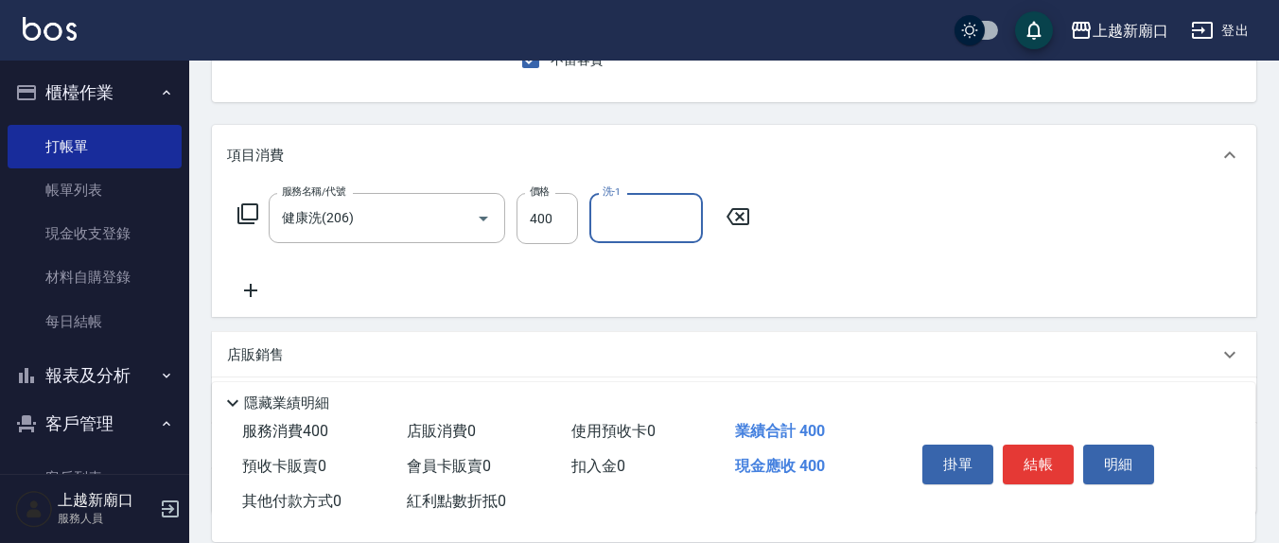
scroll to position [197, 0]
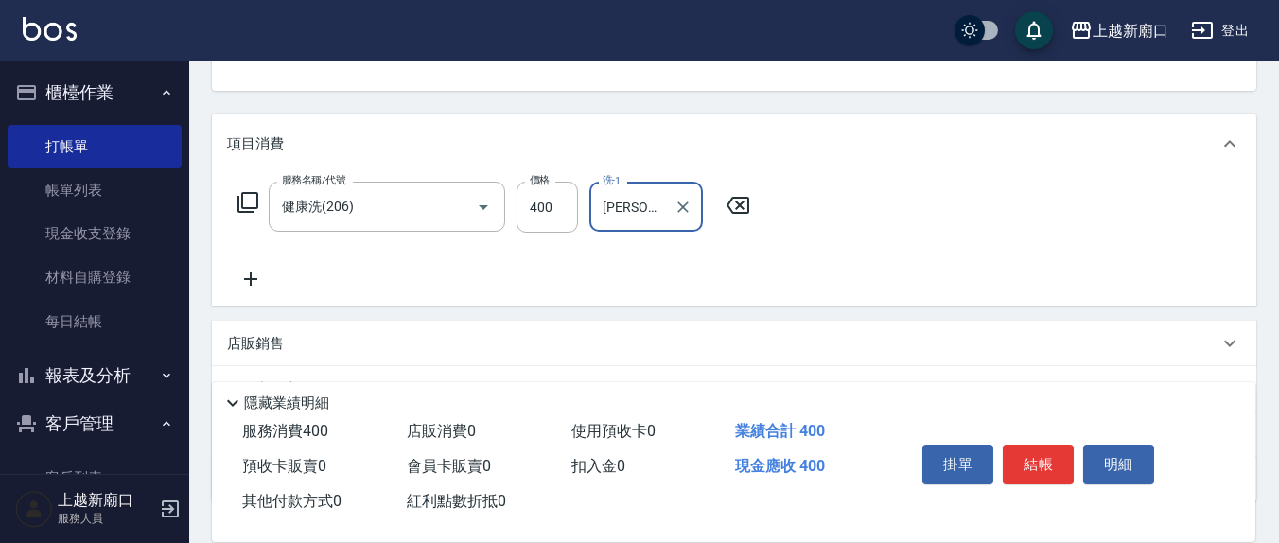
type input "[PERSON_NAME]-22"
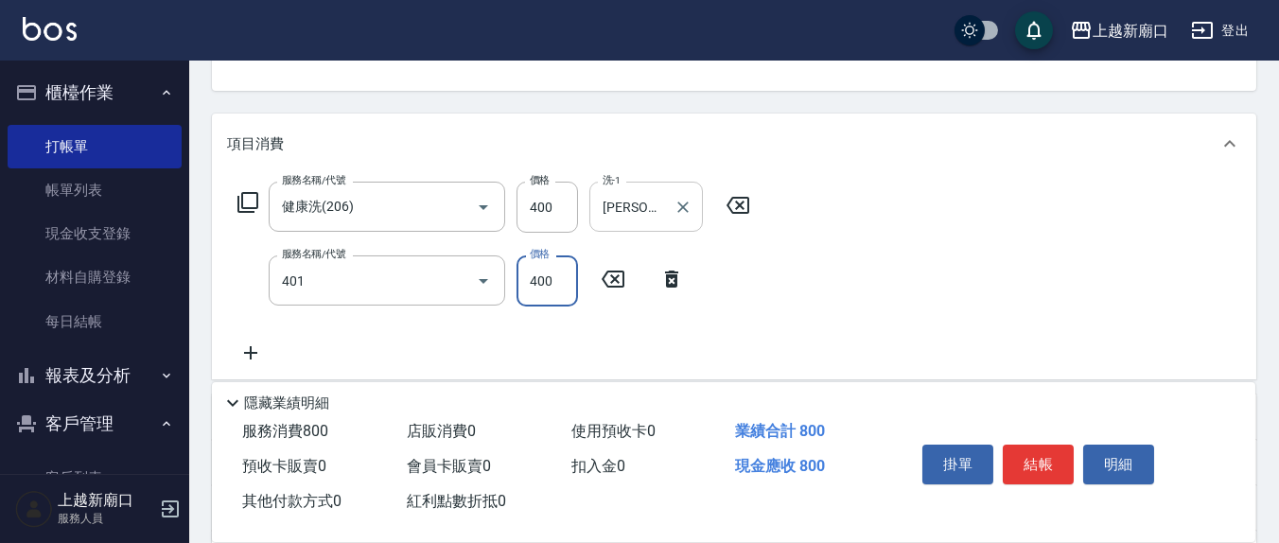
type input "剪髮(401)"
type input "350"
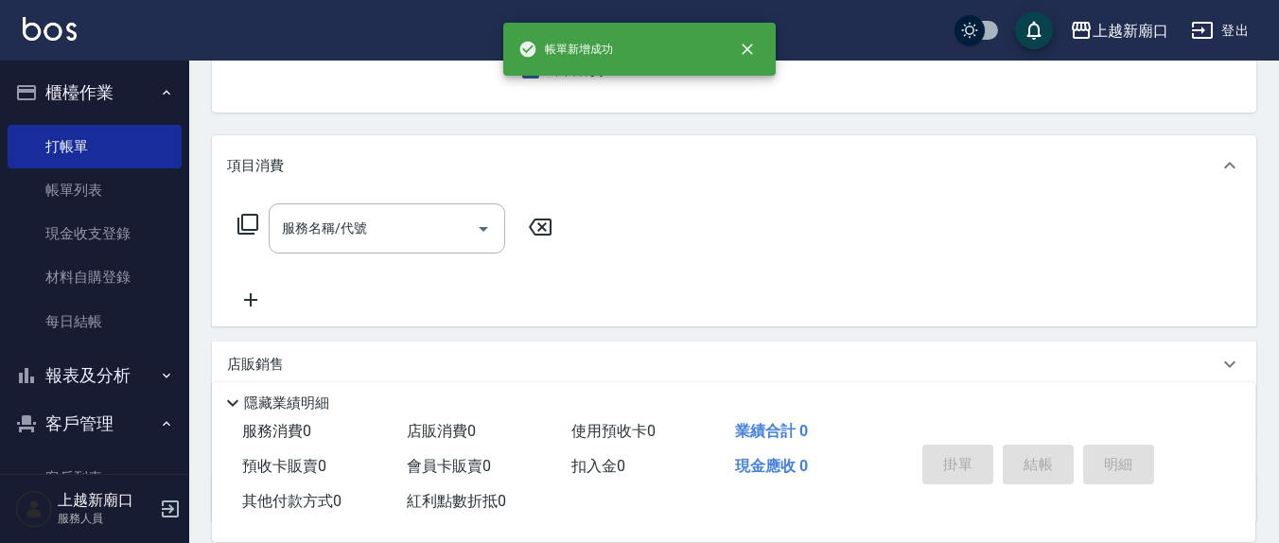
scroll to position [0, 0]
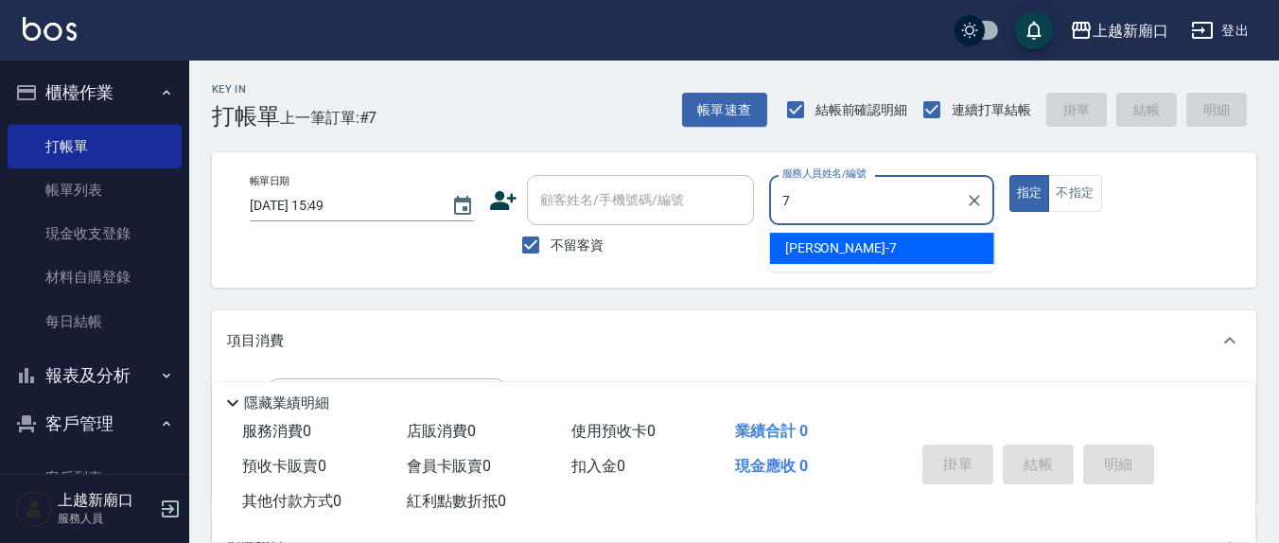
type input "[PERSON_NAME]7"
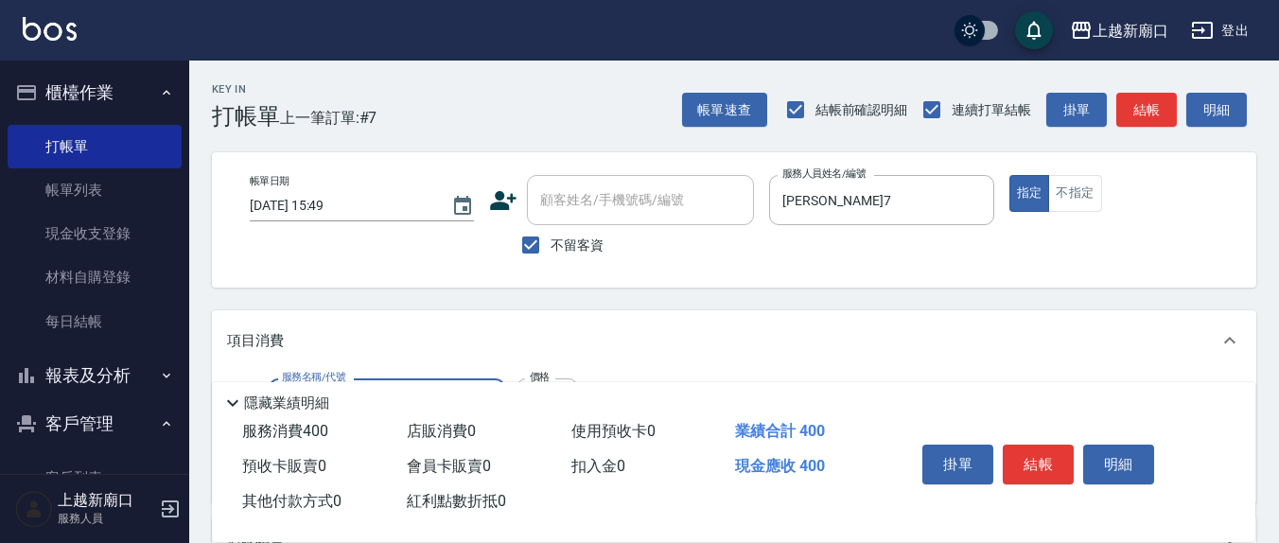
type input "健康洗(206)"
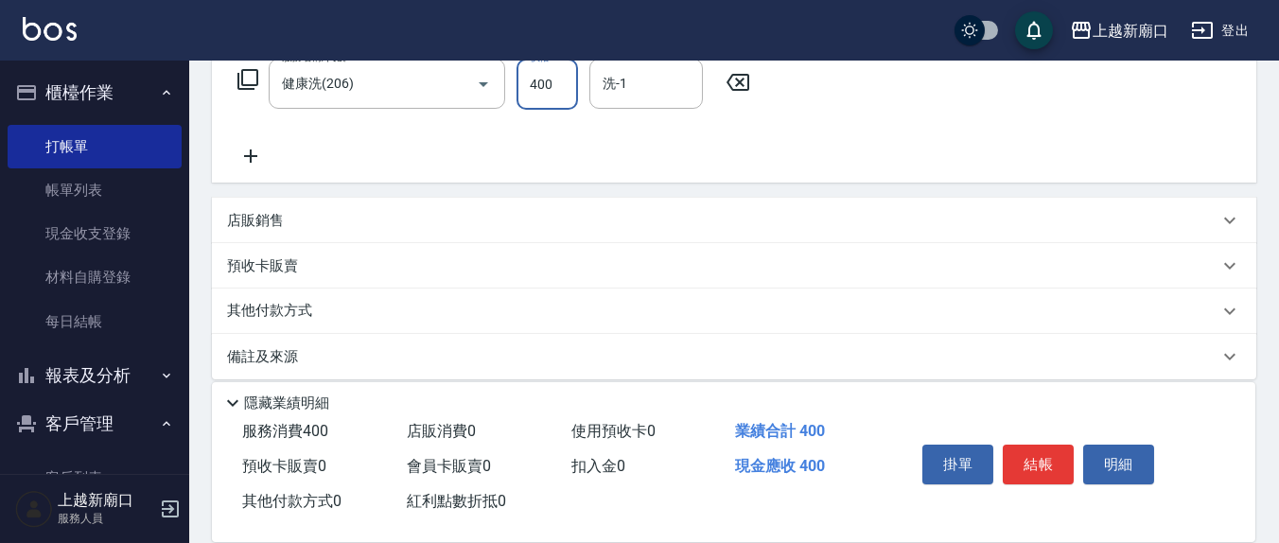
scroll to position [334, 0]
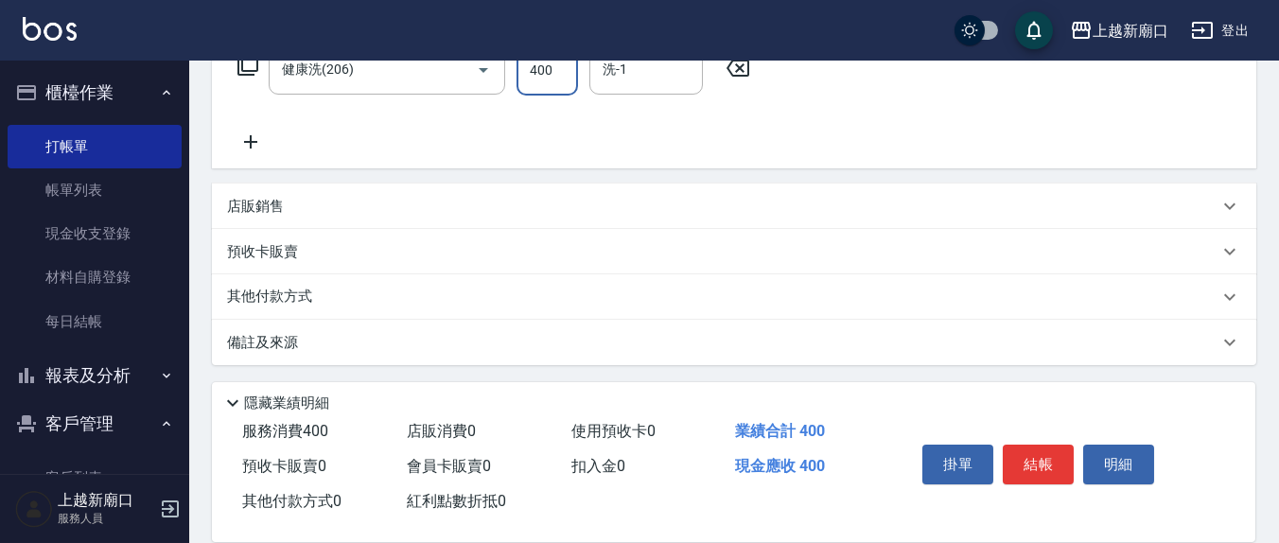
drag, startPoint x: 642, startPoint y: 83, endPoint x: 626, endPoint y: 76, distance: 17.8
click at [642, 80] on div "洗-1" at bounding box center [646, 69] width 114 height 50
type input "[PERSON_NAME]-8"
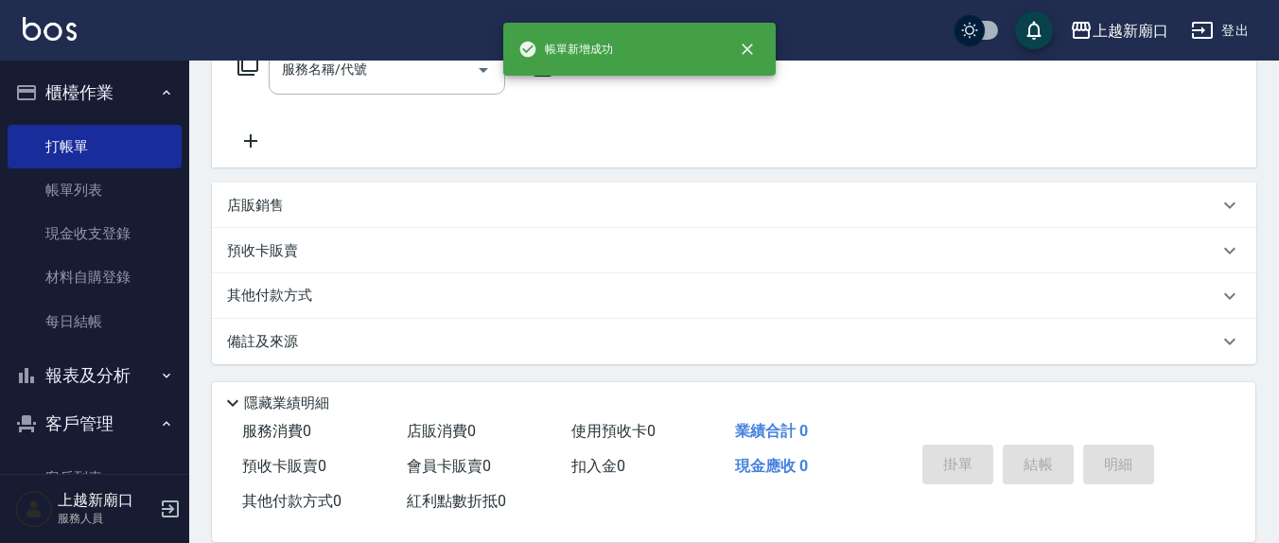
scroll to position [0, 0]
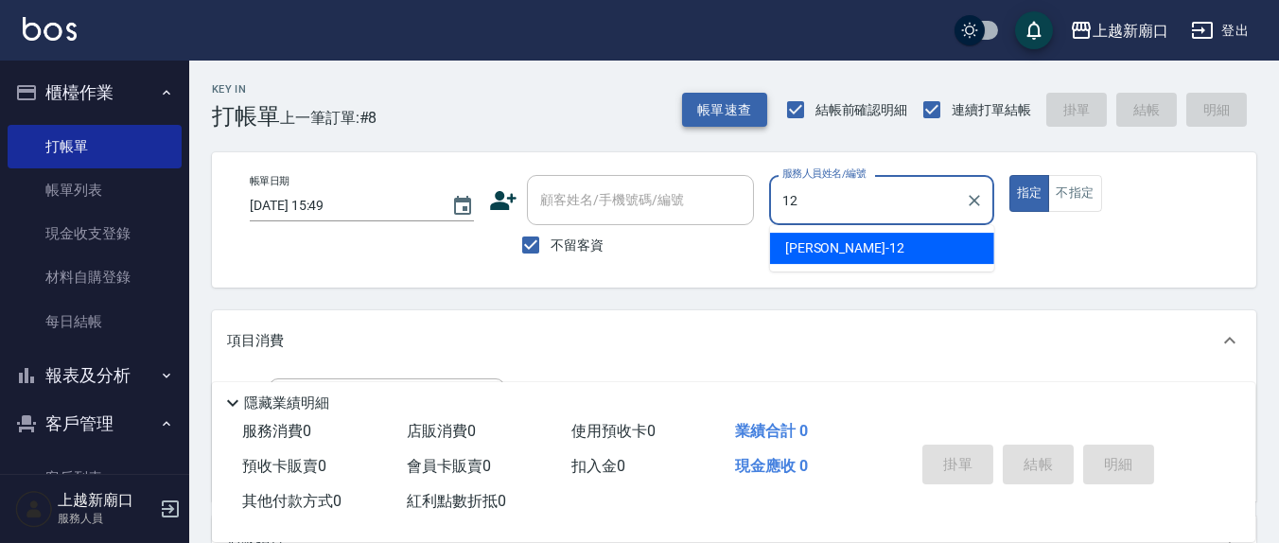
type input "[PERSON_NAME]-12"
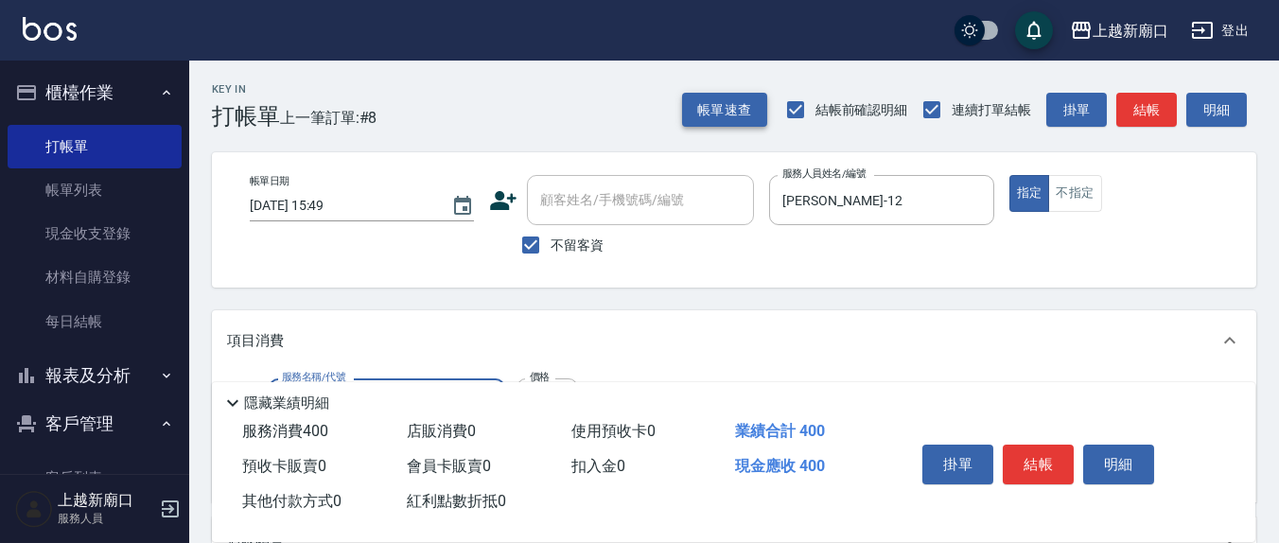
type input "剪髮(401)"
type input "200"
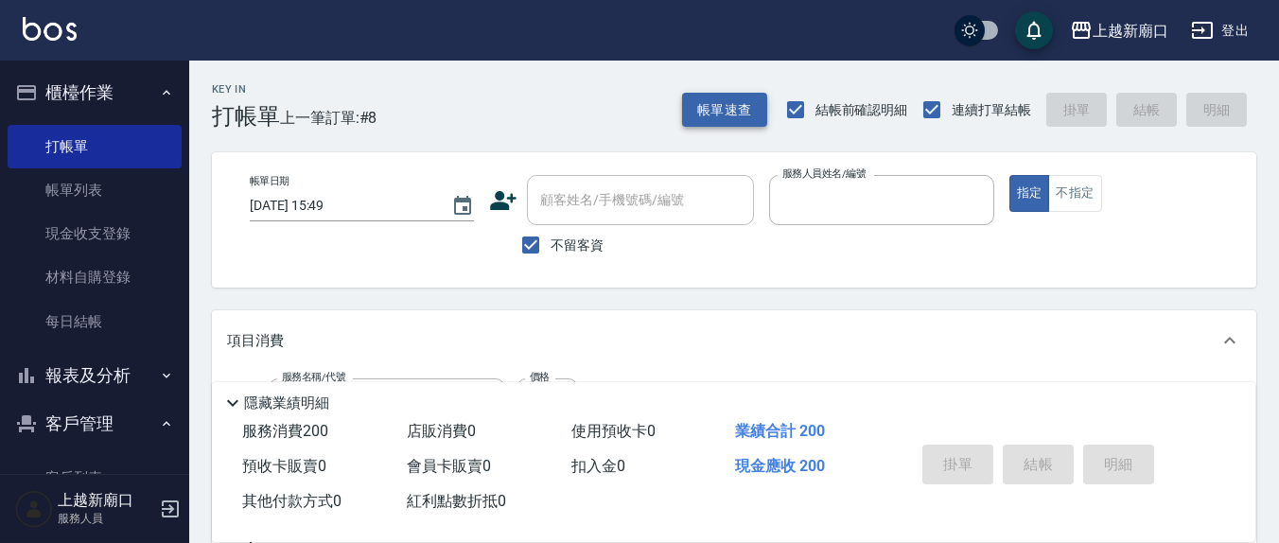
click at [1009, 175] on button "指定" at bounding box center [1029, 193] width 41 height 37
type input "[DATE] 15:50"
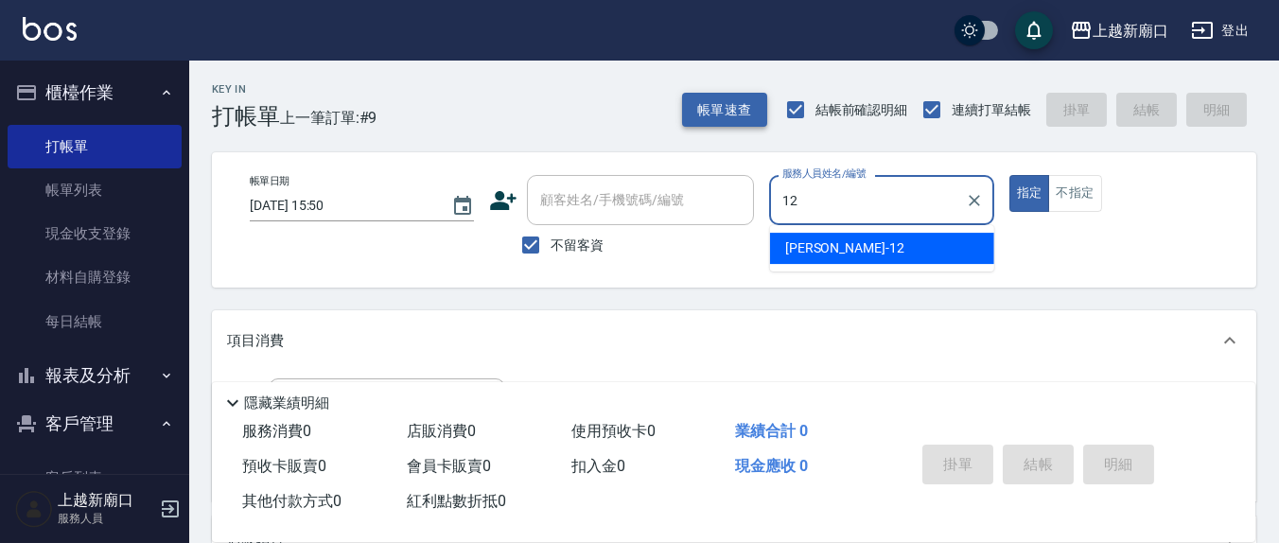
type input "[PERSON_NAME]-12"
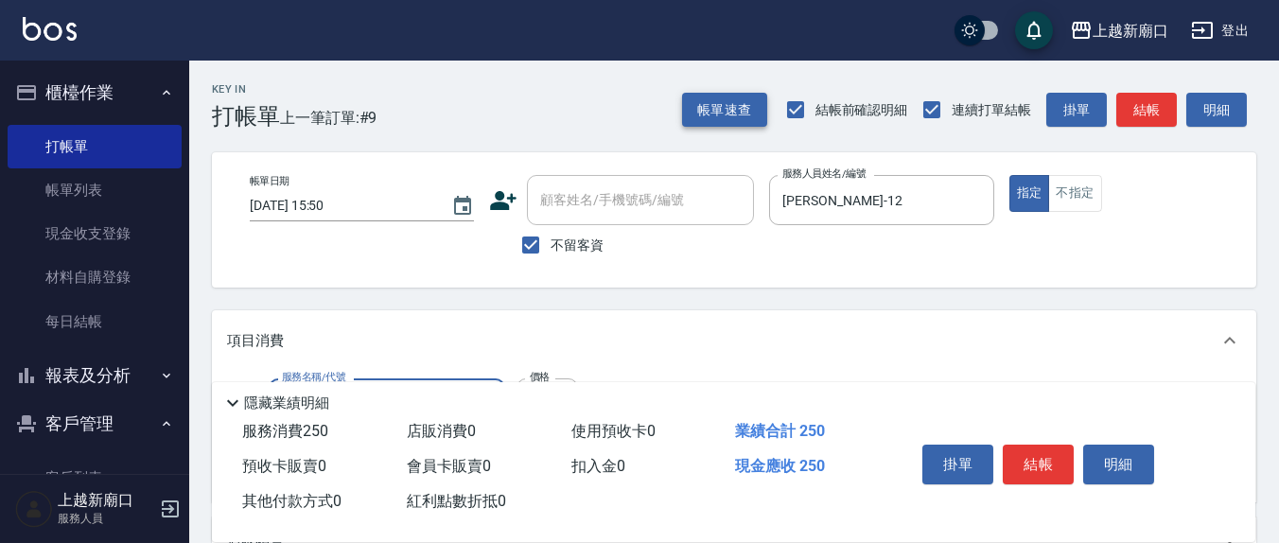
type input "洗髮(201)"
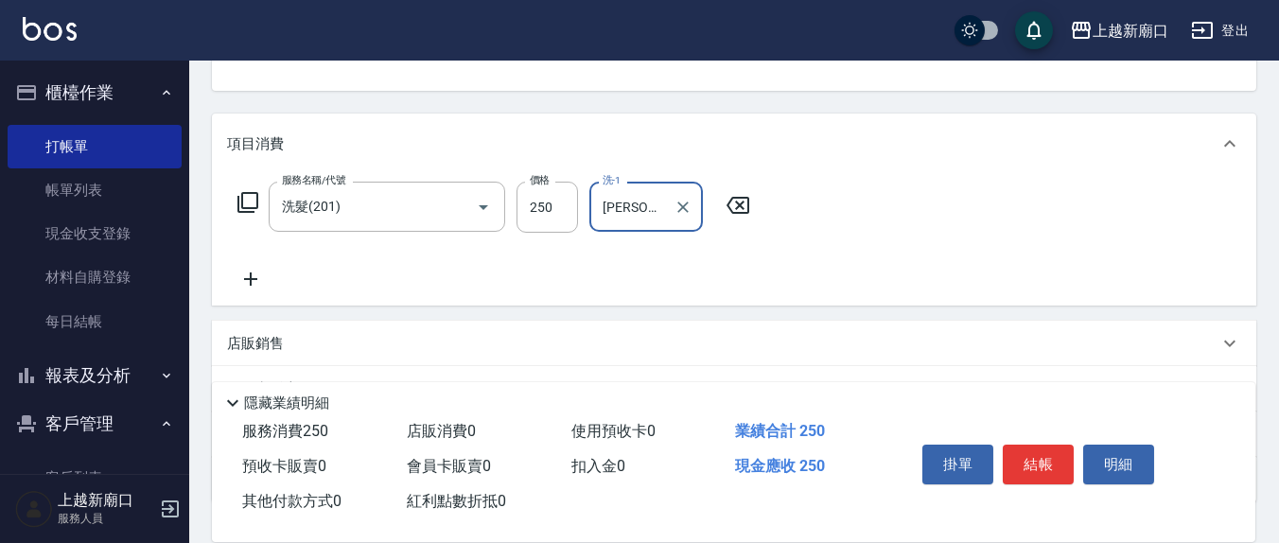
type input "[PERSON_NAME]-3"
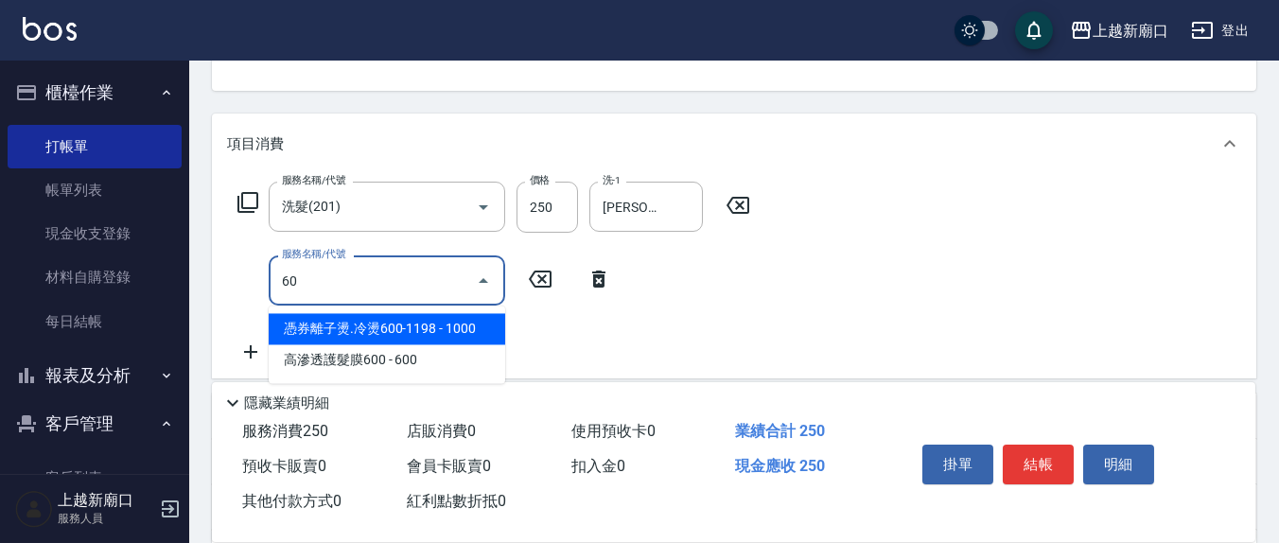
type input "602"
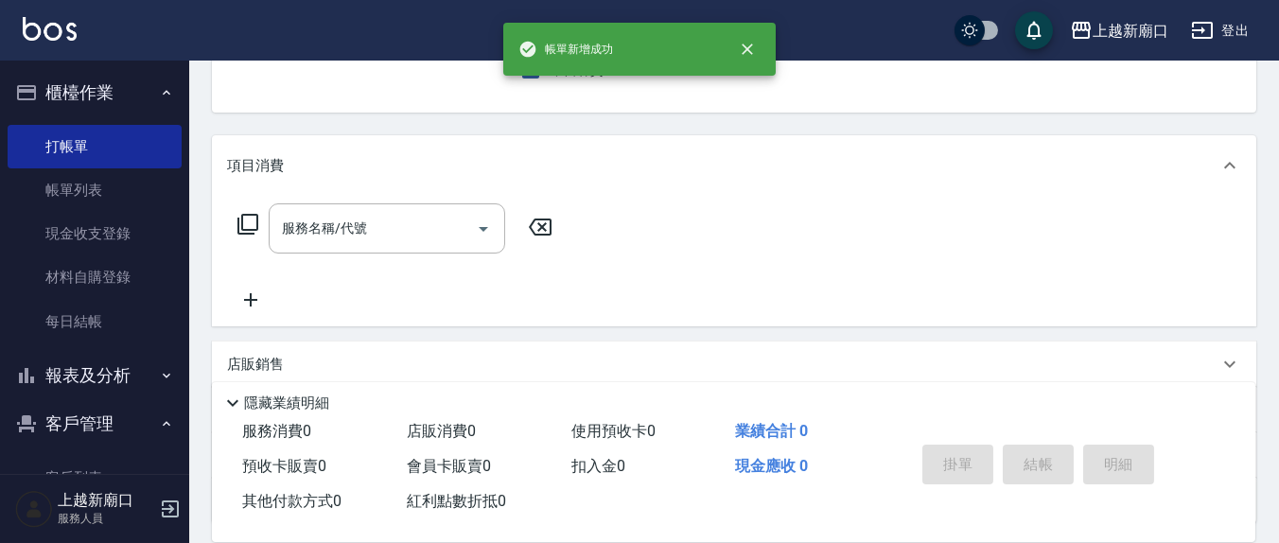
scroll to position [0, 0]
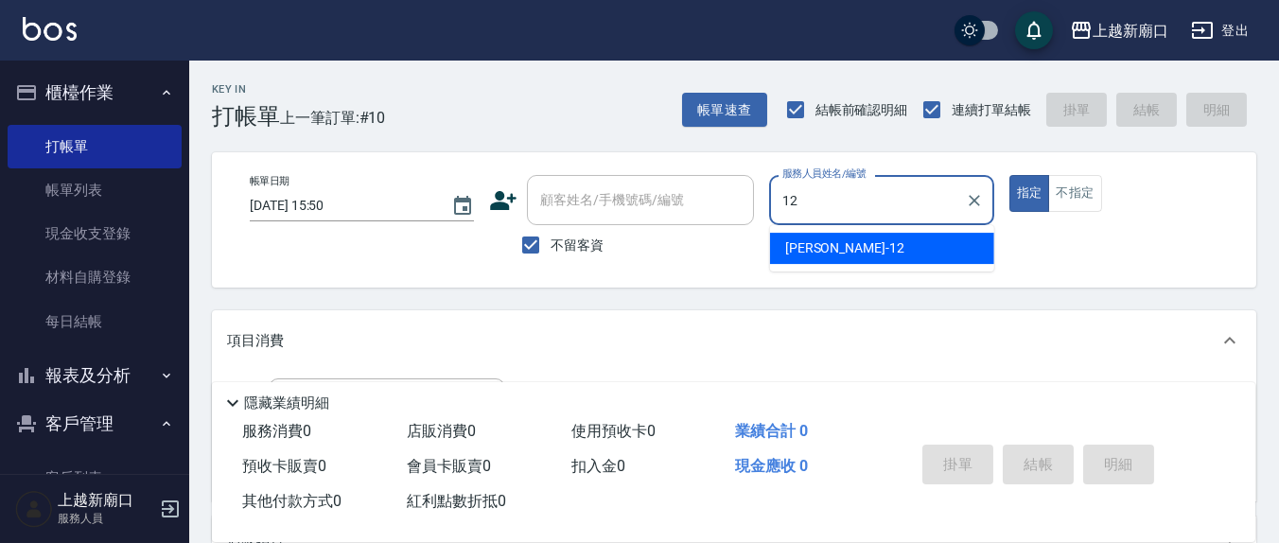
type input "[PERSON_NAME]-12"
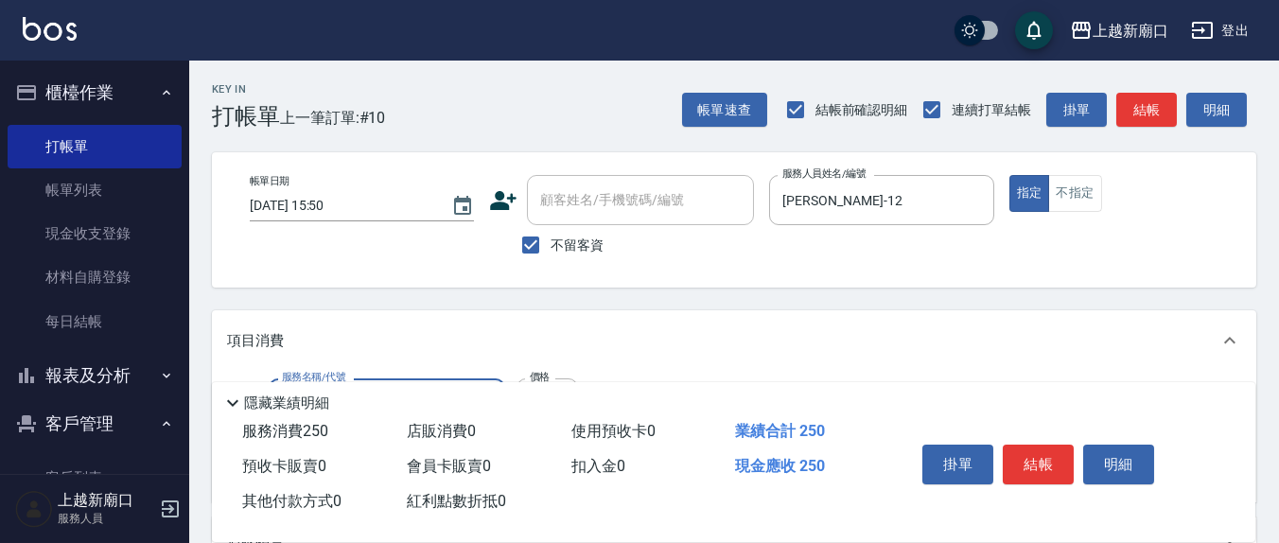
type input "洗髮(201)"
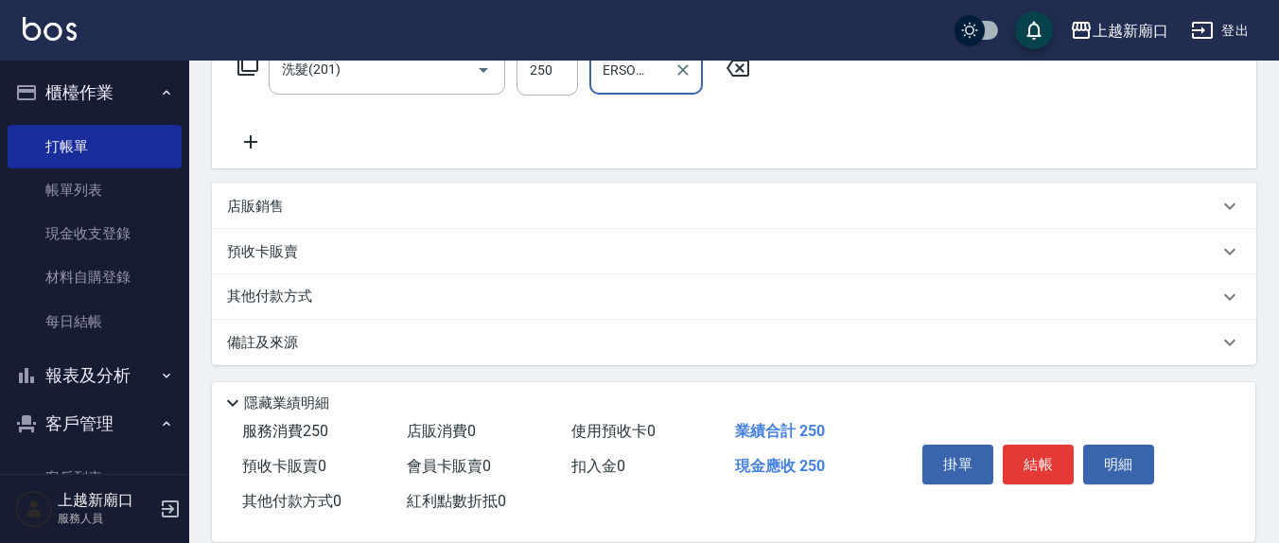
scroll to position [0, 21]
type input "[PERSON_NAME]-21"
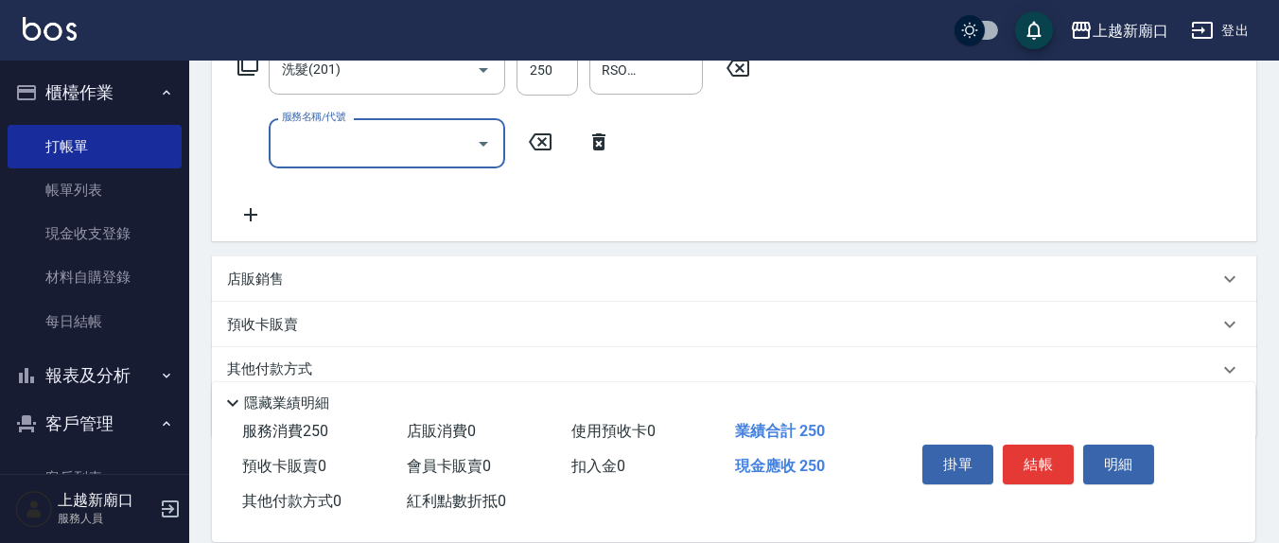
scroll to position [0, 0]
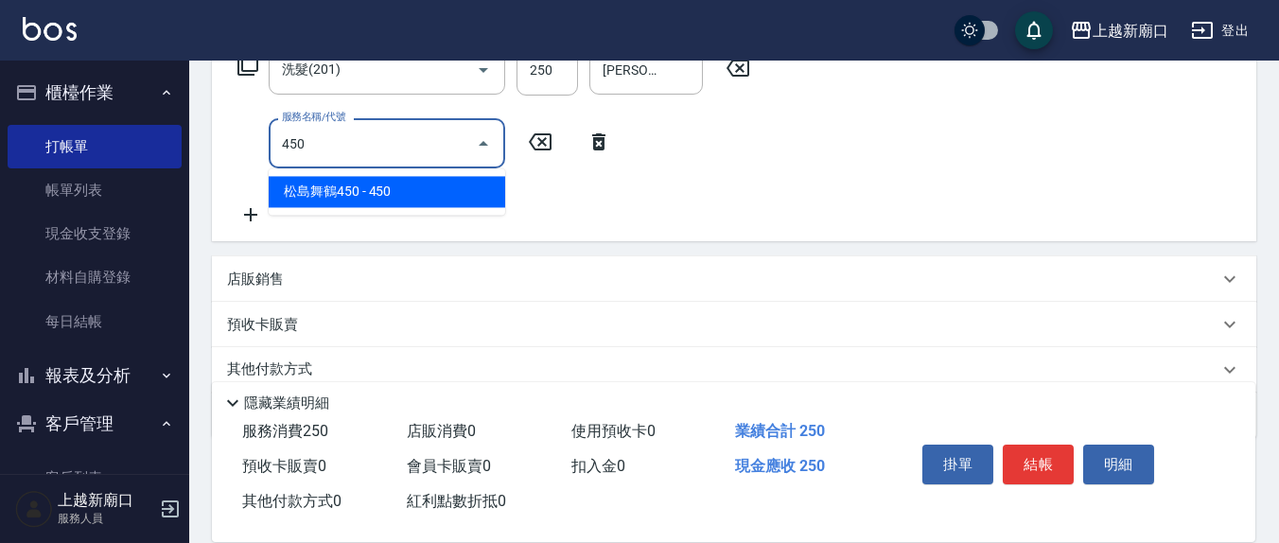
type input "松島舞鶴450(708)"
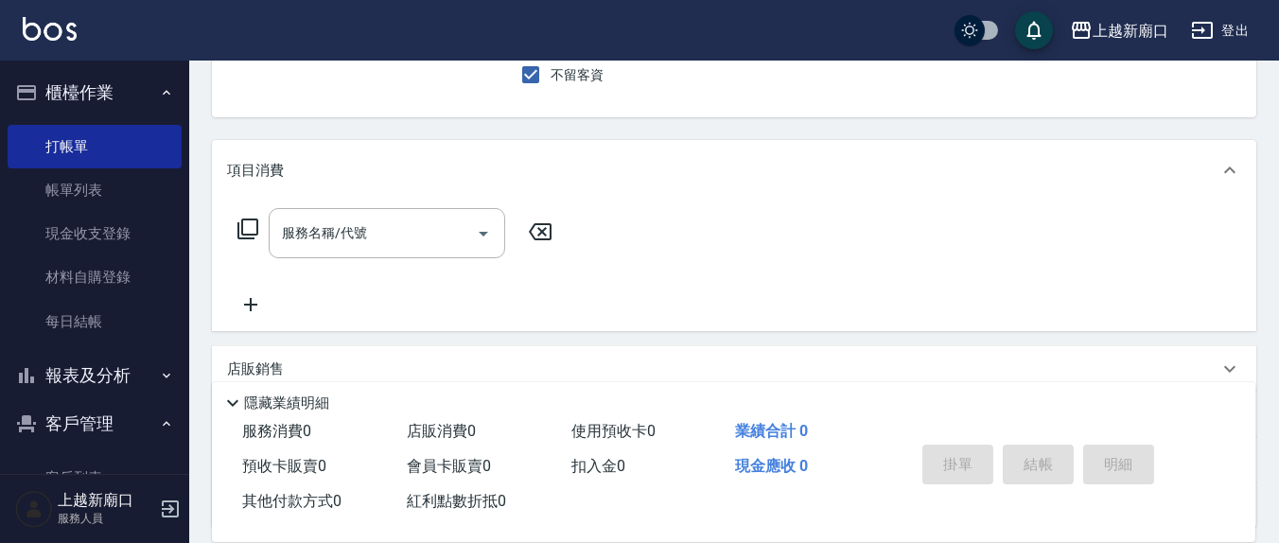
scroll to position [136, 0]
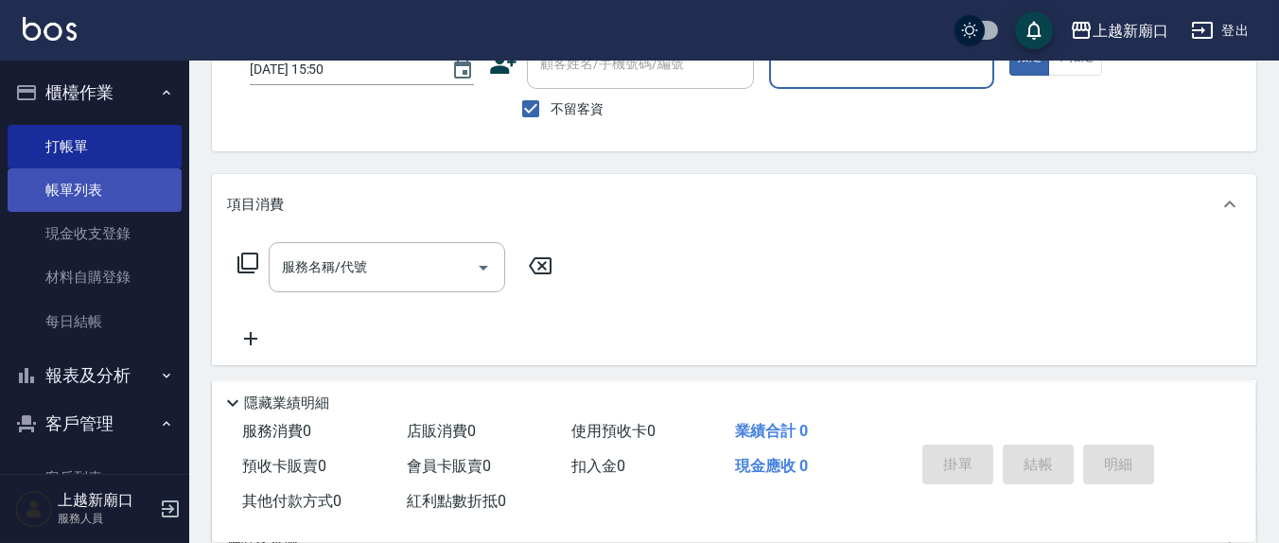
click at [85, 190] on link "帳單列表" at bounding box center [95, 190] width 174 height 44
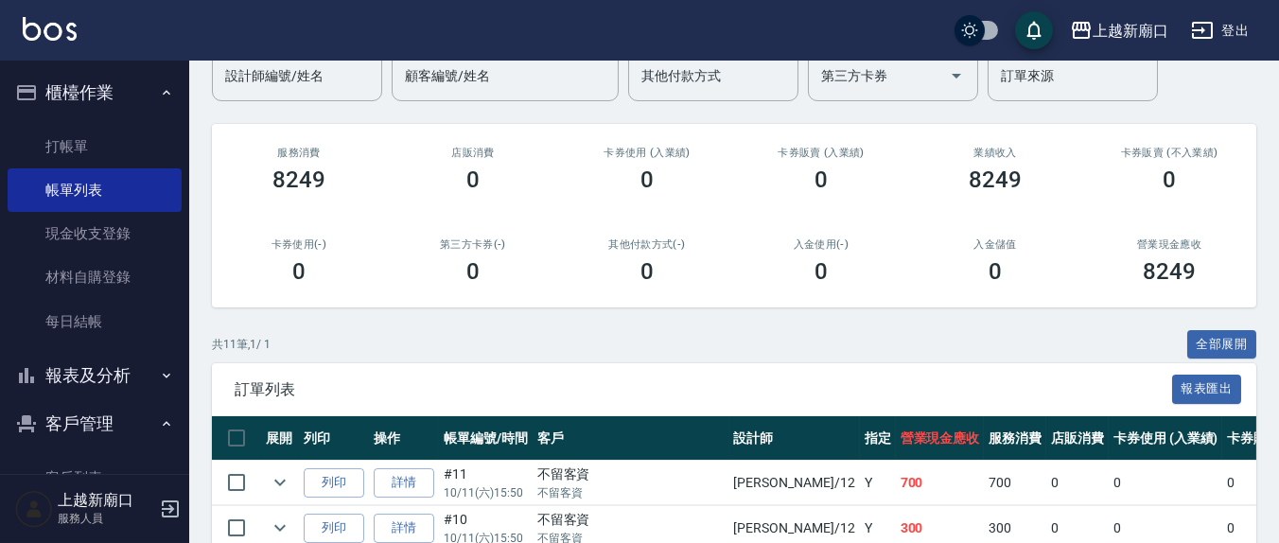
scroll to position [197, 0]
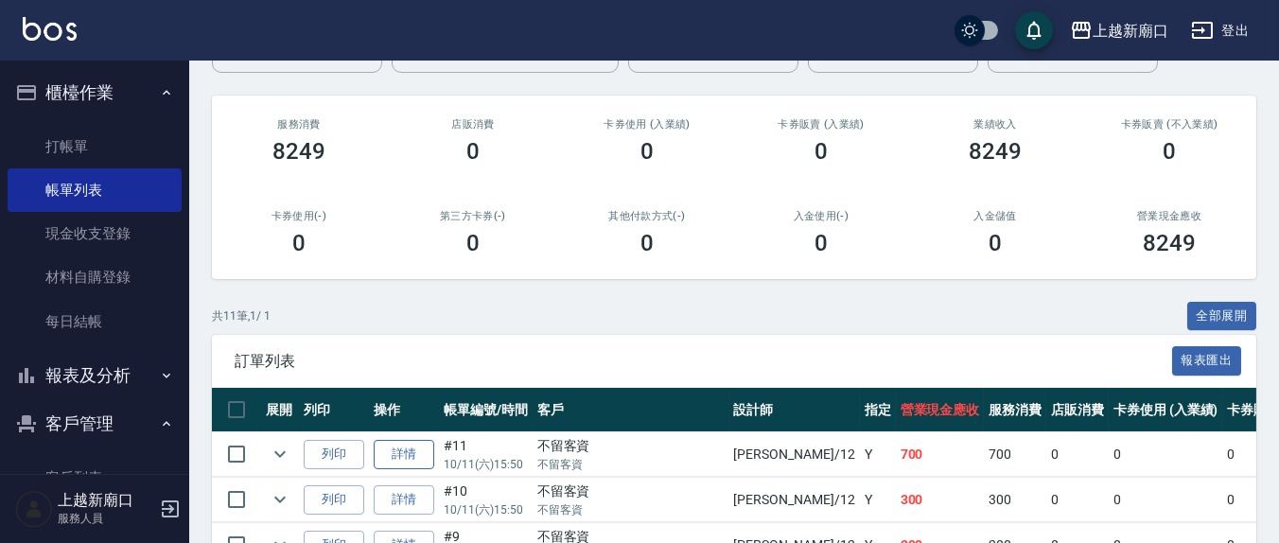
click at [418, 445] on link "詳情" at bounding box center [404, 454] width 61 height 29
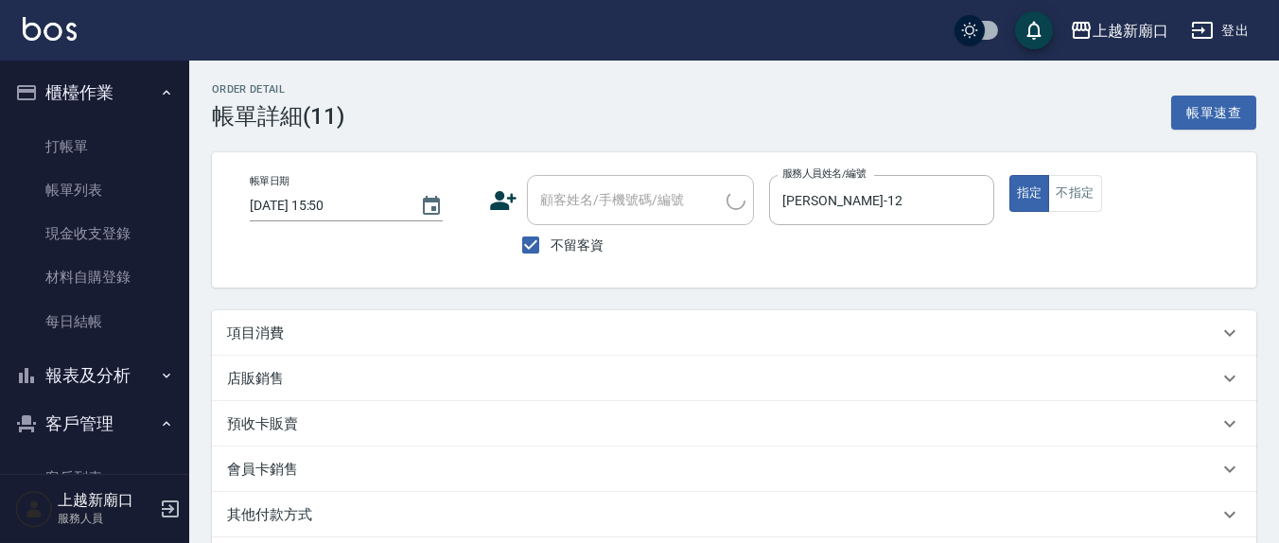
checkbox input "true"
type input "[PERSON_NAME]-12"
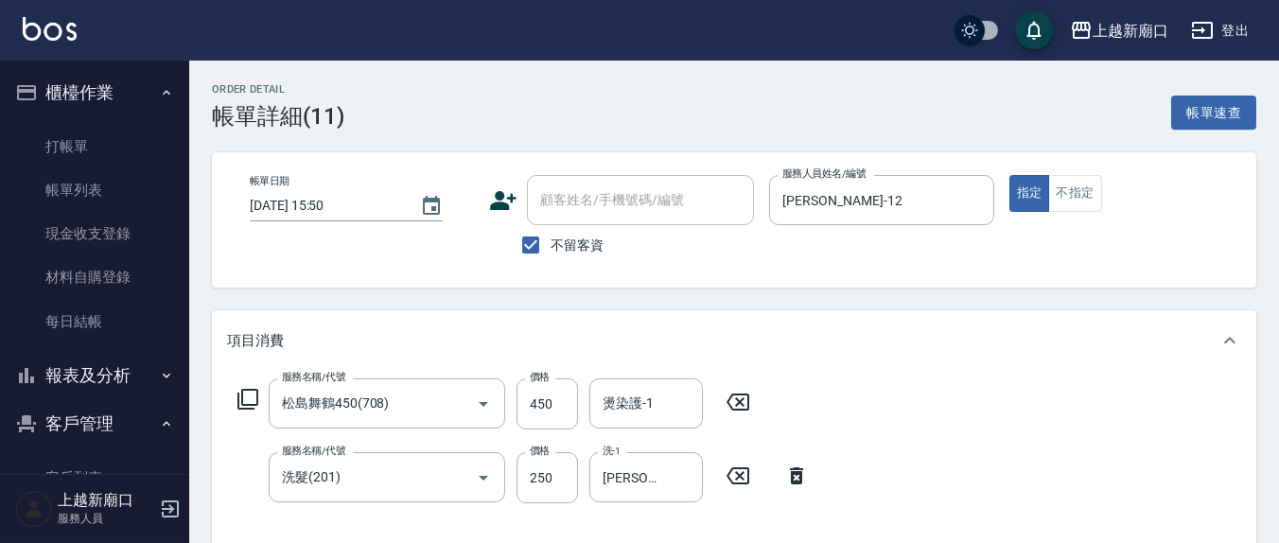
type input "松島舞鶴450(708)"
type input "洗髮(201)"
click at [735, 394] on icon at bounding box center [737, 402] width 47 height 23
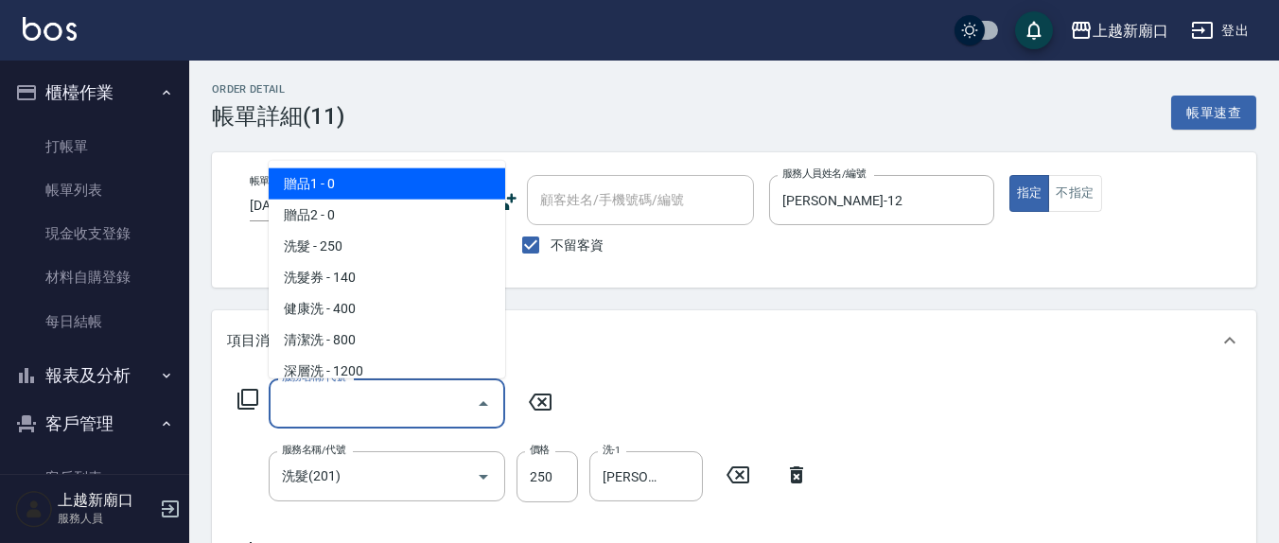
drag, startPoint x: 419, startPoint y: 396, endPoint x: 387, endPoint y: 414, distance: 36.8
click at [411, 403] on input "服務名稱/代號" at bounding box center [372, 403] width 191 height 33
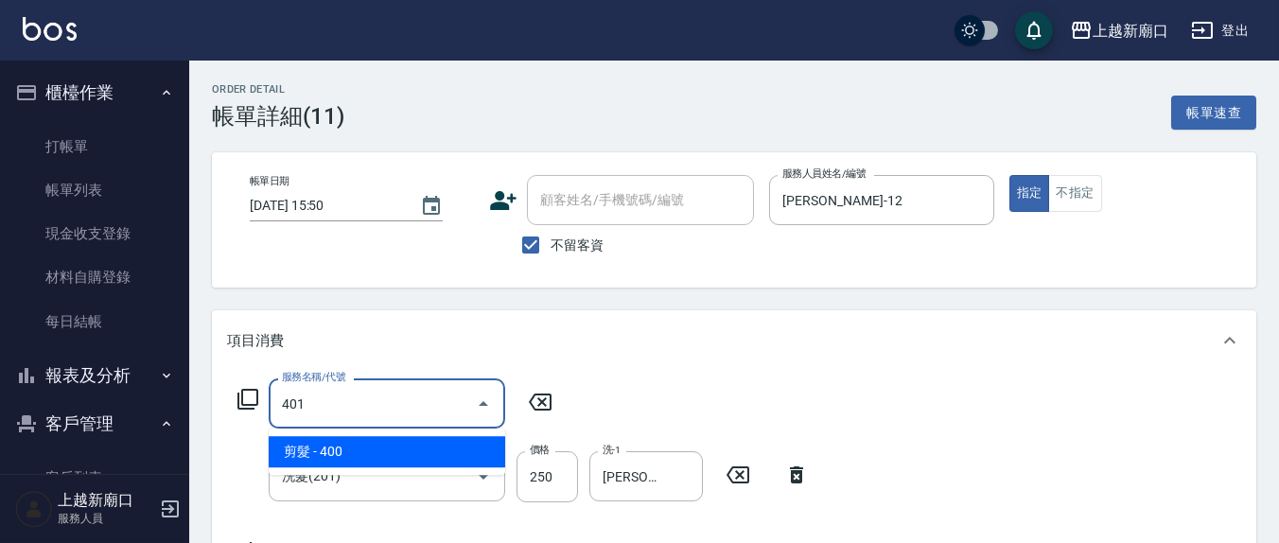
type input "剪髮(401)"
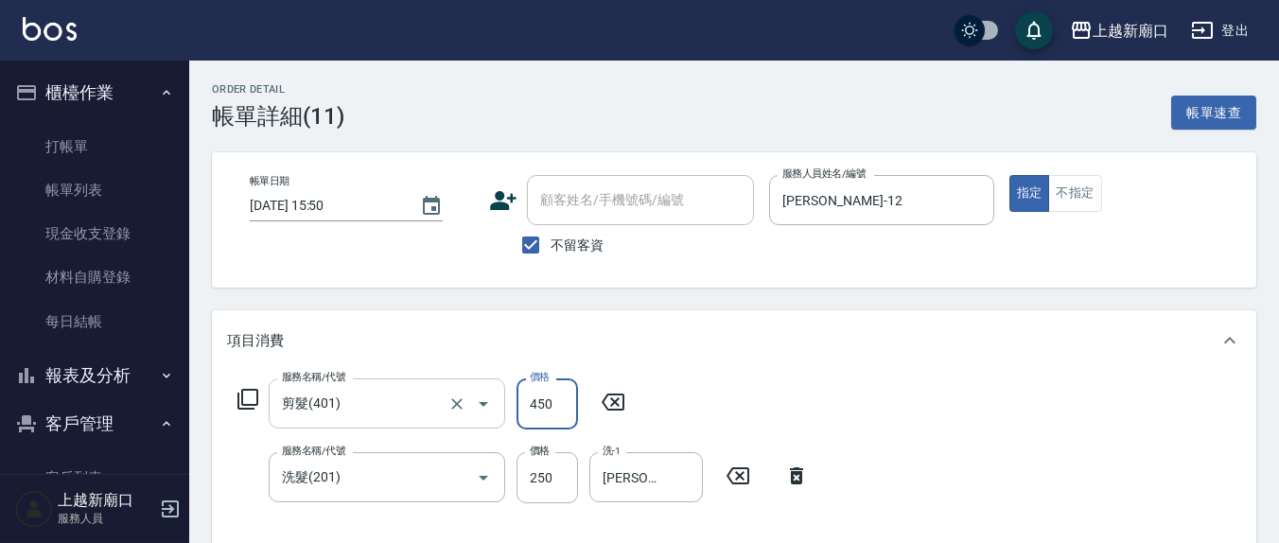
type input "450"
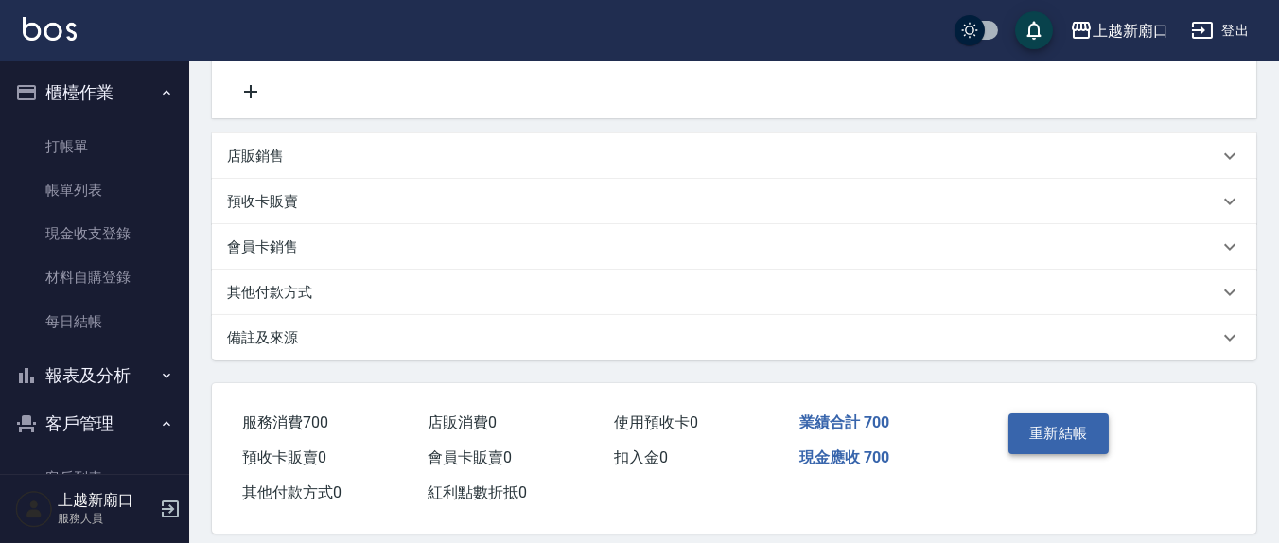
scroll to position [477, 0]
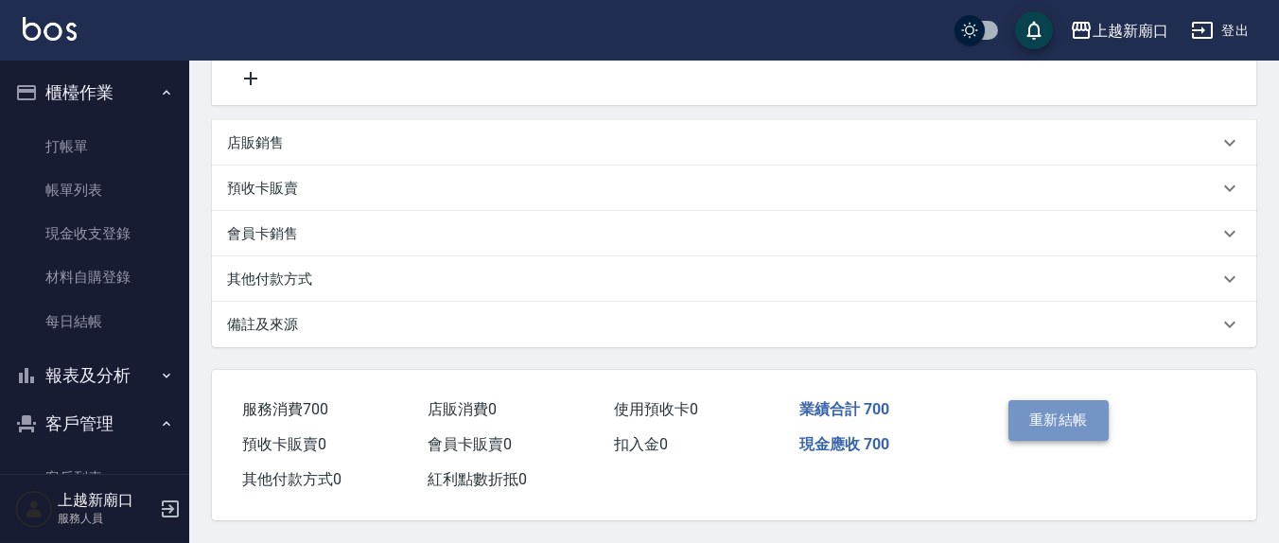
click at [1043, 412] on button "重新結帳" at bounding box center [1058, 420] width 100 height 40
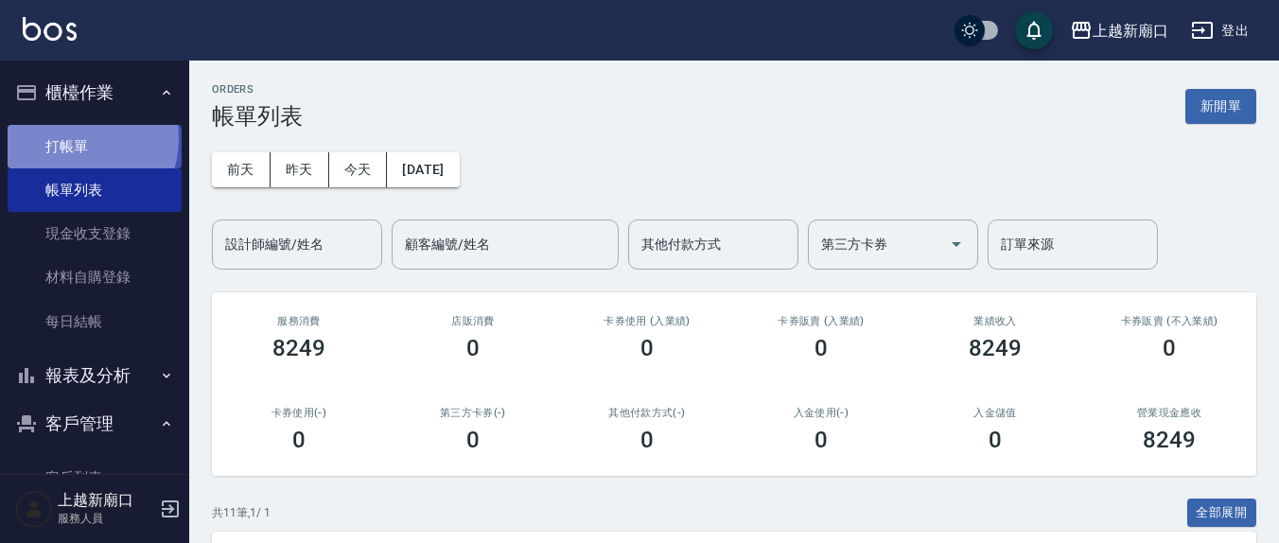
drag, startPoint x: 71, startPoint y: 139, endPoint x: 9, endPoint y: 156, distance: 63.8
click at [69, 138] on link "打帳單" at bounding box center [95, 147] width 174 height 44
